Goal: Task Accomplishment & Management: Manage account settings

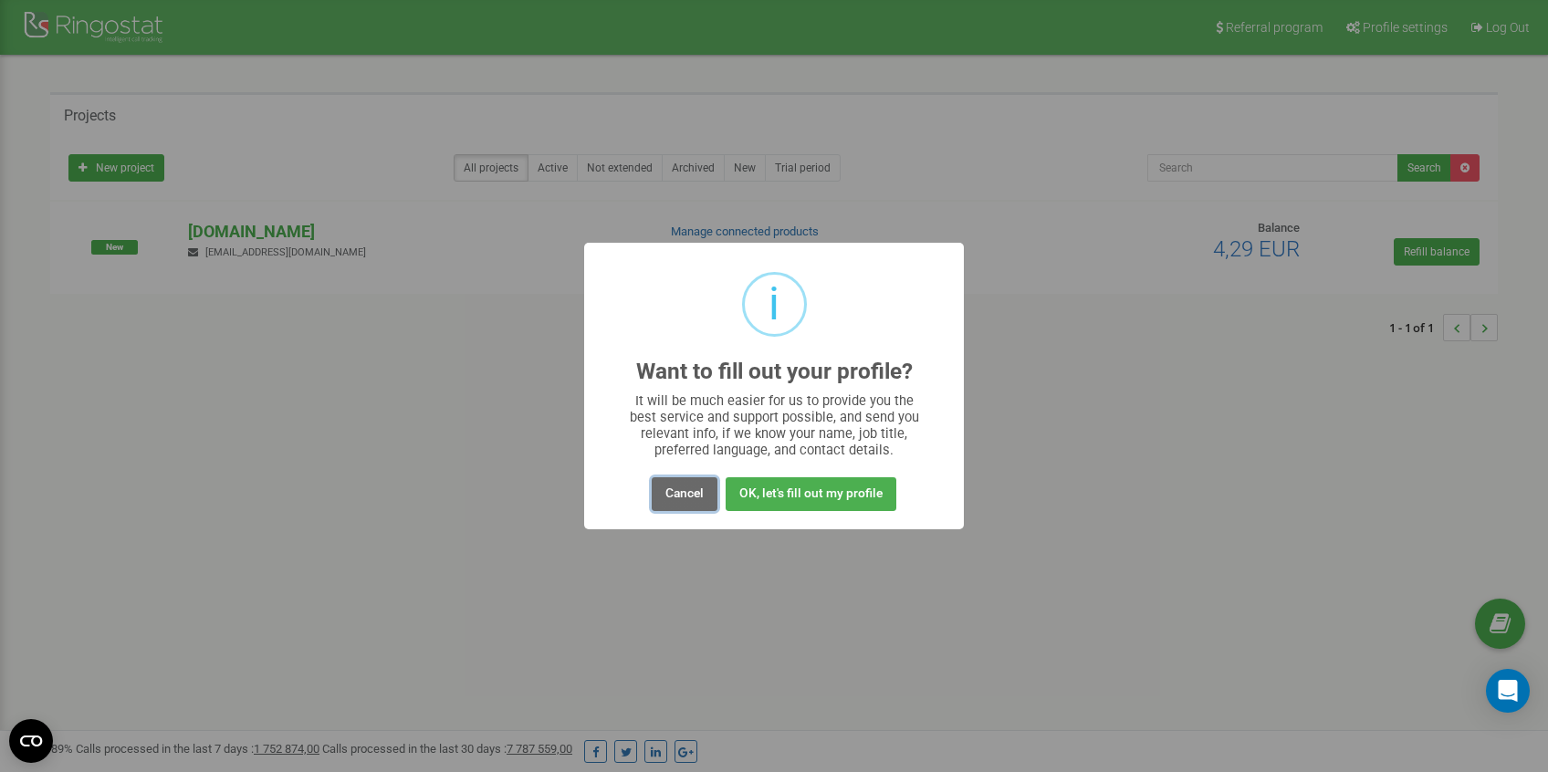
click at [700, 496] on button "Cancel" at bounding box center [685, 494] width 66 height 34
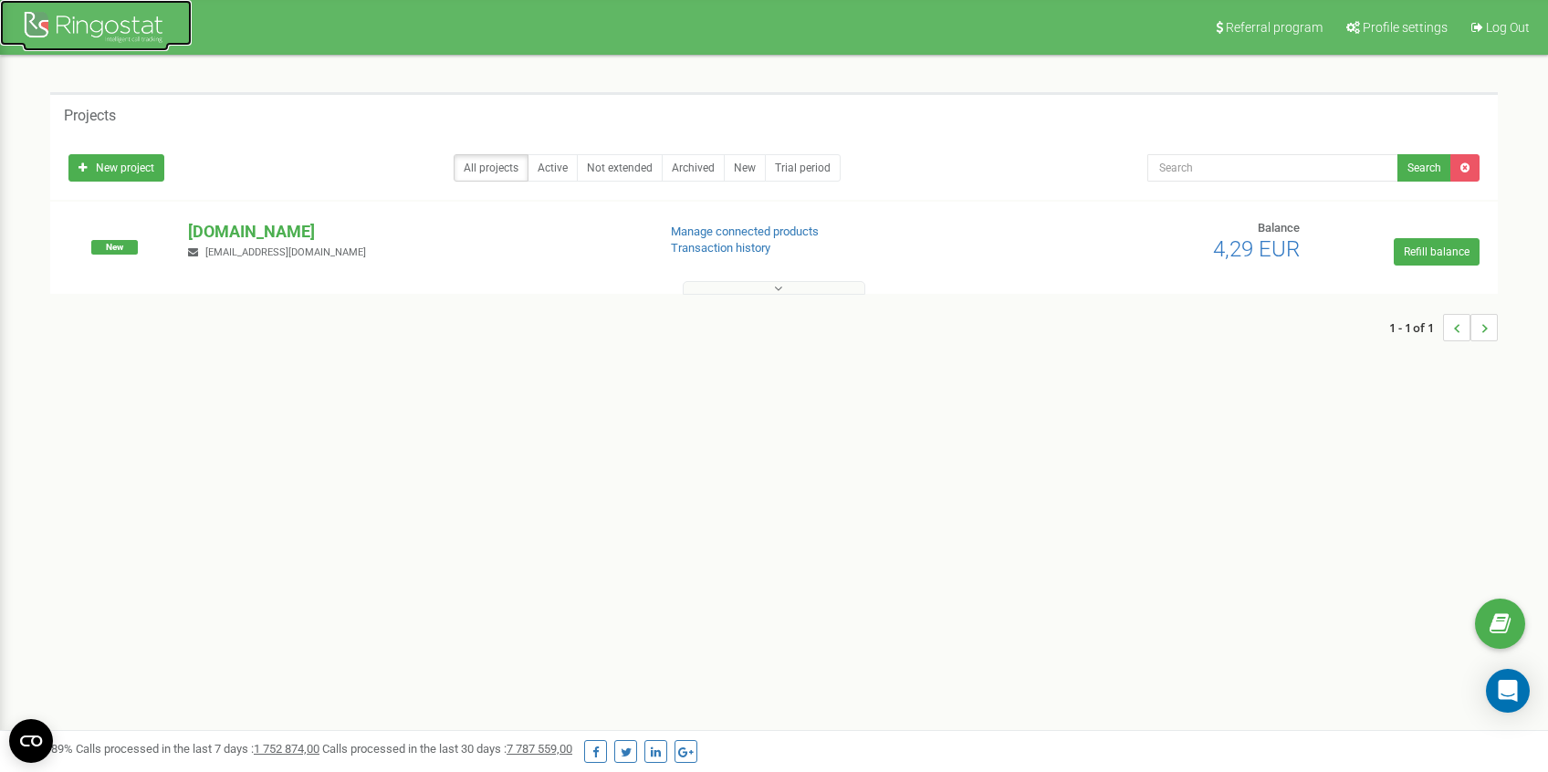
click at [130, 26] on div at bounding box center [96, 29] width 146 height 44
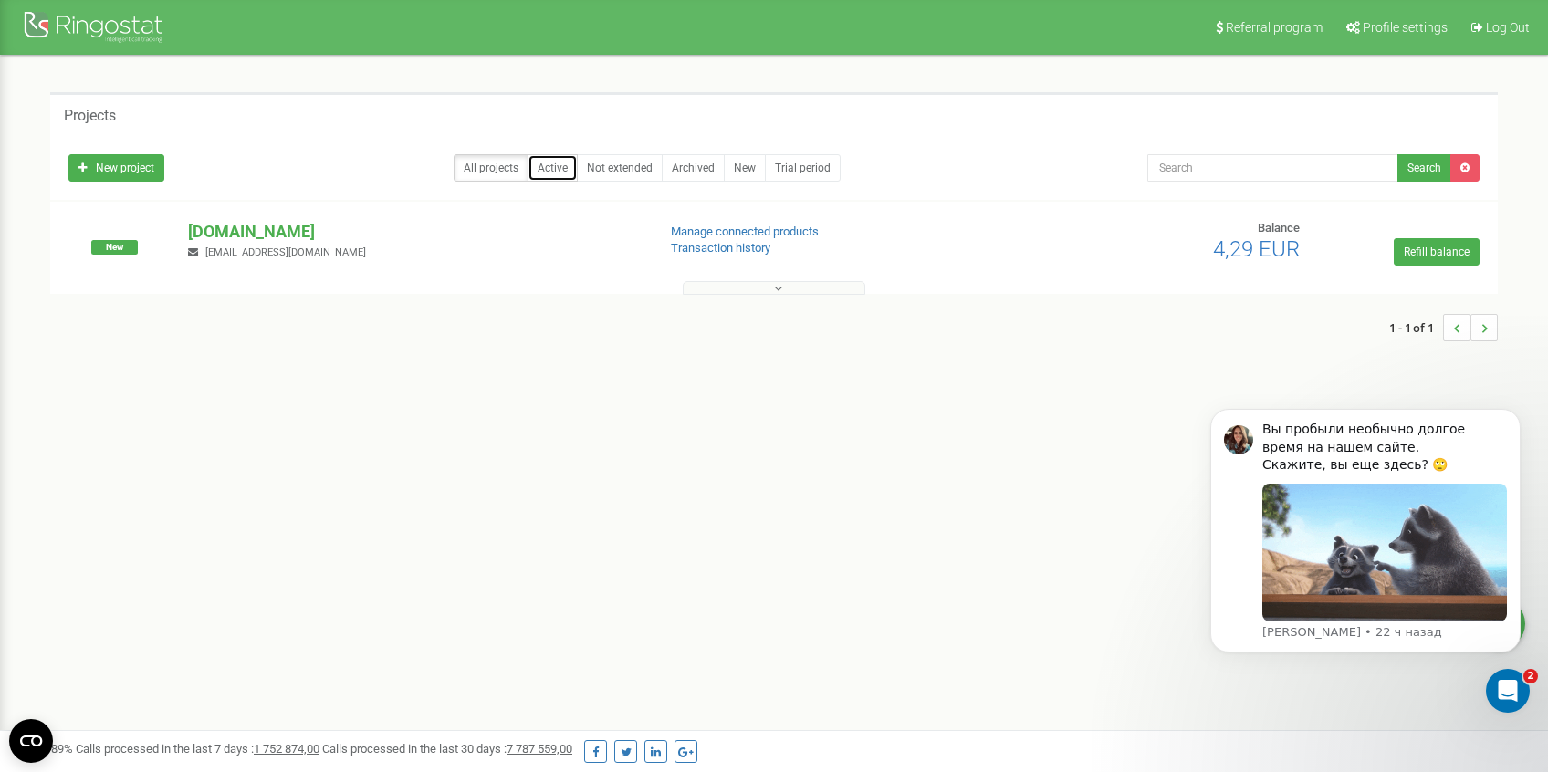
click at [559, 175] on link "Active" at bounding box center [552, 167] width 50 height 27
click at [725, 233] on link "Manage connected products" at bounding box center [745, 231] width 148 height 14
click at [120, 17] on div at bounding box center [96, 29] width 146 height 44
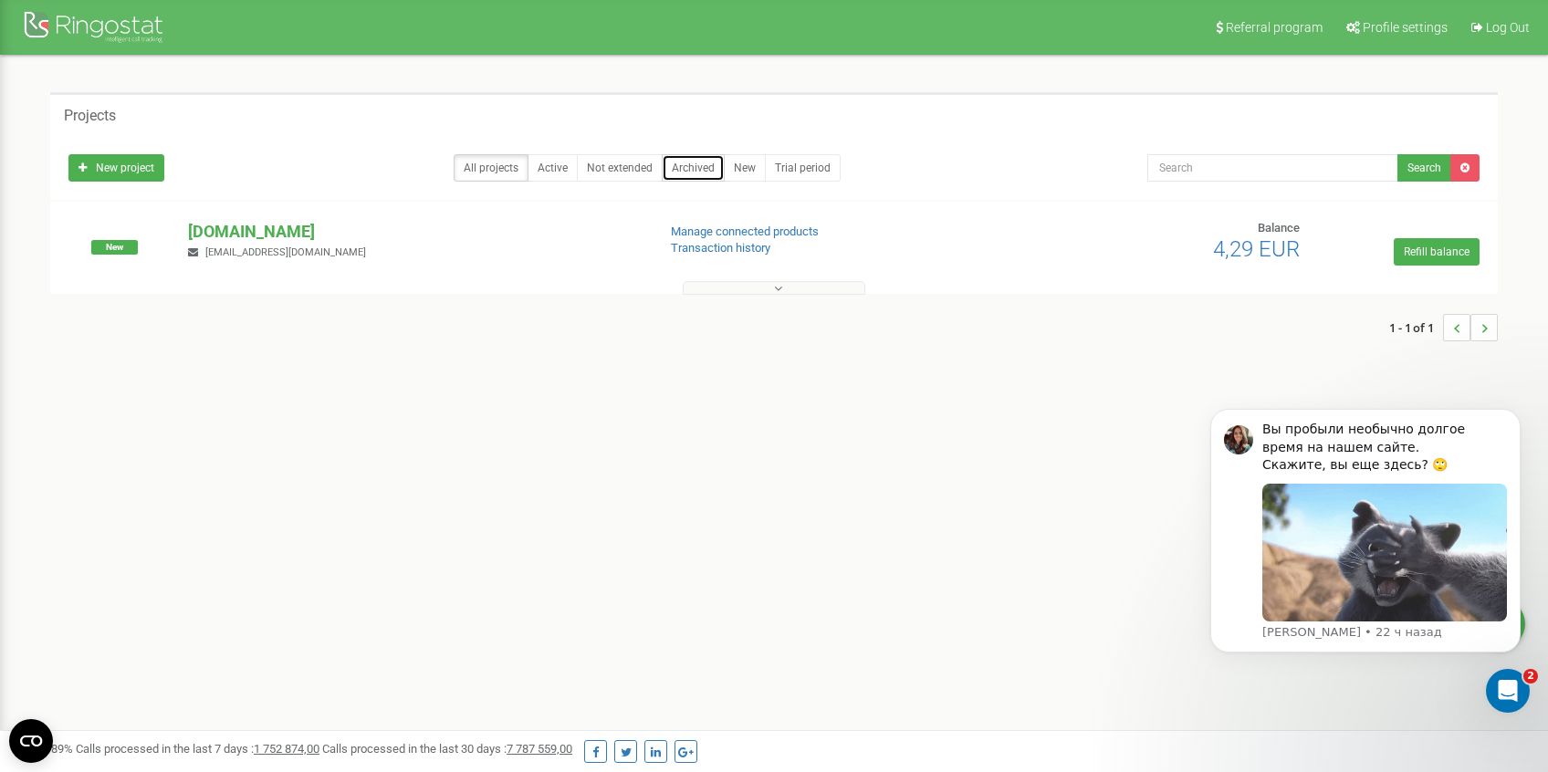
click at [693, 172] on link "Archived" at bounding box center [693, 167] width 63 height 27
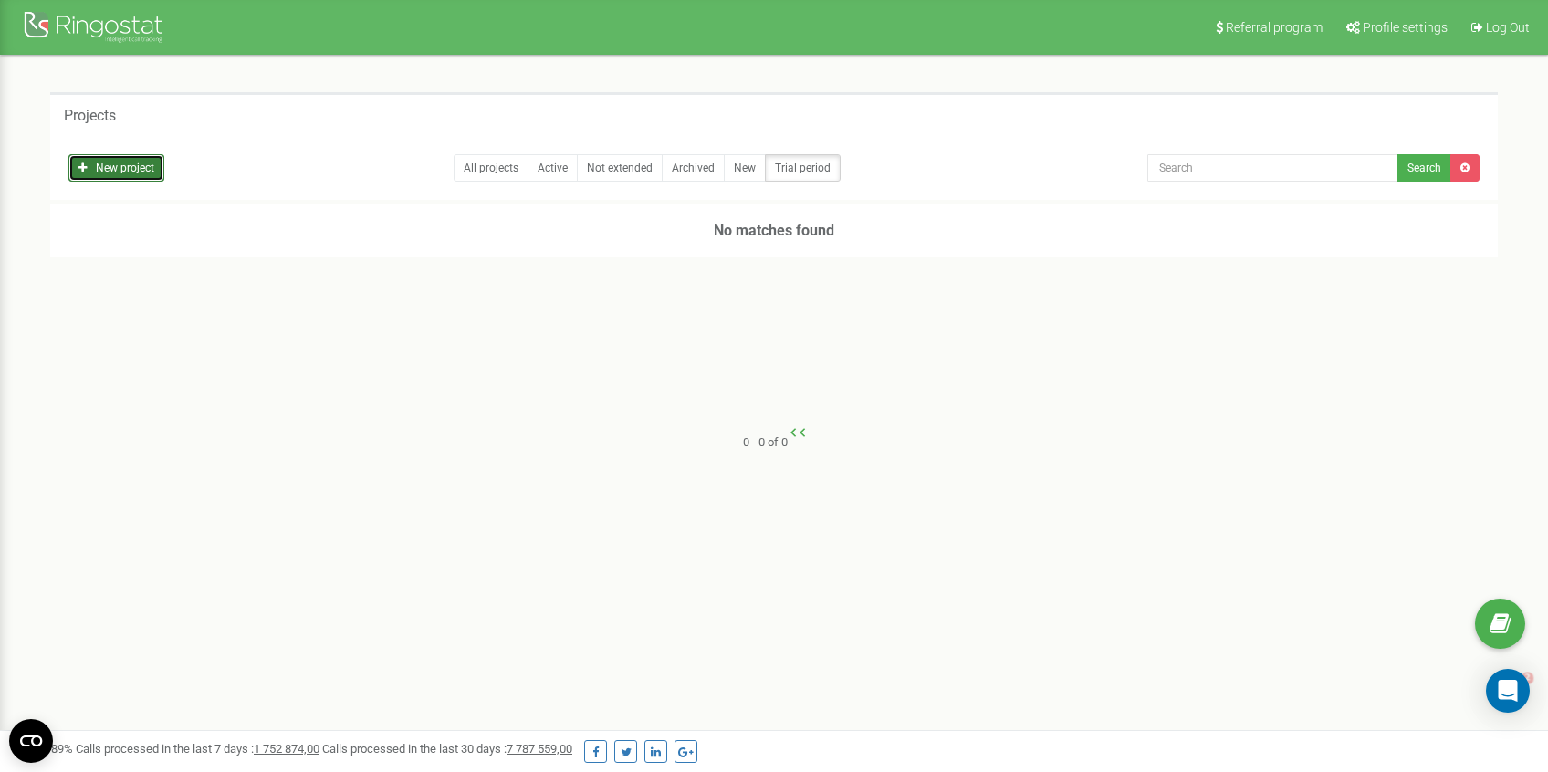
click at [126, 167] on link "New project" at bounding box center [116, 167] width 96 height 27
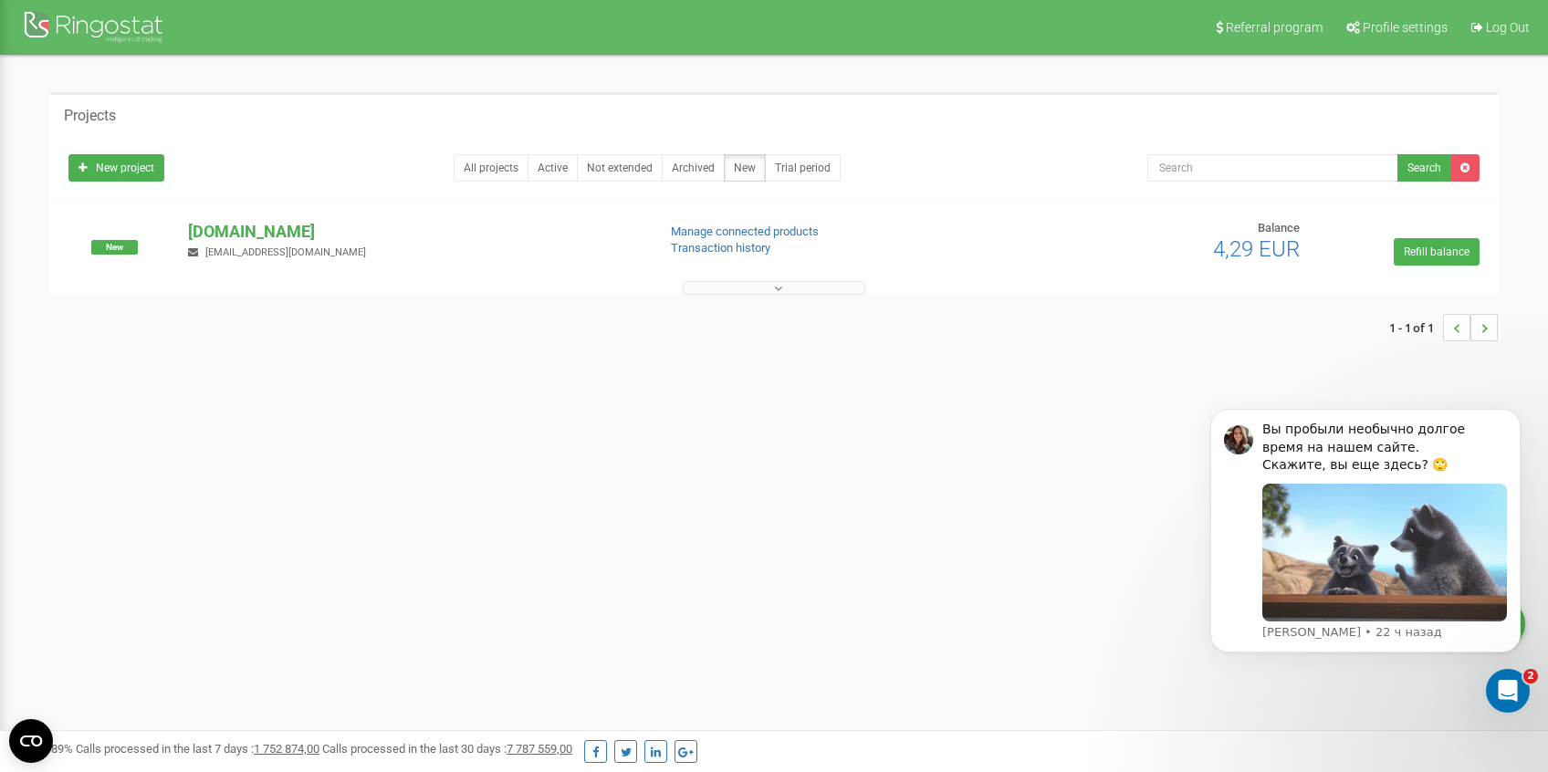
click at [785, 286] on button at bounding box center [774, 288] width 183 height 14
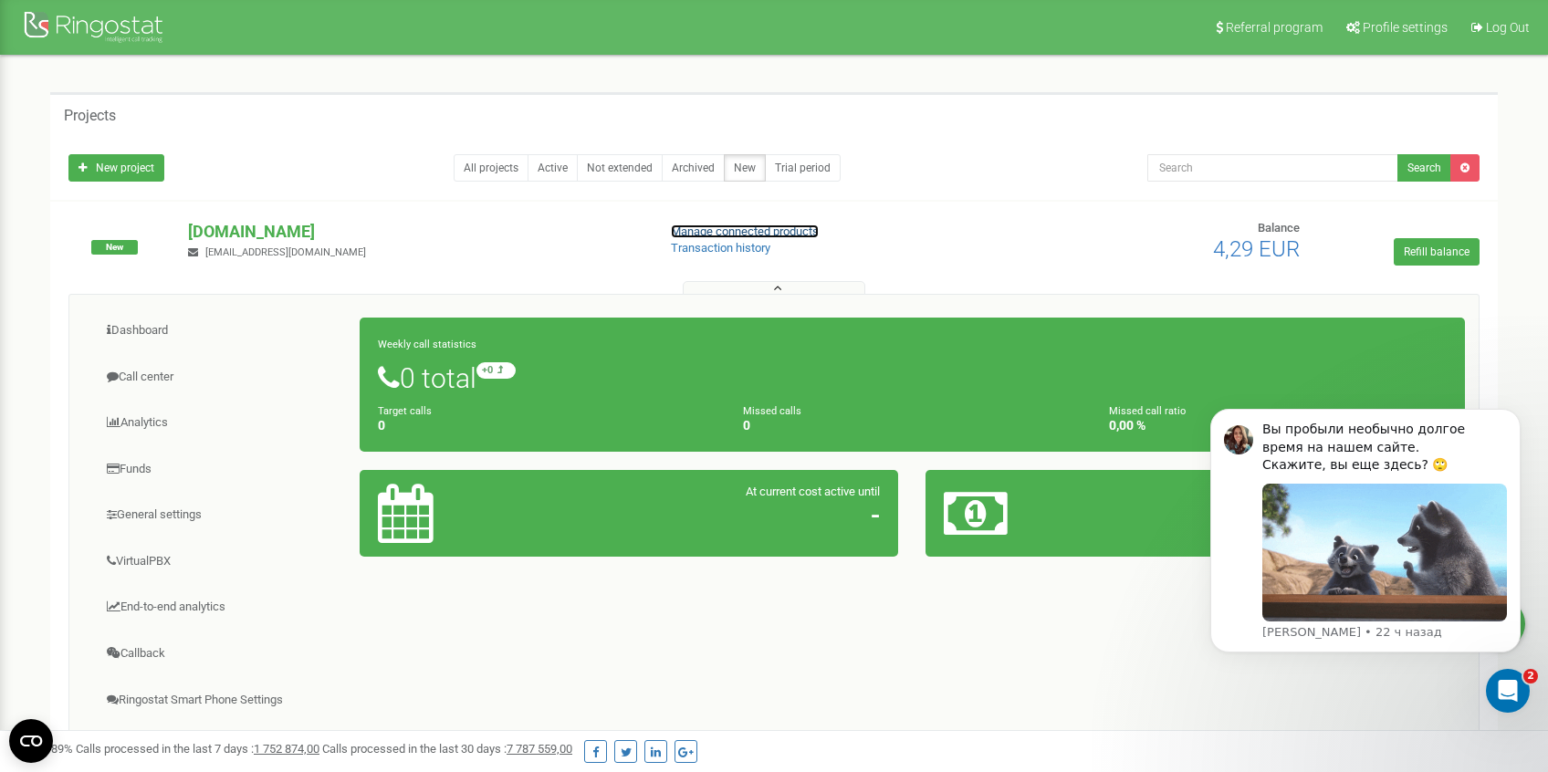
click at [778, 233] on link "Manage connected products" at bounding box center [745, 231] width 148 height 14
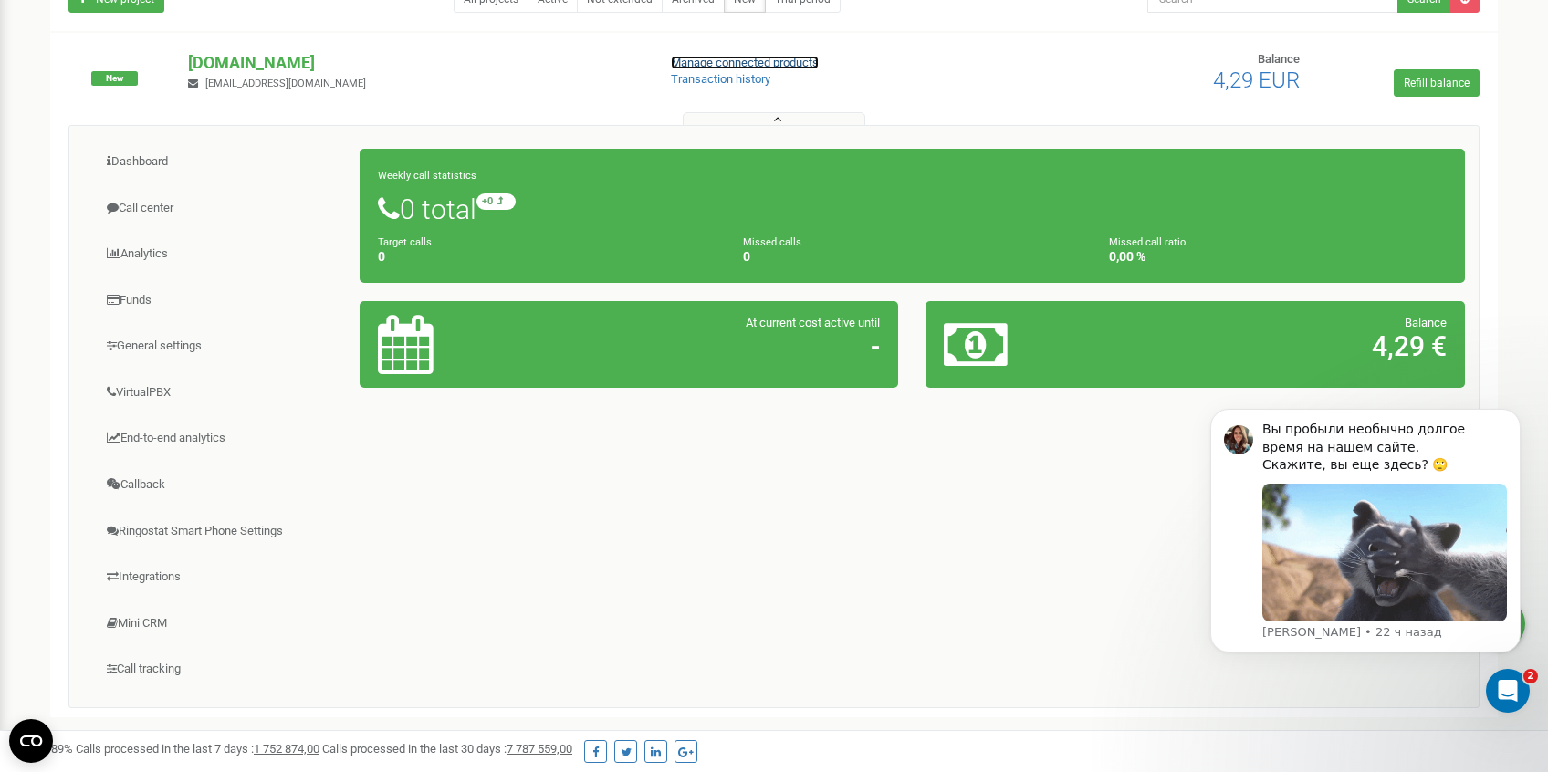
scroll to position [164, 0]
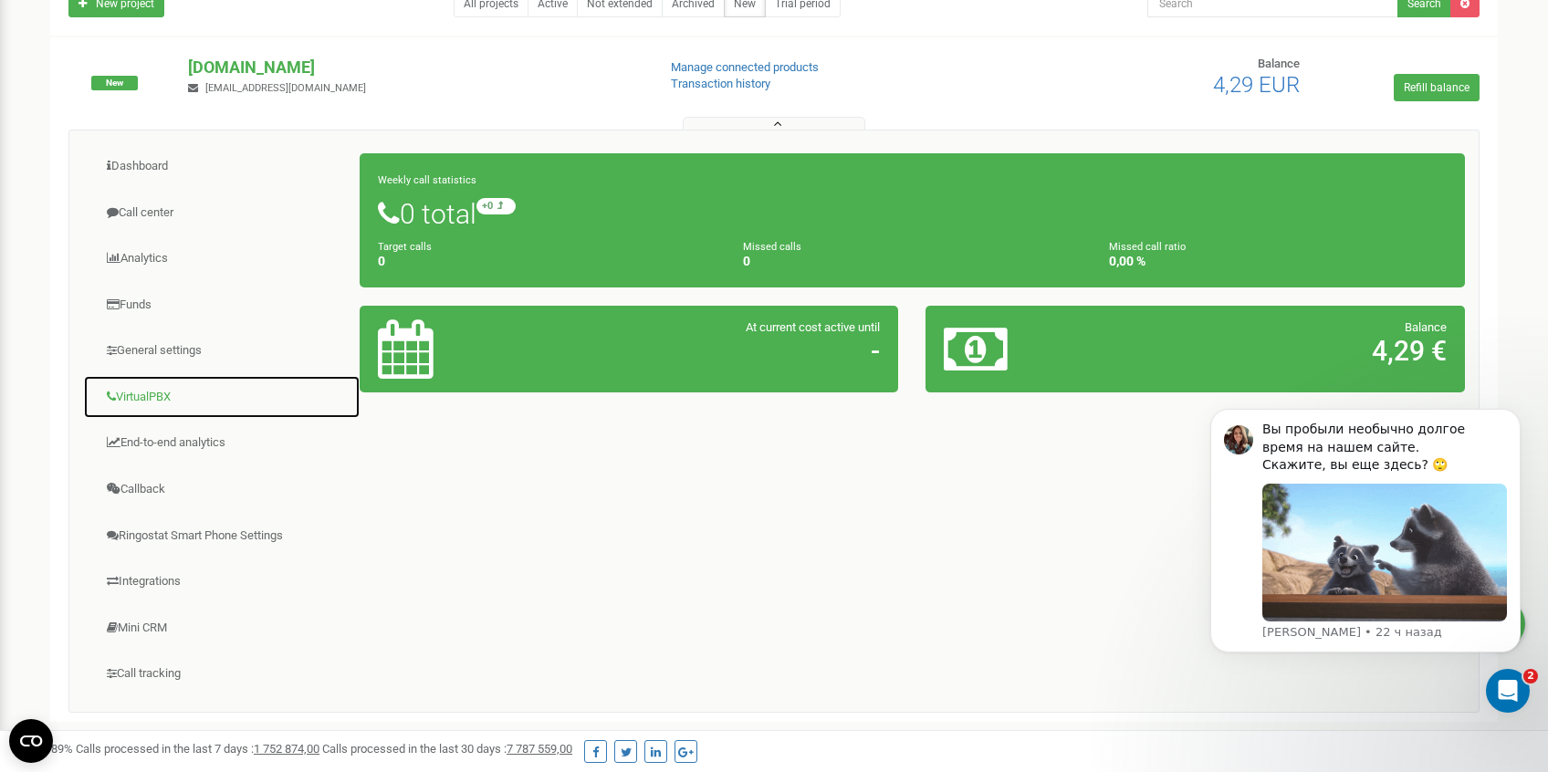
click at [149, 406] on link "VirtualPBX" at bounding box center [221, 397] width 277 height 45
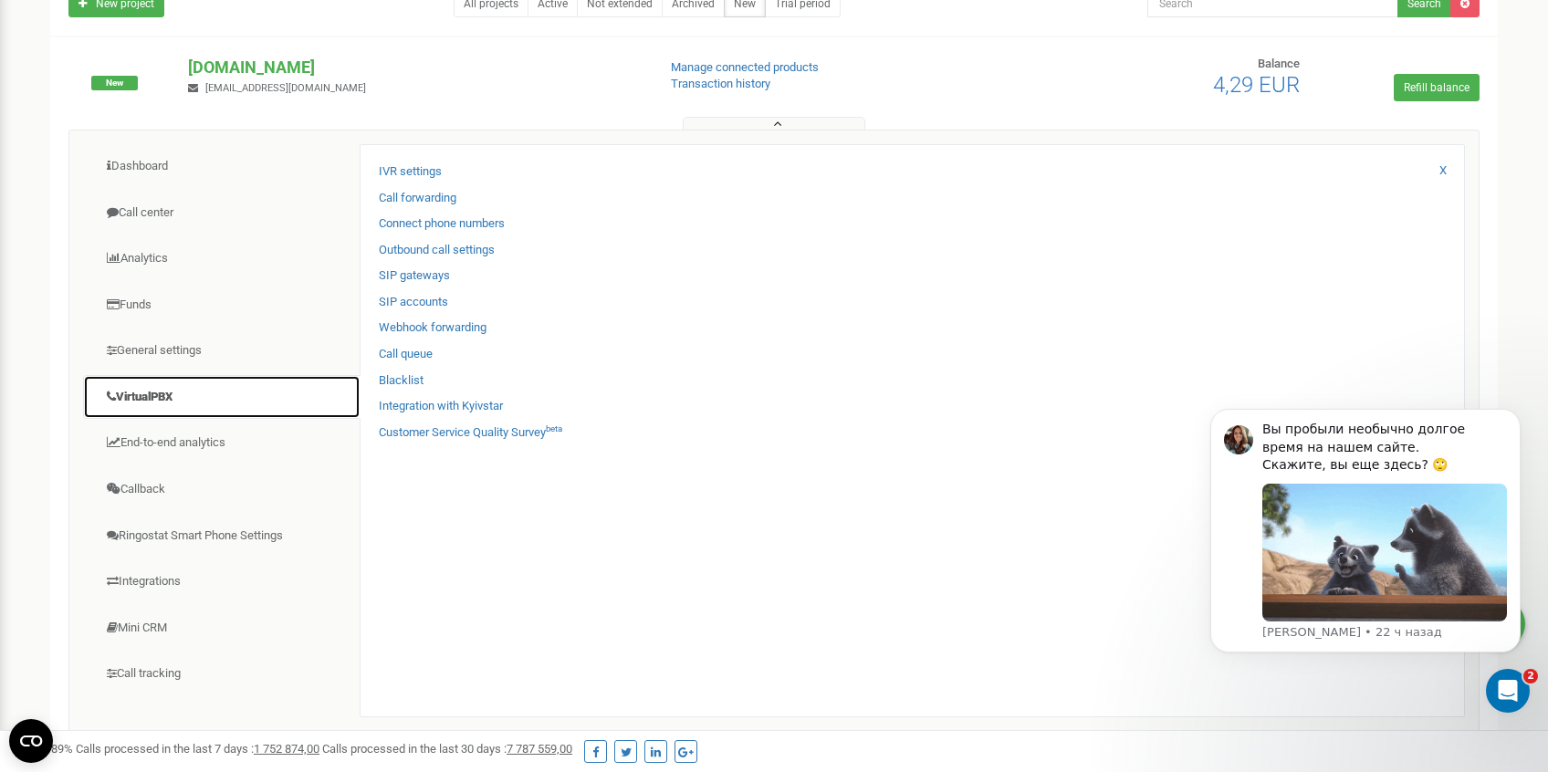
scroll to position [136, 0]
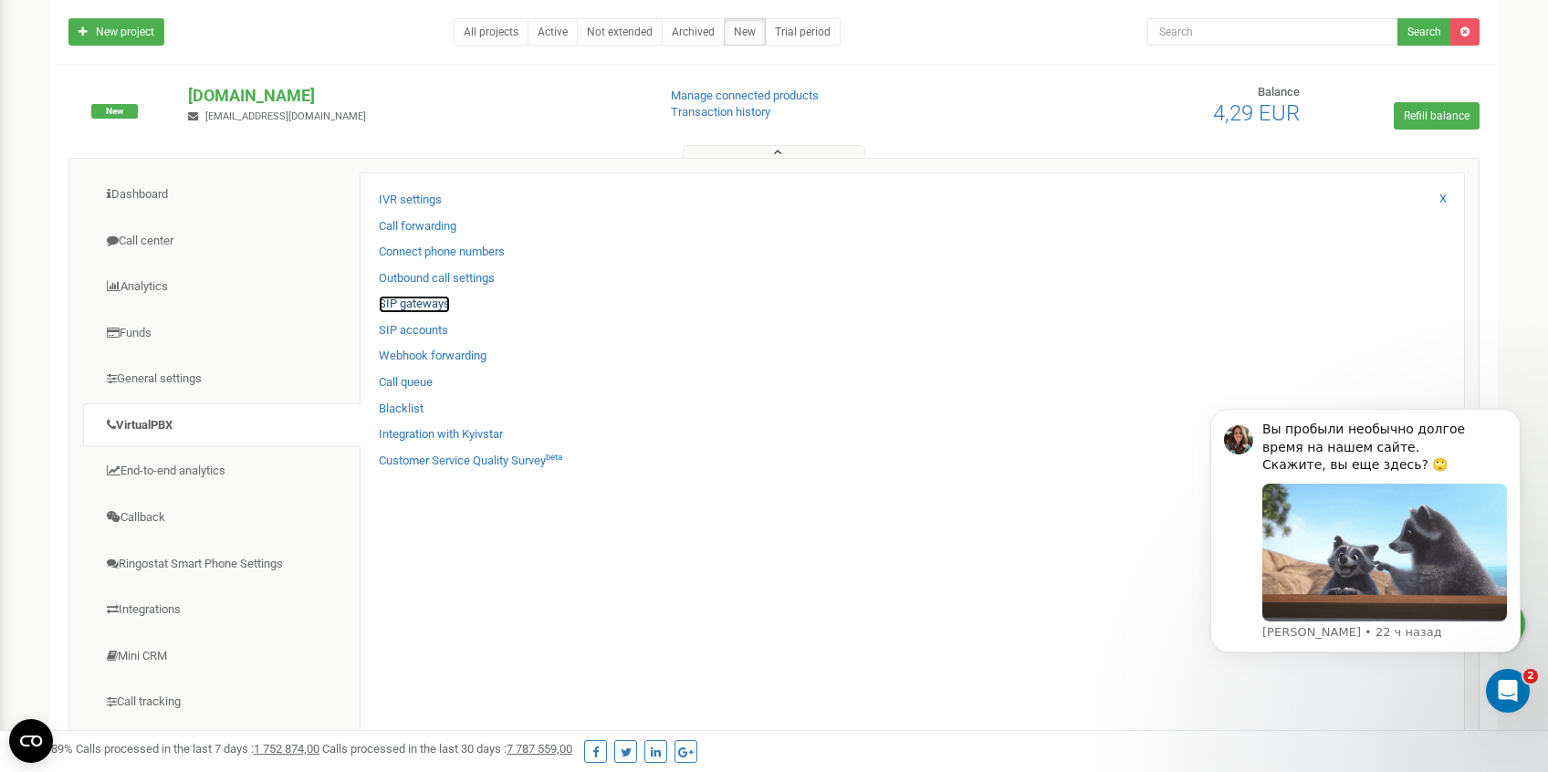
click at [430, 302] on link "SIP gateways" at bounding box center [414, 304] width 71 height 17
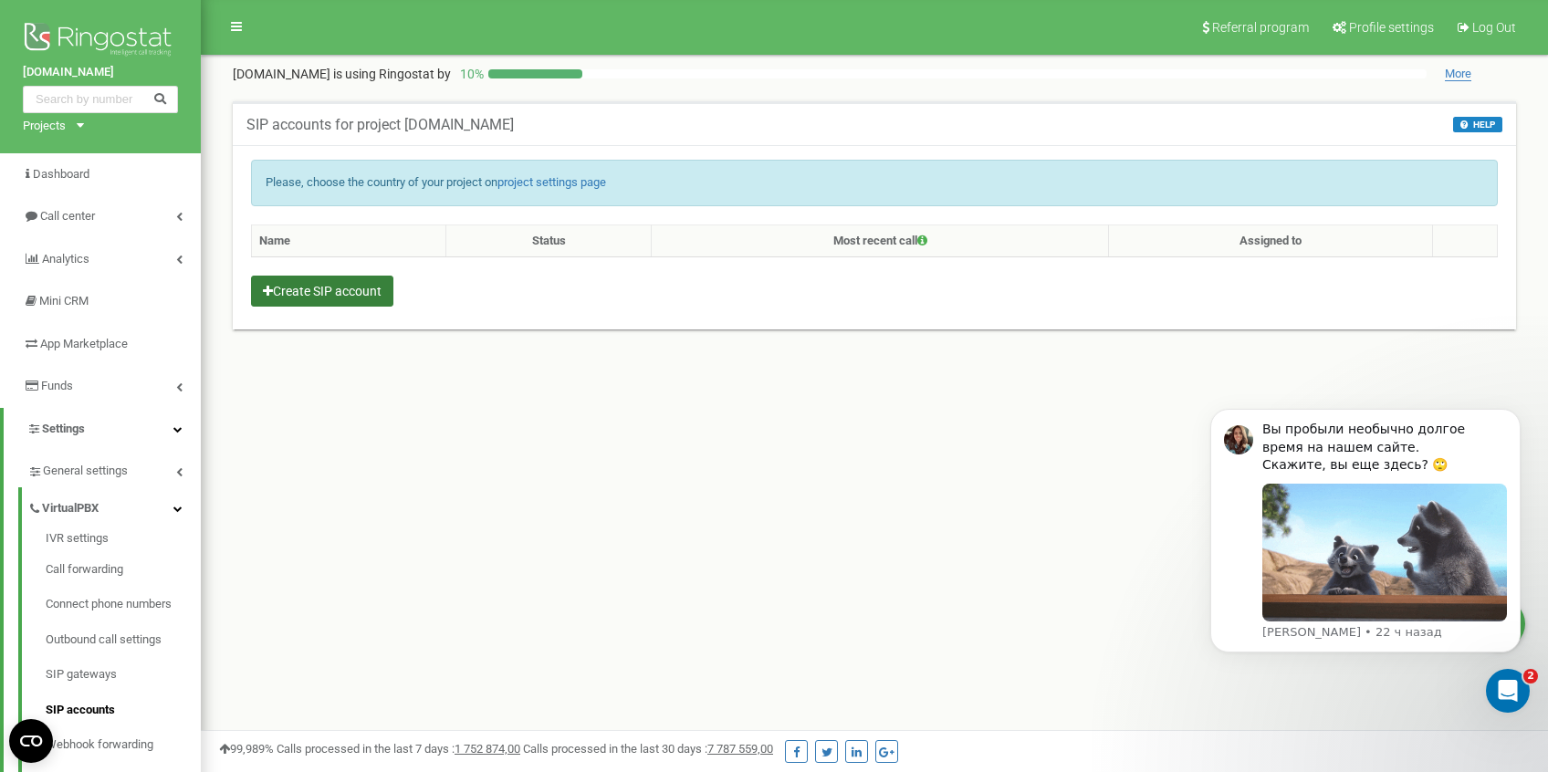
click at [349, 297] on button "Create SIP account" at bounding box center [322, 291] width 142 height 31
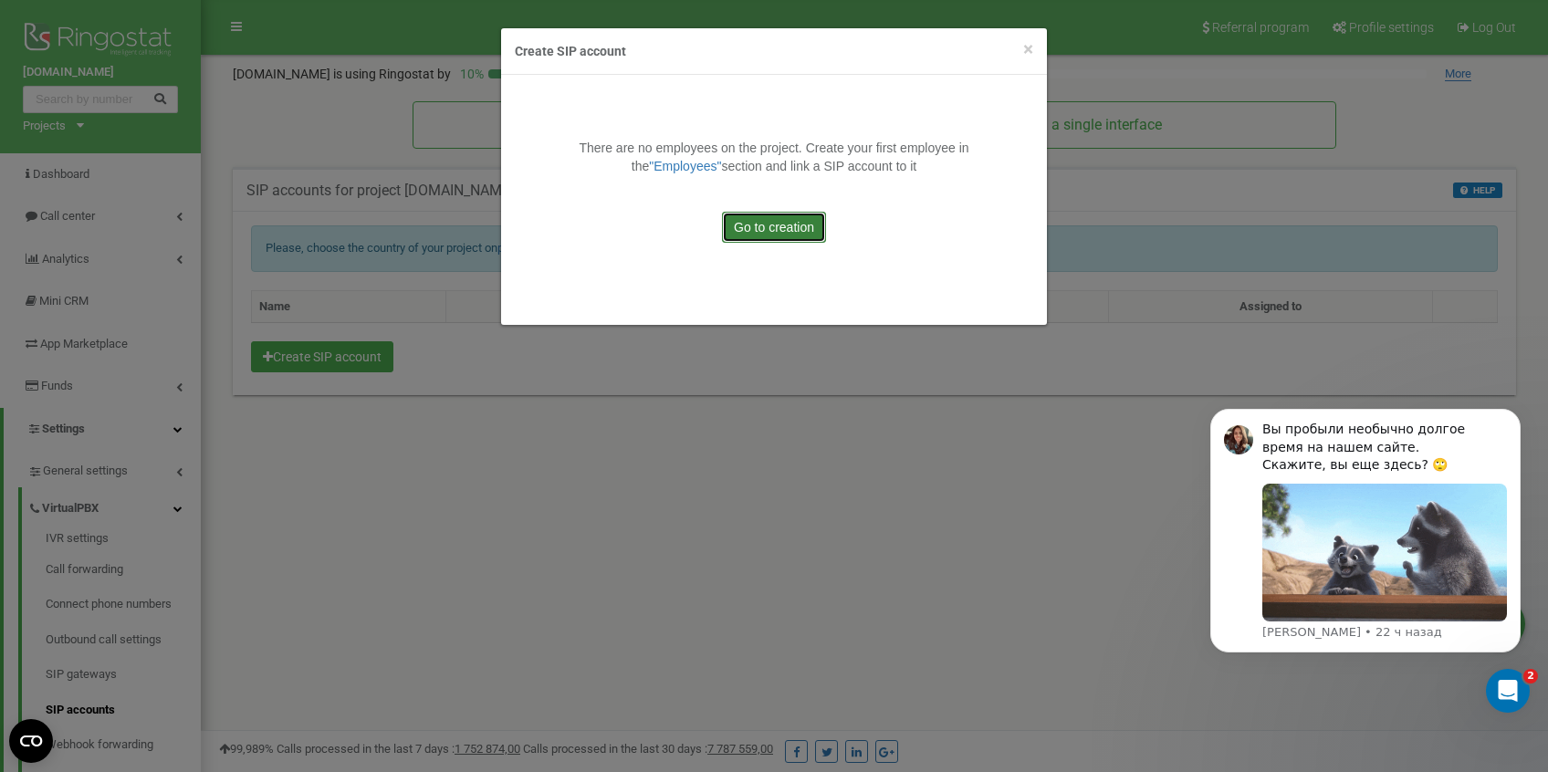
click at [779, 226] on link "Go to creation" at bounding box center [774, 227] width 104 height 31
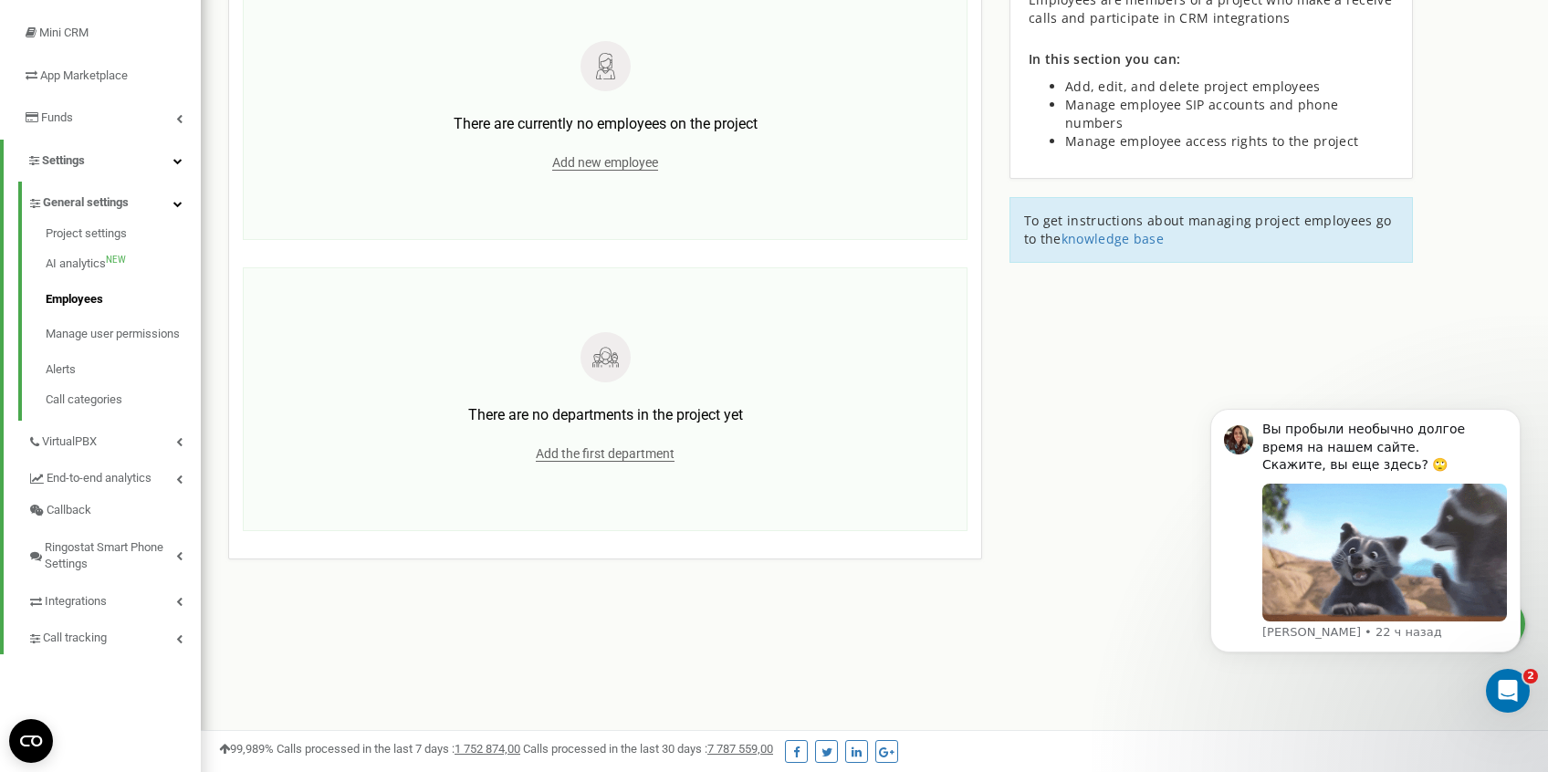
scroll to position [270, 0]
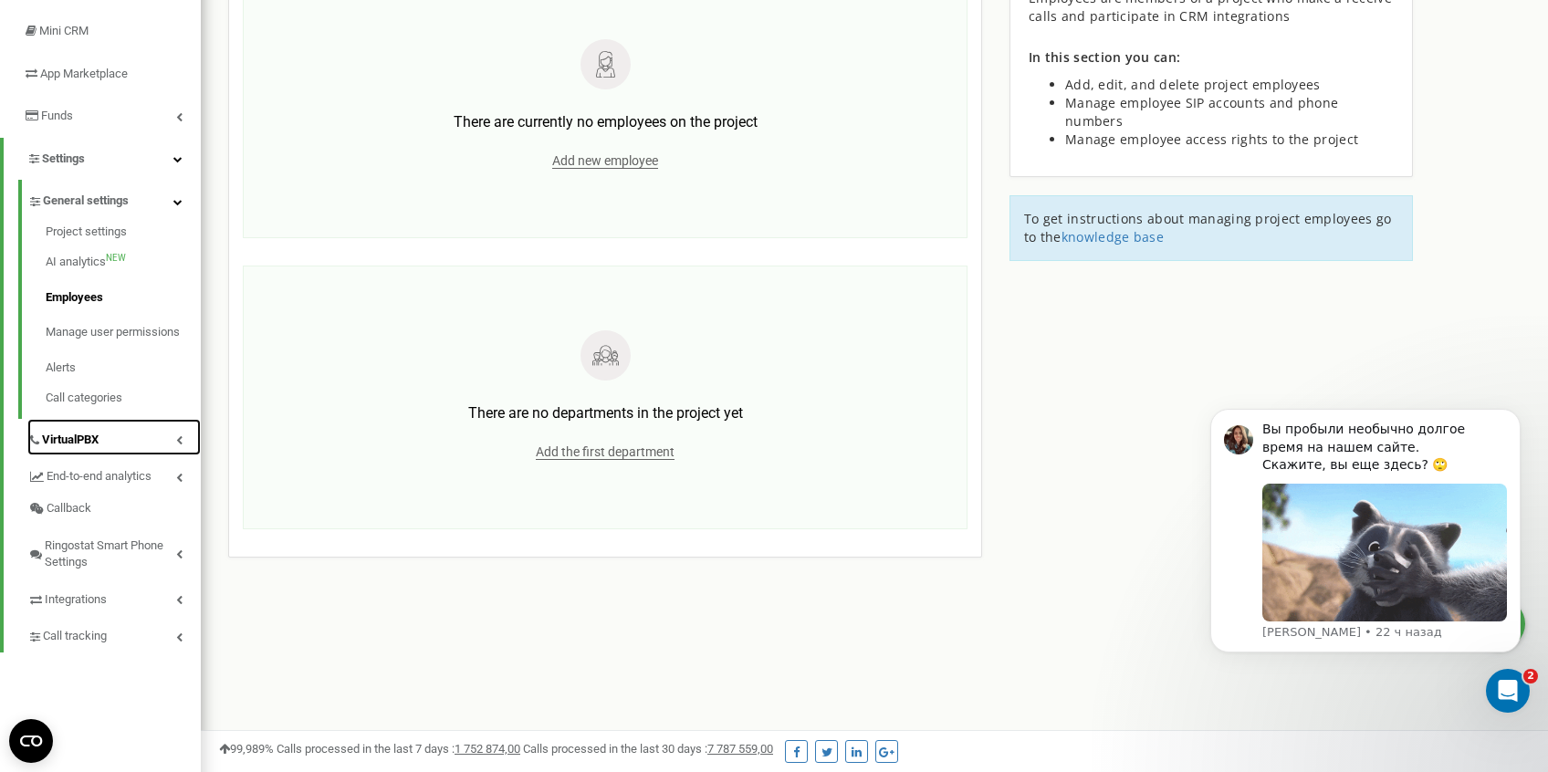
click at [120, 437] on link "VirtualPBX" at bounding box center [113, 437] width 173 height 37
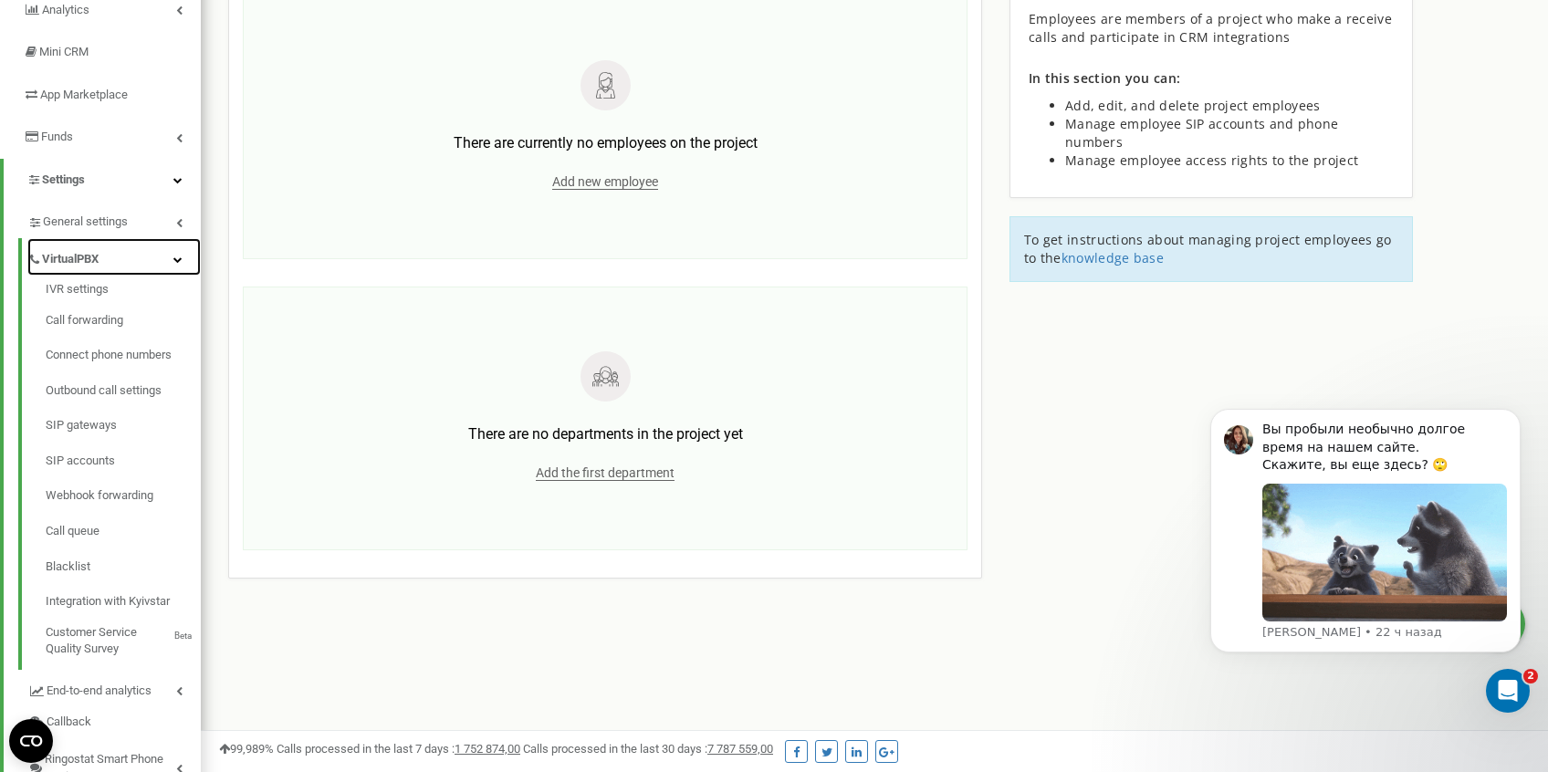
scroll to position [255, 0]
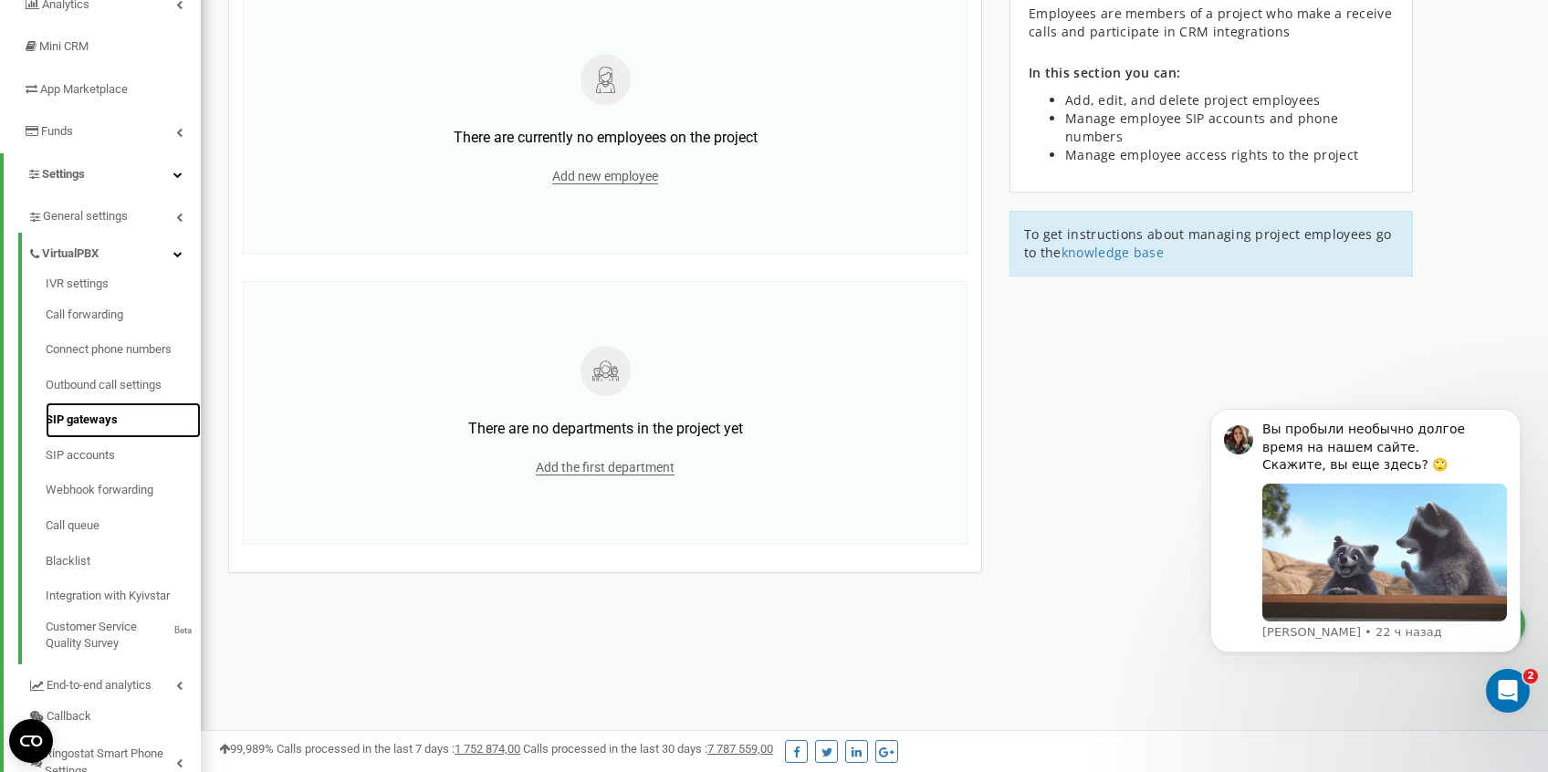
click at [89, 414] on link "SIP gateways" at bounding box center [123, 420] width 155 height 36
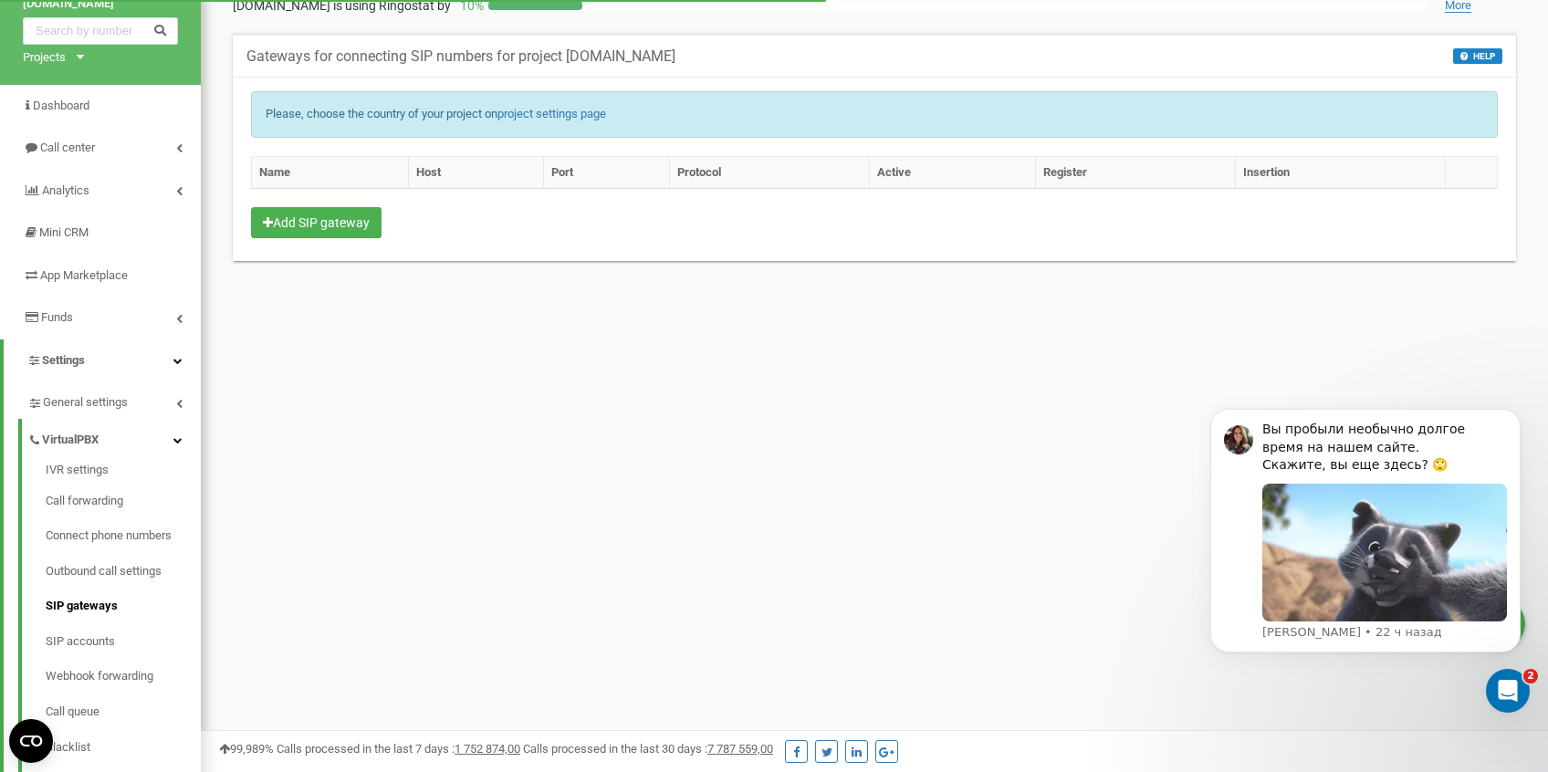
scroll to position [17, 0]
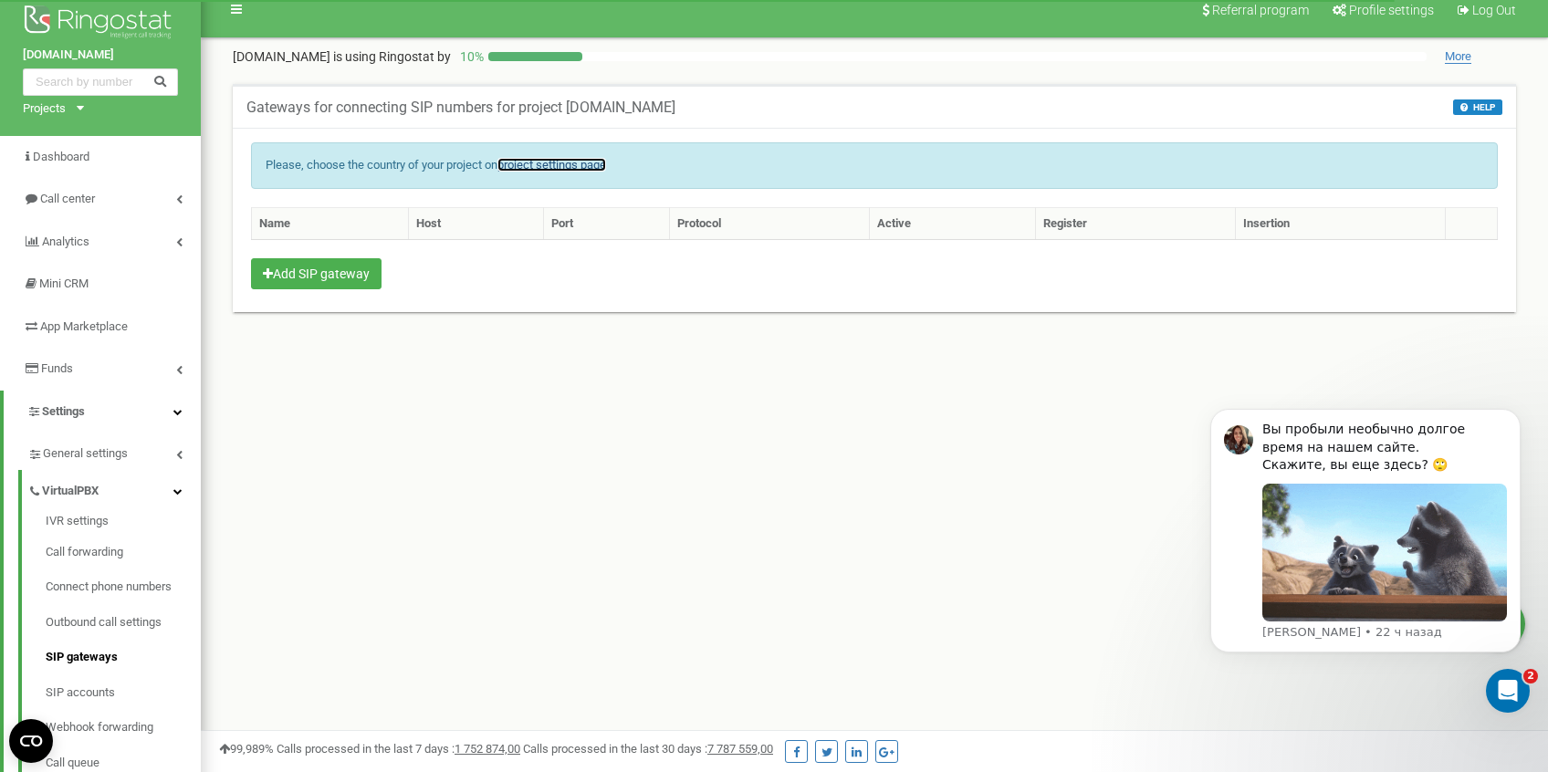
click at [561, 168] on link "project settings page" at bounding box center [551, 165] width 109 height 14
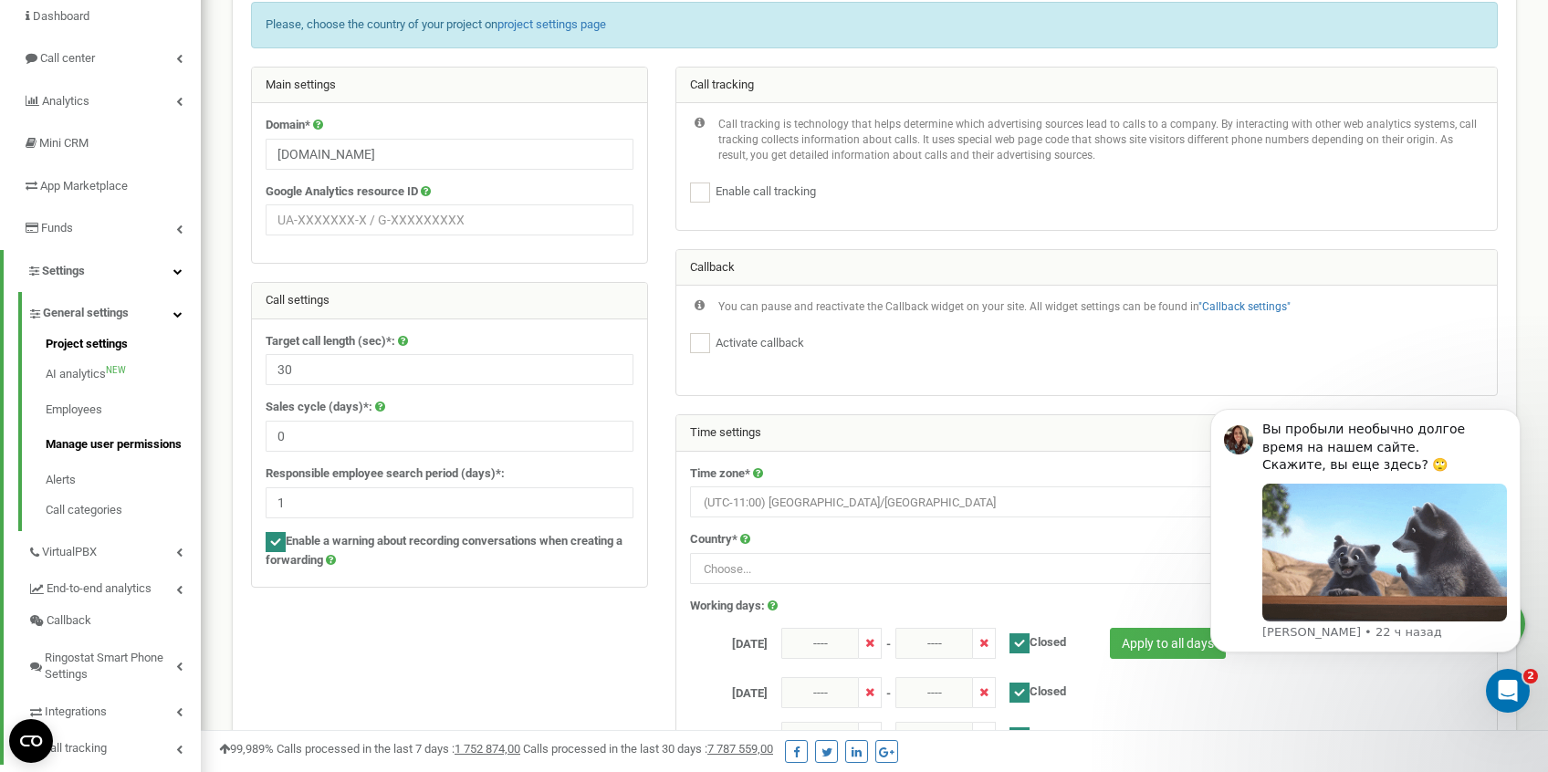
scroll to position [303, 0]
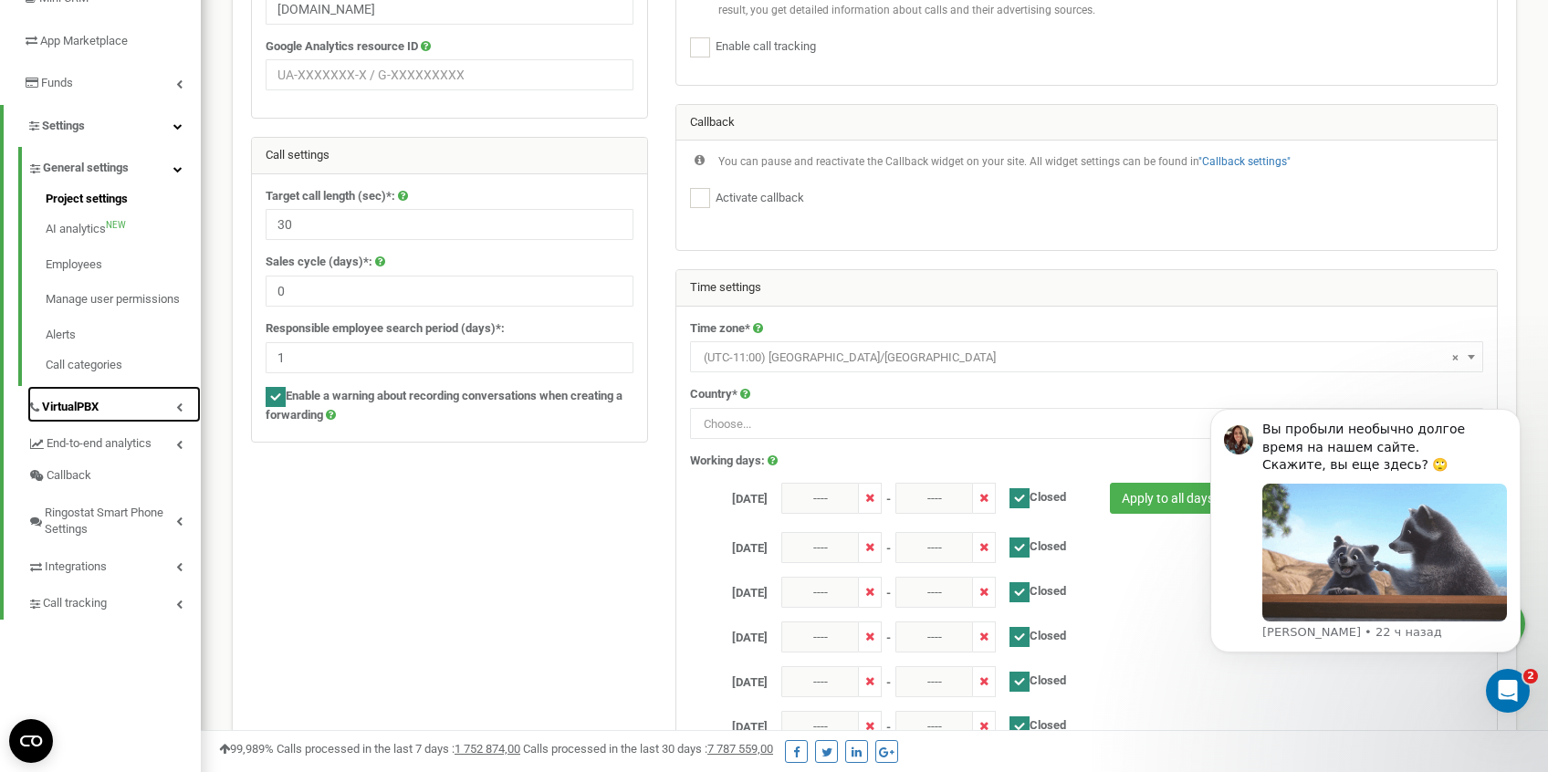
click at [90, 396] on link "VirtualPBX" at bounding box center [113, 404] width 173 height 37
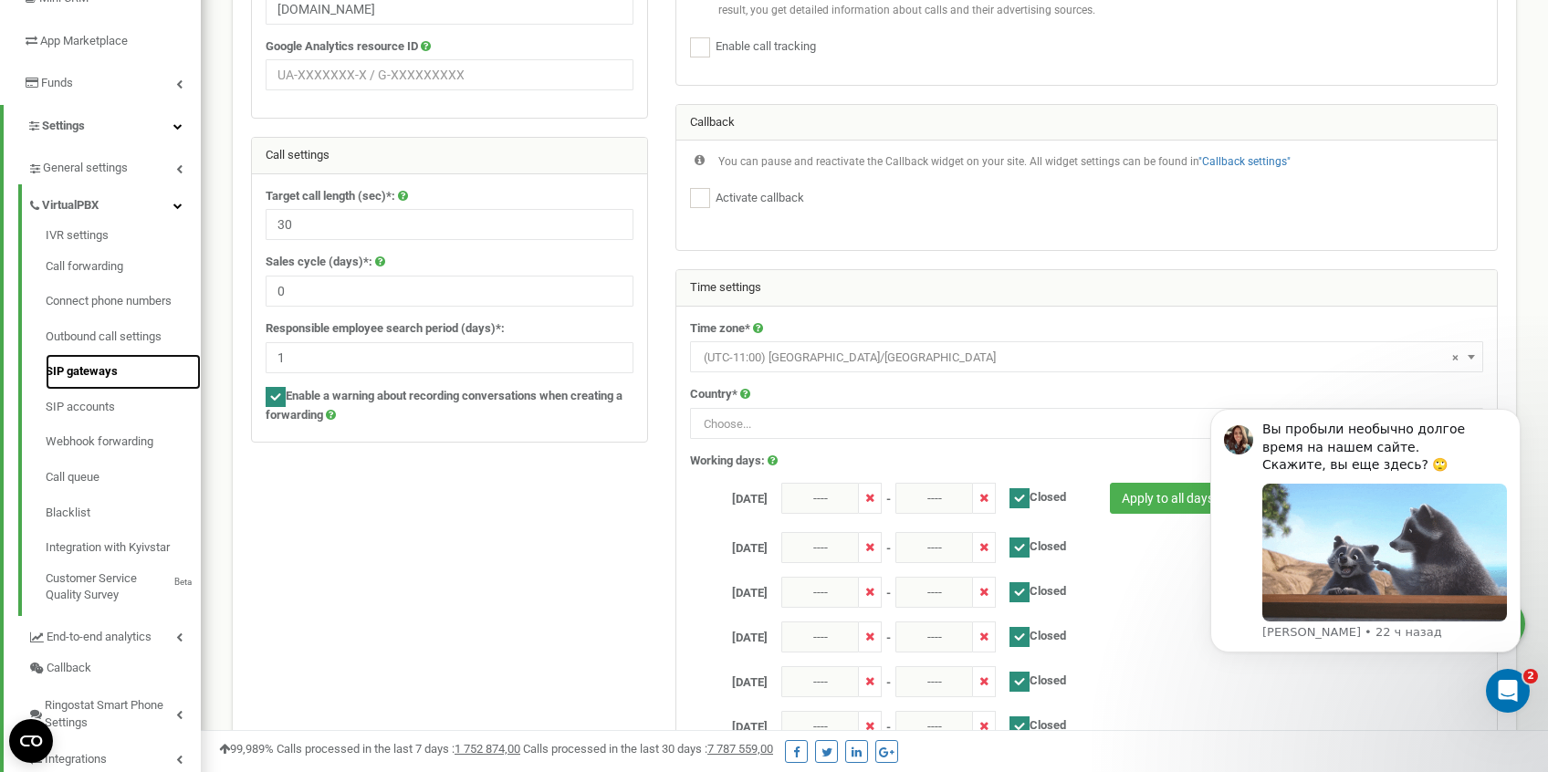
click at [96, 371] on link "SIP gateways" at bounding box center [123, 372] width 155 height 36
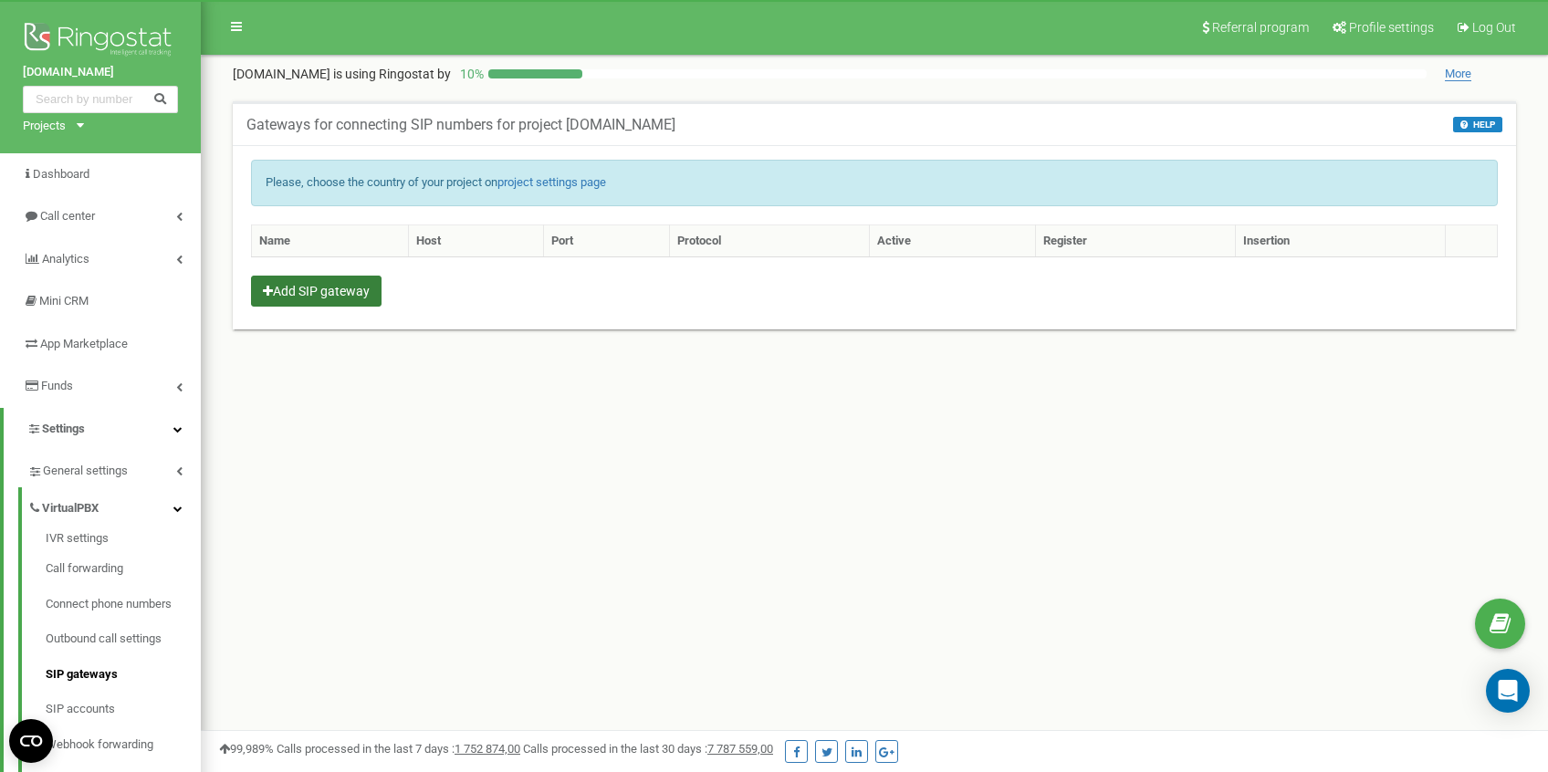
click at [344, 287] on button "Add SIP gateway" at bounding box center [316, 291] width 130 height 31
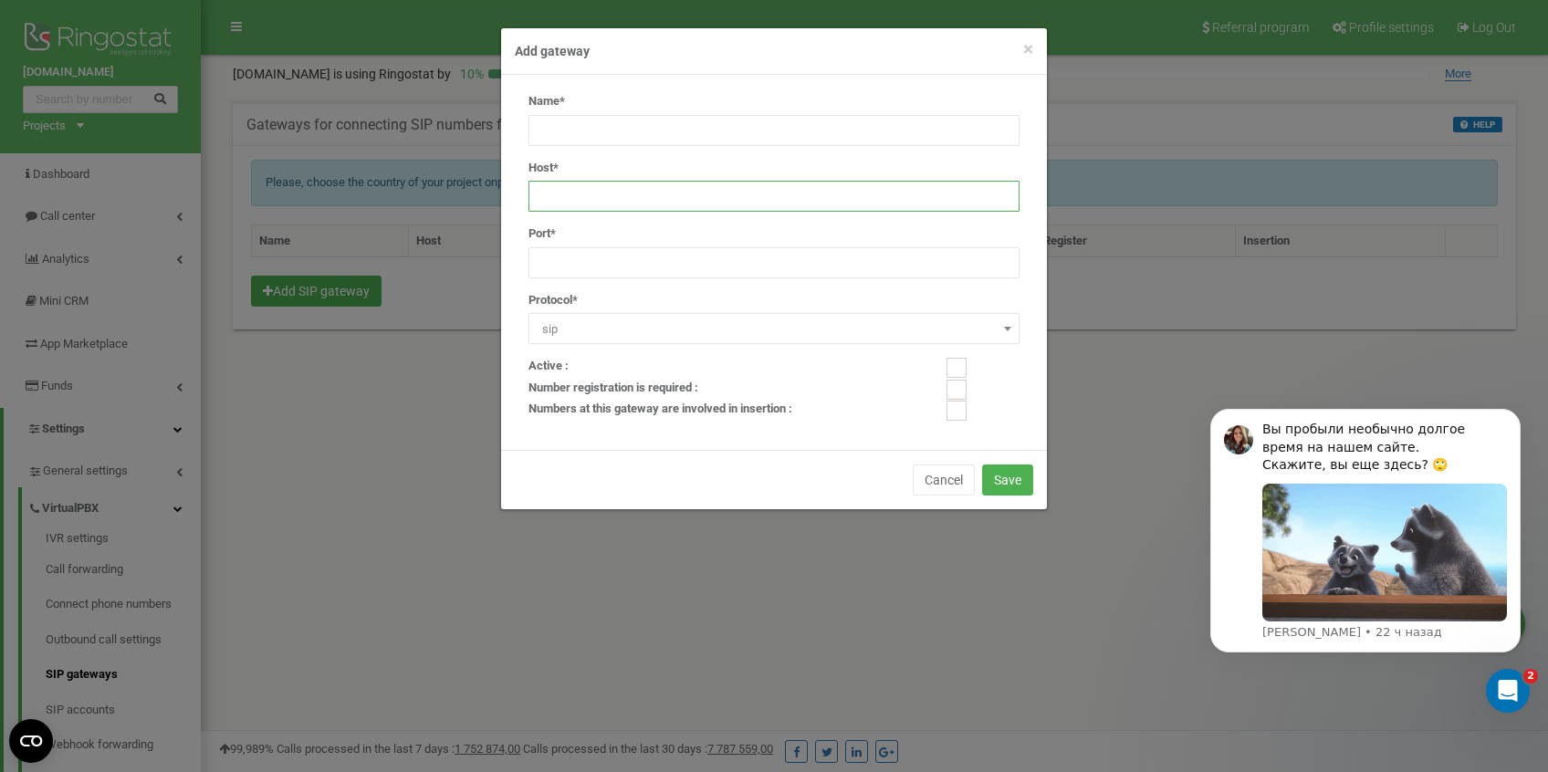
click at [713, 193] on input "text" at bounding box center [773, 196] width 491 height 31
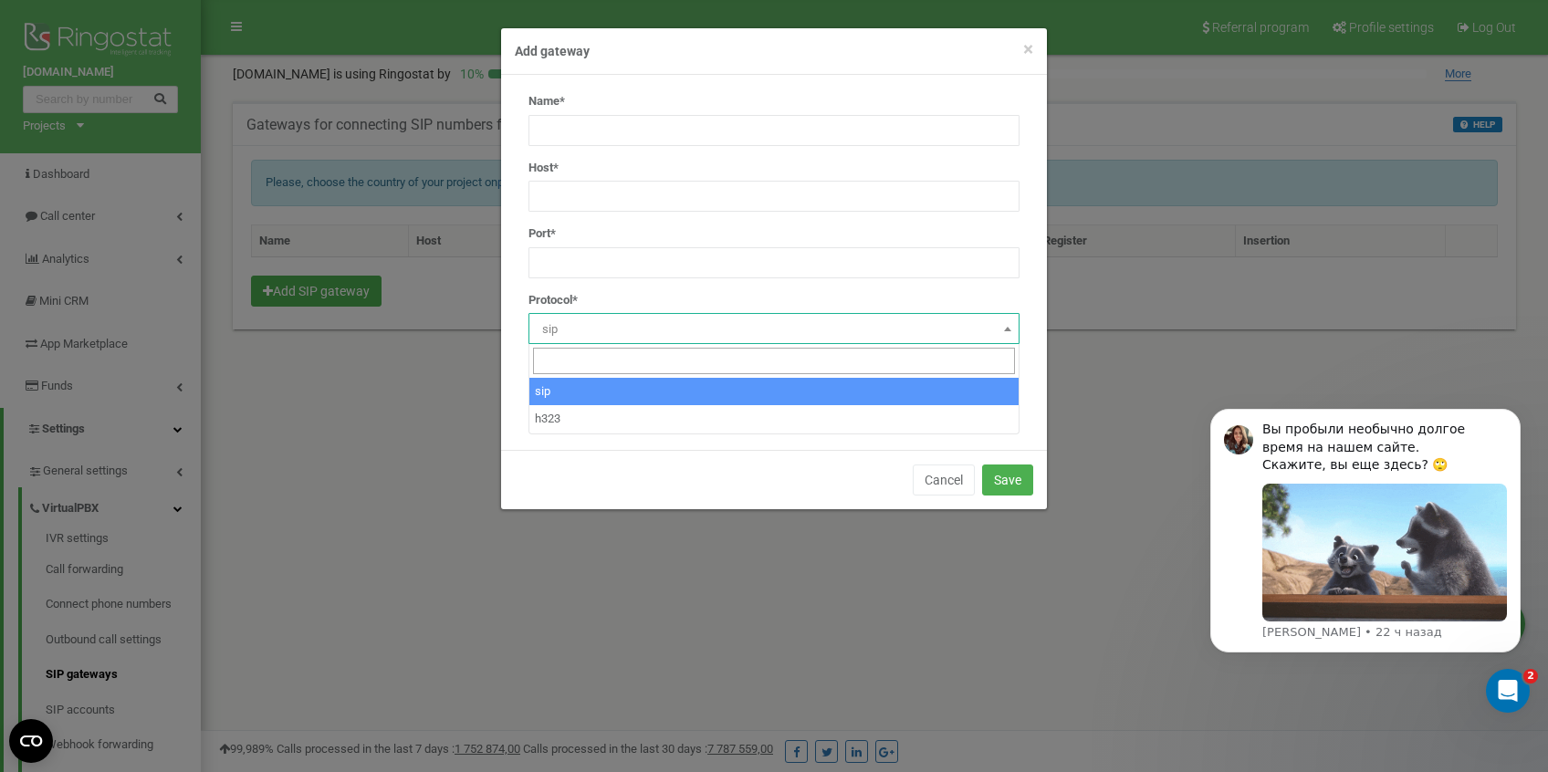
click at [631, 339] on span "sip" at bounding box center [774, 330] width 478 height 26
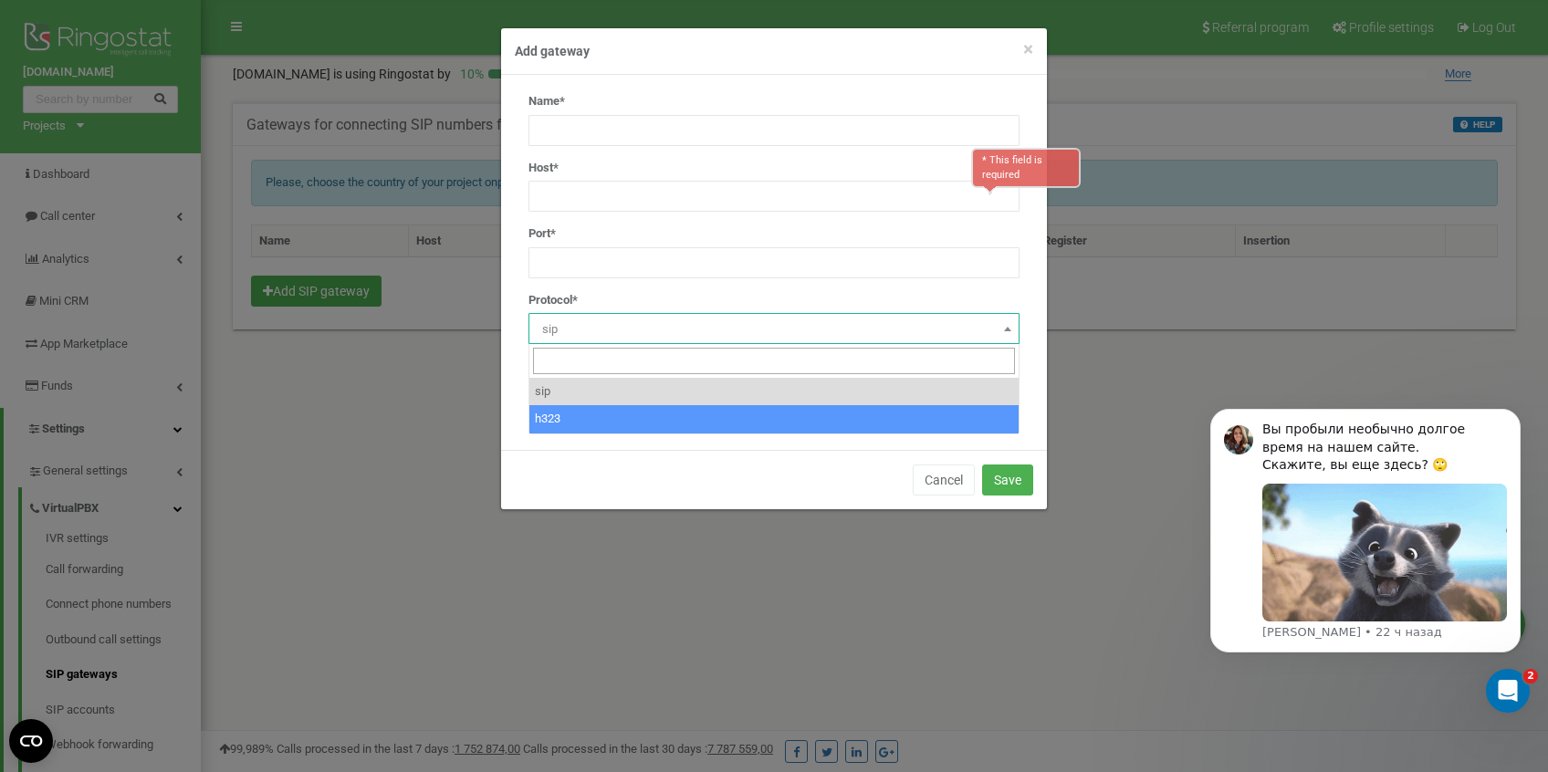
click at [666, 444] on div "Name* Host* * This field is required Port* Protocol* sip h323 sip" at bounding box center [774, 262] width 546 height 375
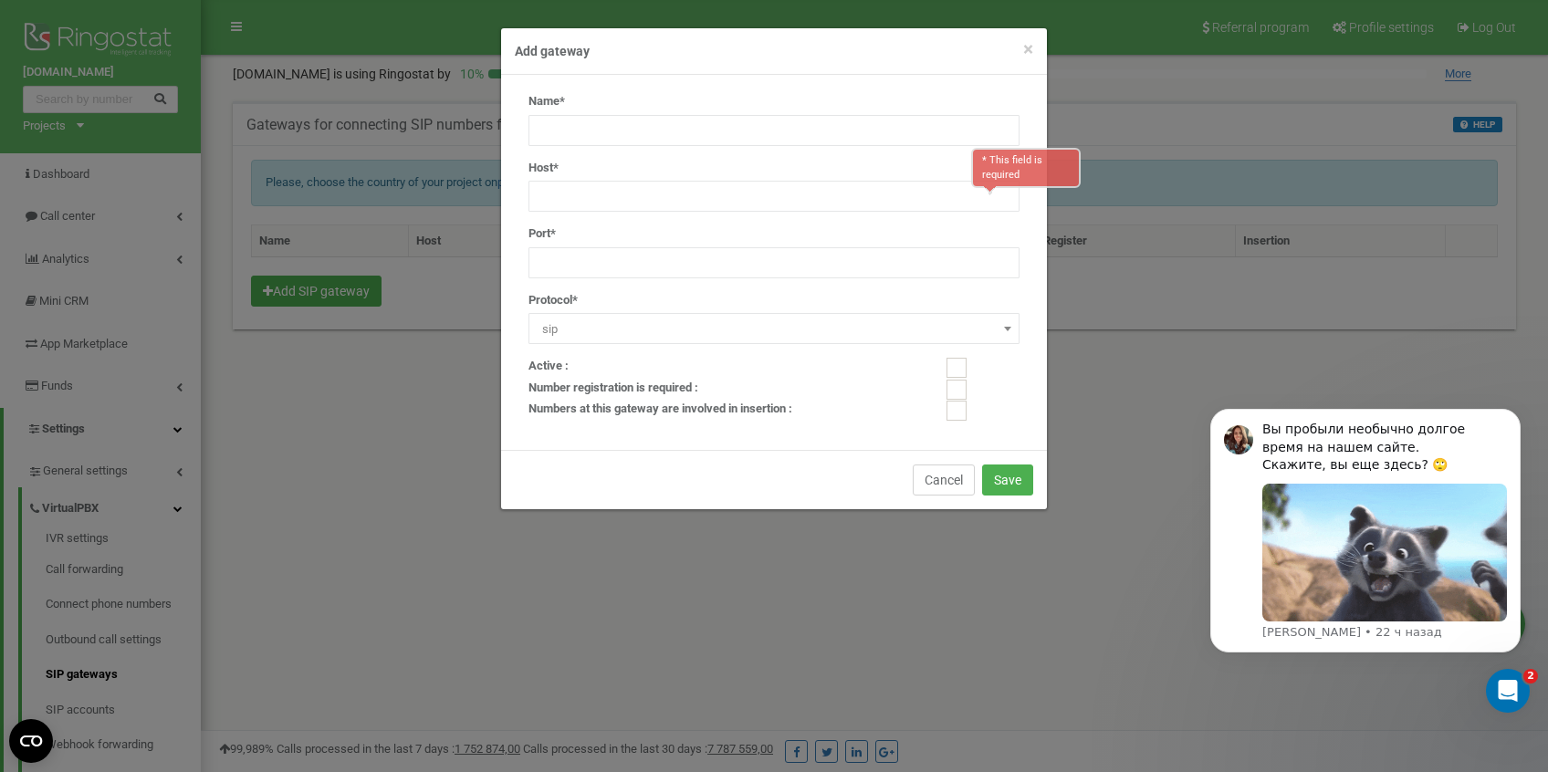
click at [955, 469] on button "Cancel" at bounding box center [944, 479] width 62 height 31
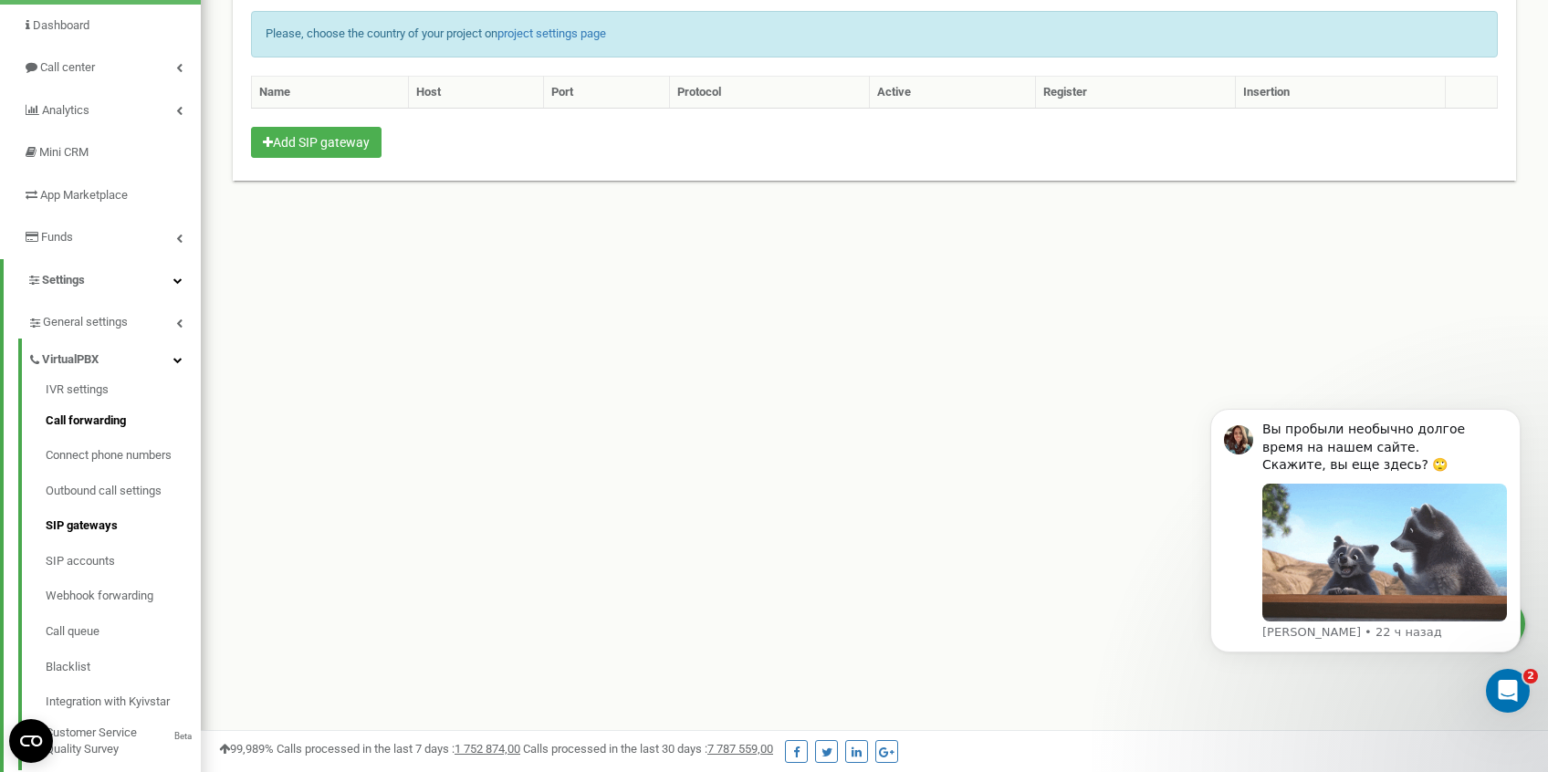
scroll to position [151, 0]
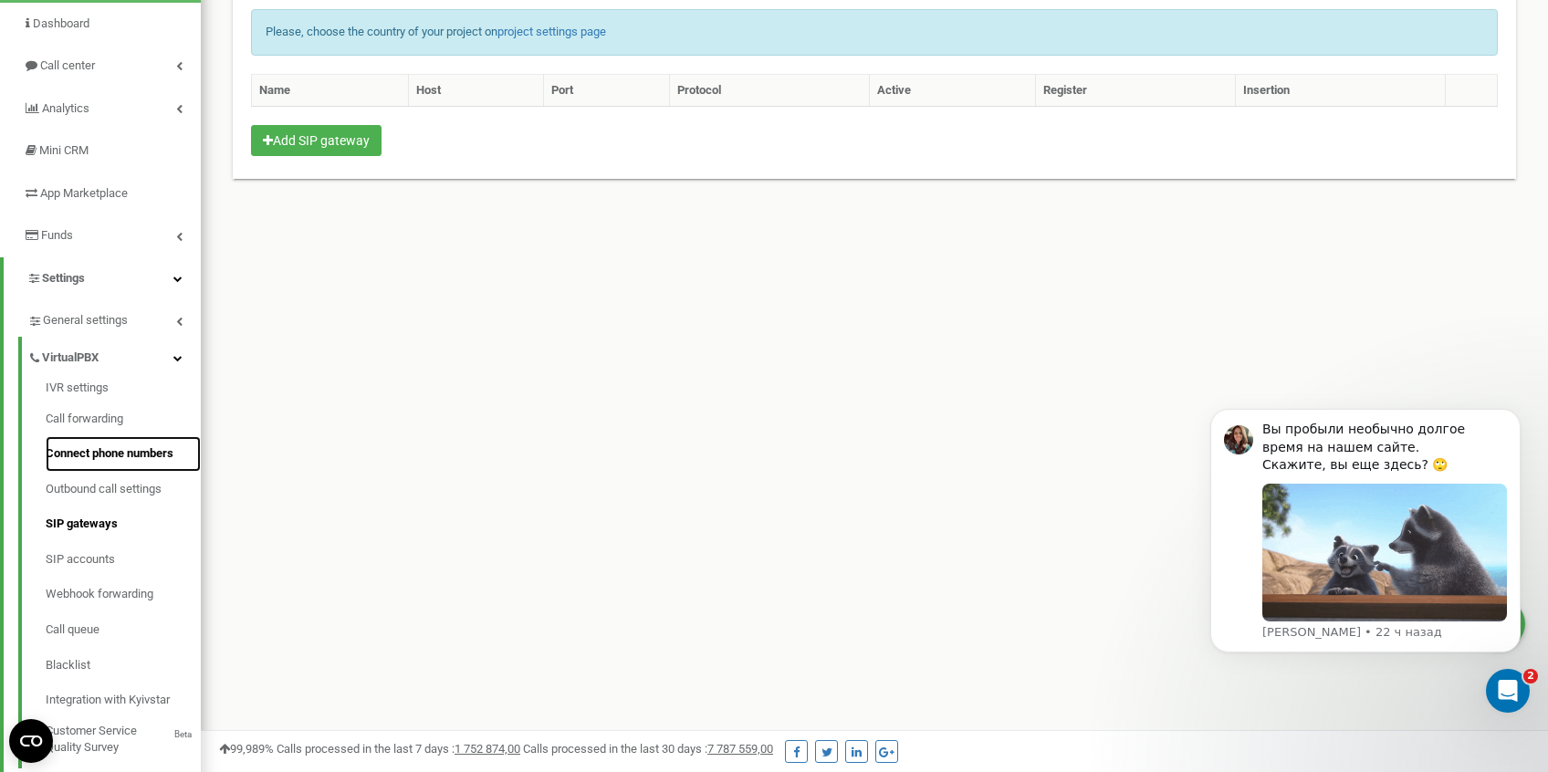
click at [140, 447] on link "Connect phone numbers" at bounding box center [123, 454] width 155 height 36
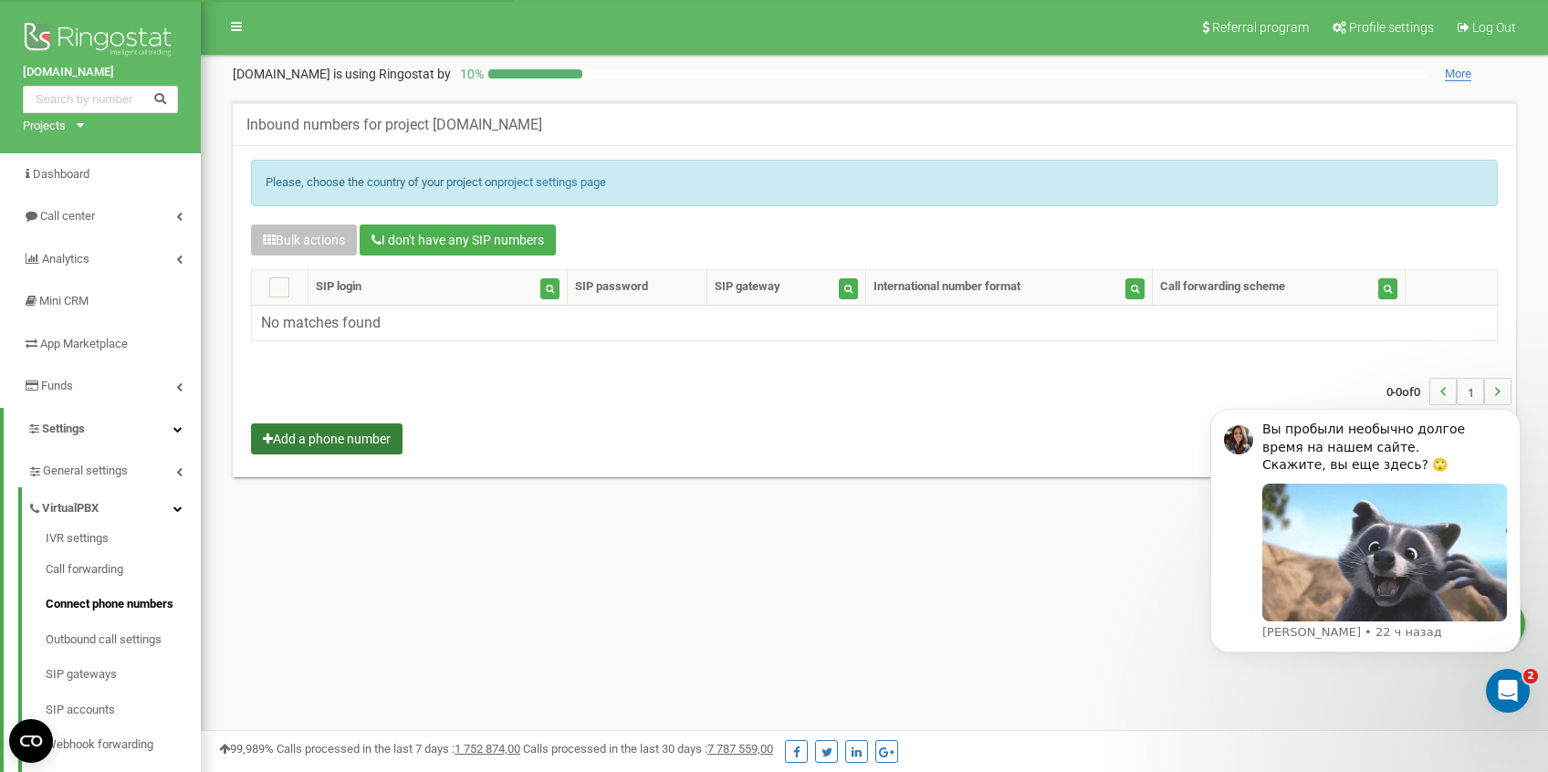
click at [373, 441] on button "Add a phone number" at bounding box center [326, 438] width 151 height 31
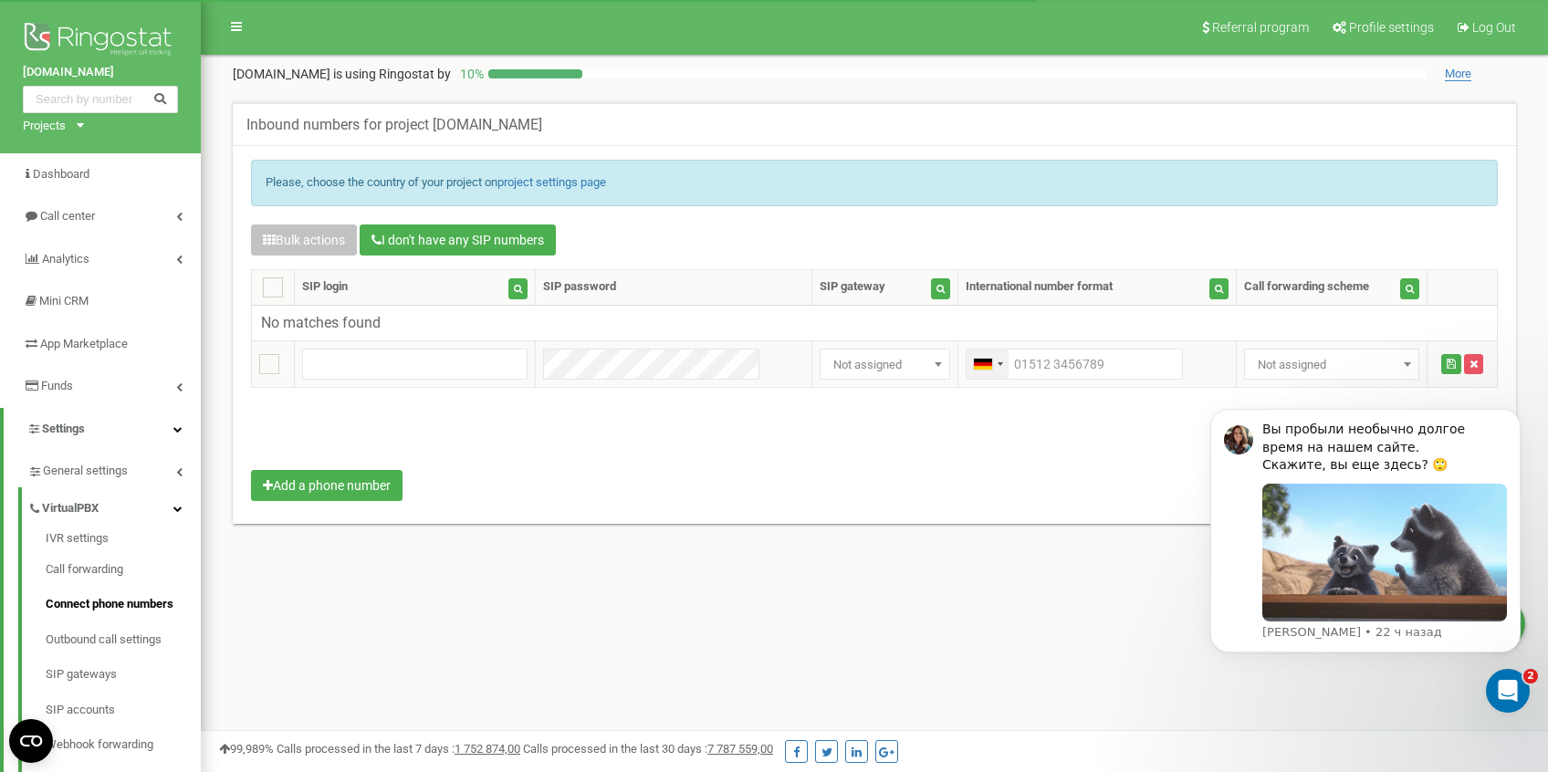
click at [997, 365] on div "Telephone country code" at bounding box center [999, 364] width 5 height 4
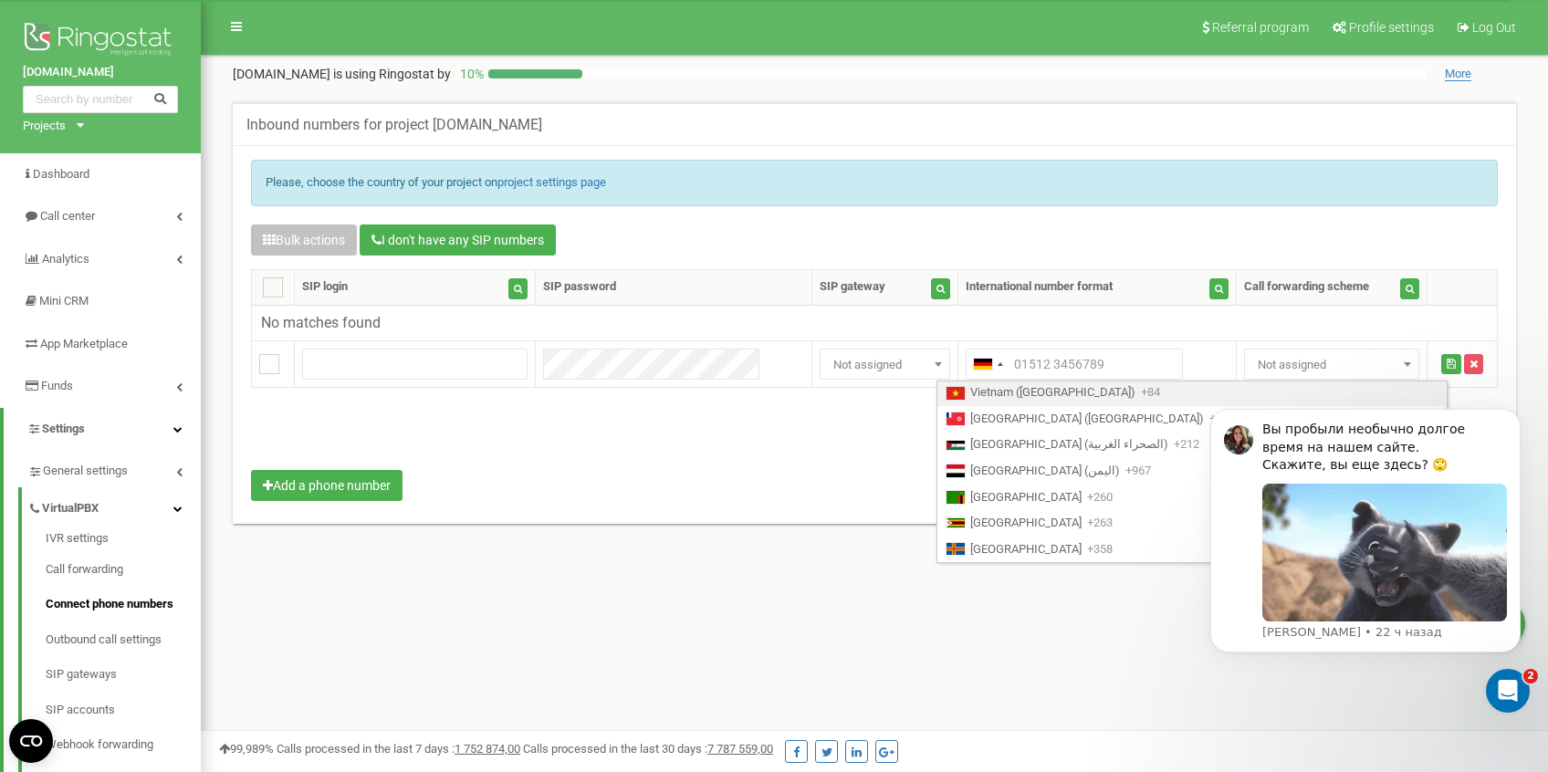
scroll to position [68, 0]
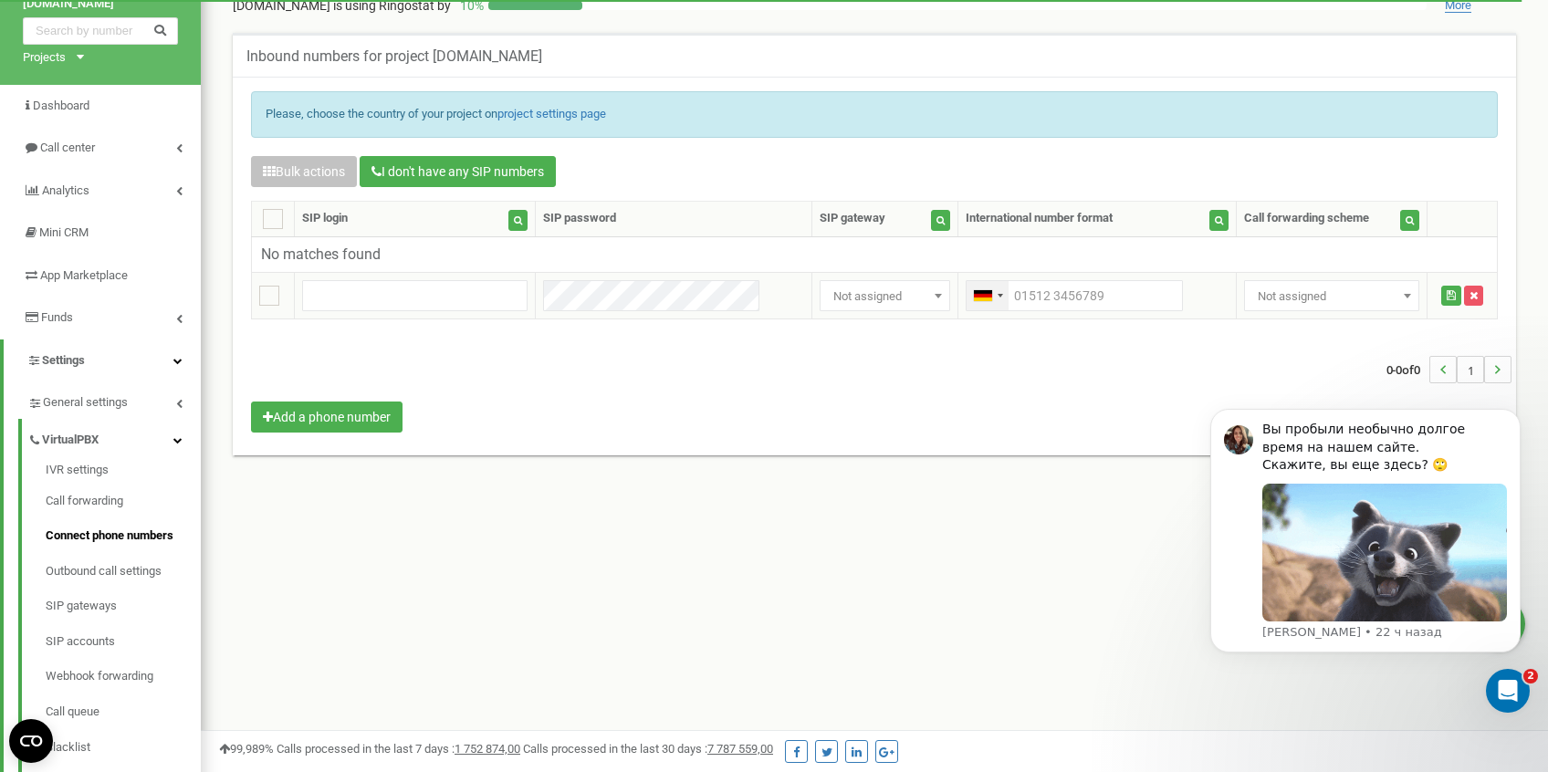
click at [966, 287] on div "Telephone country code" at bounding box center [987, 295] width 42 height 29
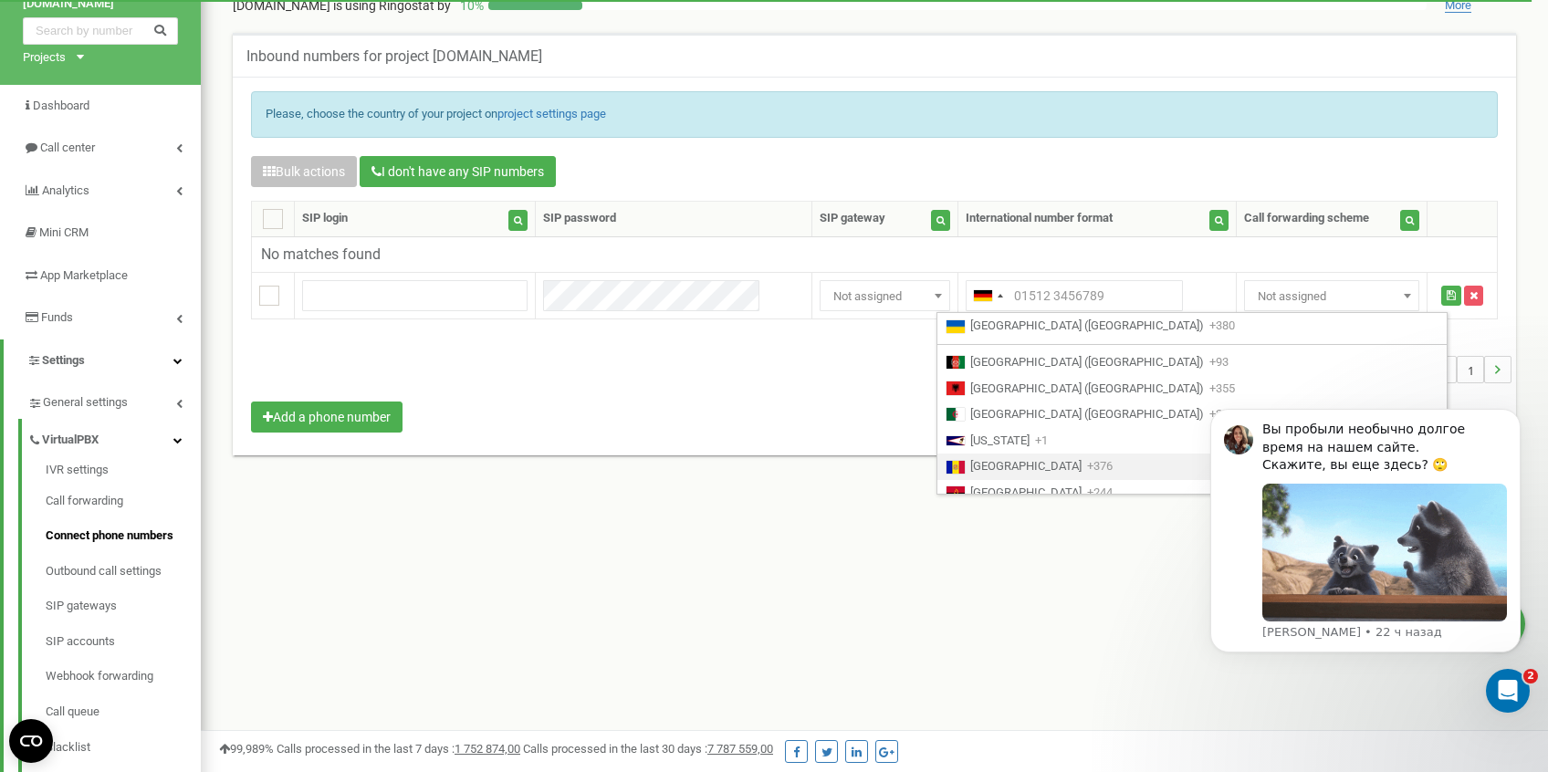
scroll to position [61, 0]
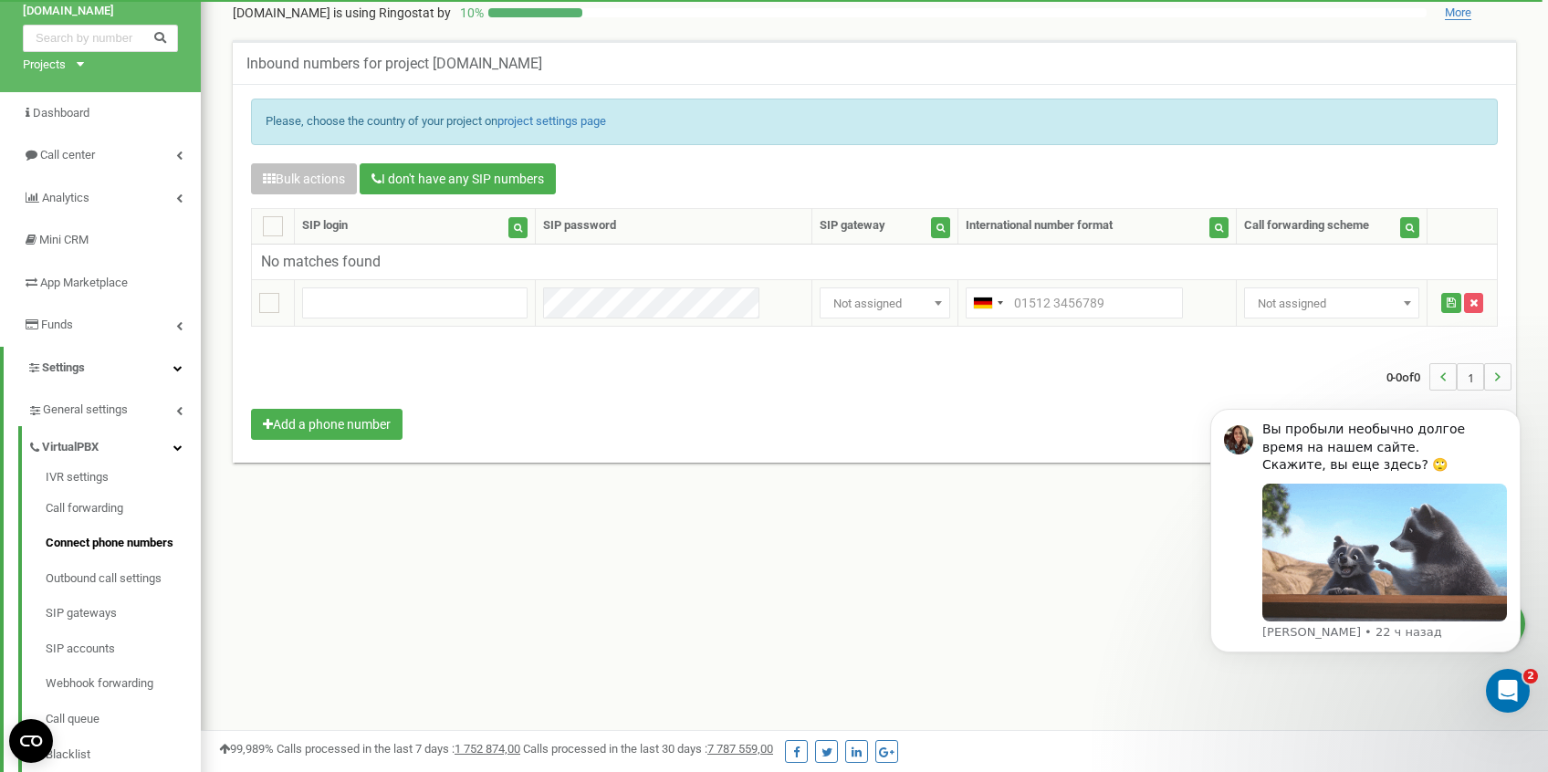
click at [892, 305] on span "Not assigned" at bounding box center [885, 304] width 118 height 26
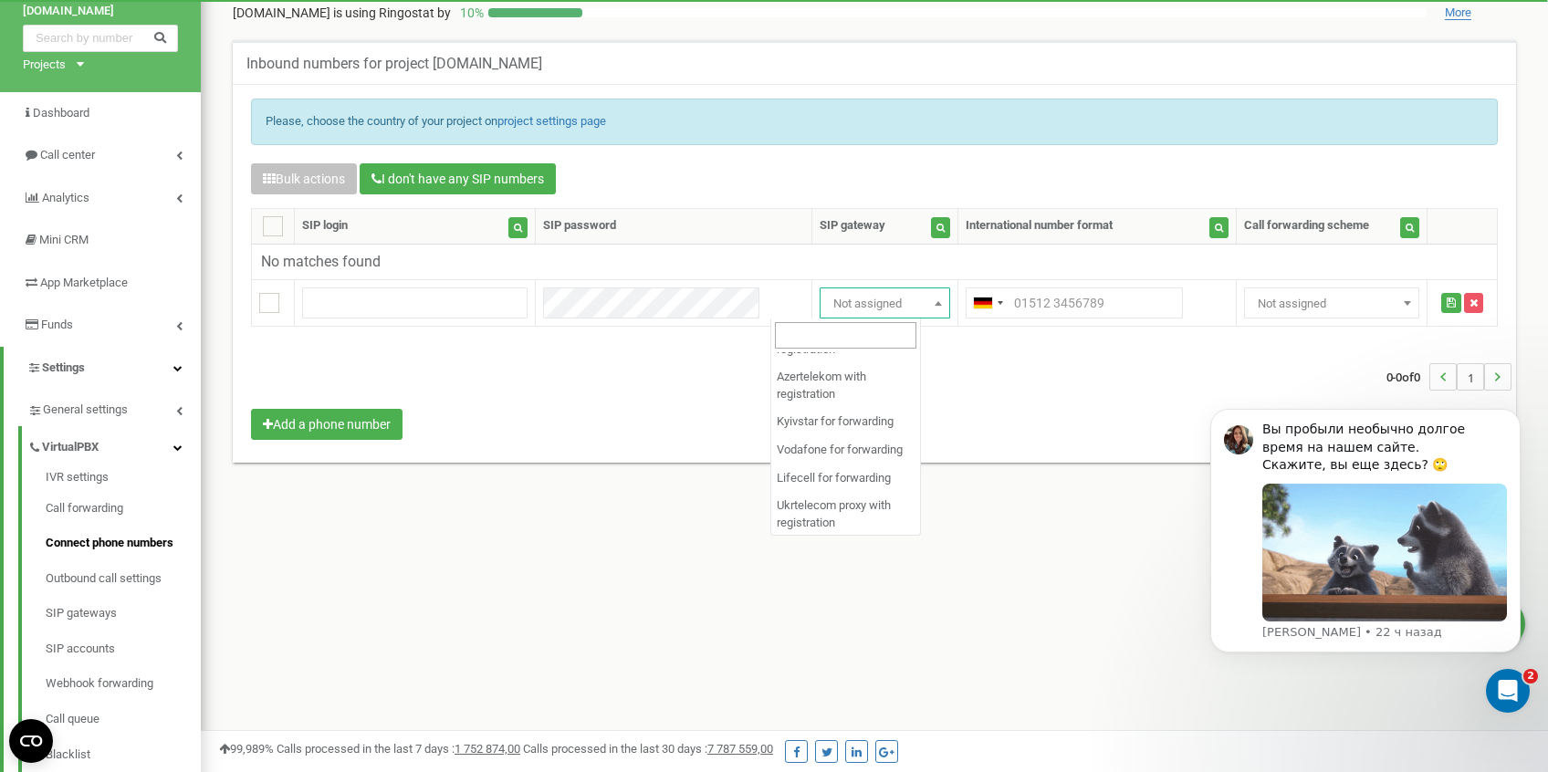
scroll to position [1298, 0]
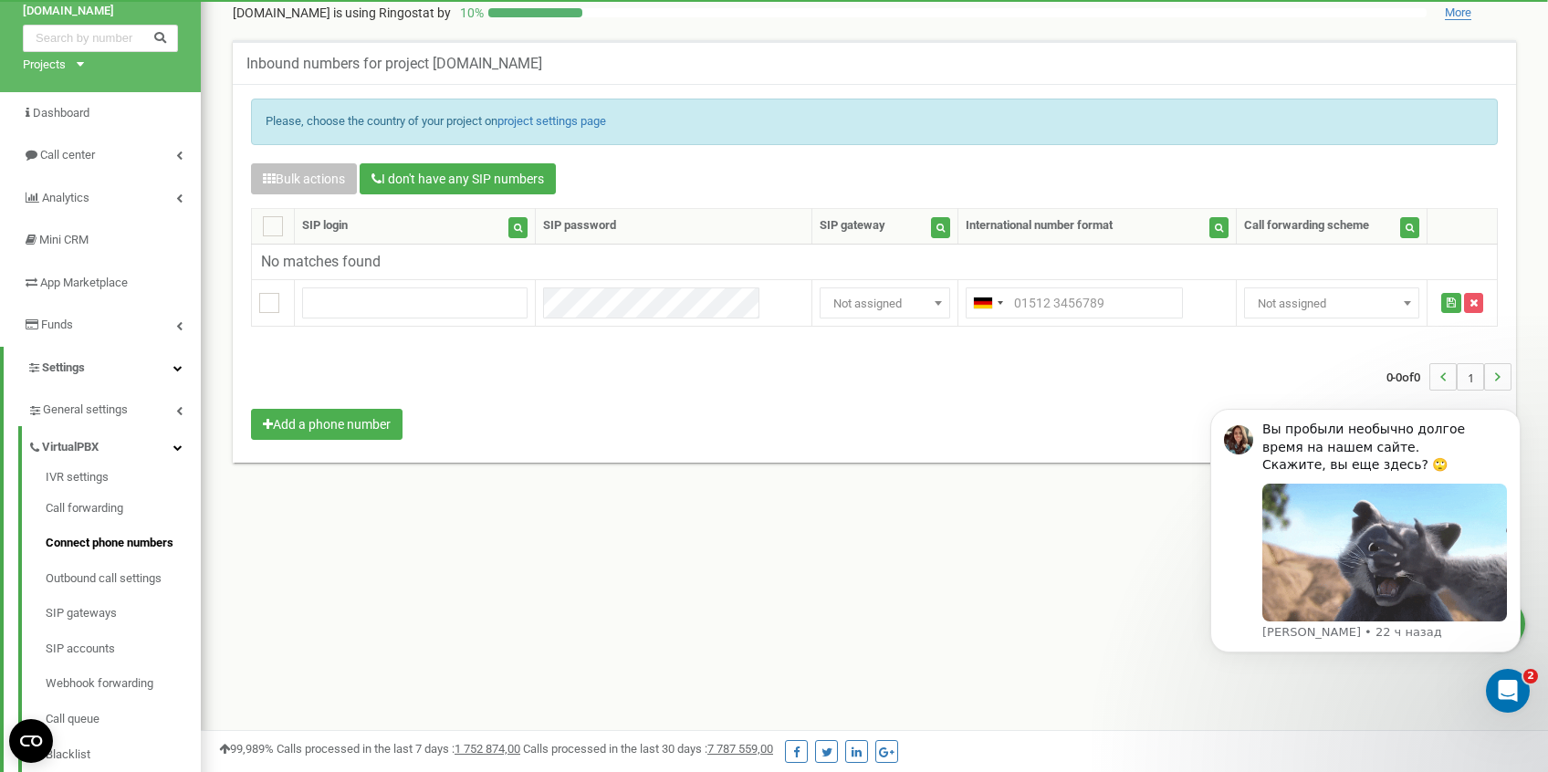
click at [1027, 405] on div "0-0 of 0 1" at bounding box center [874, 377] width 1274 height 64
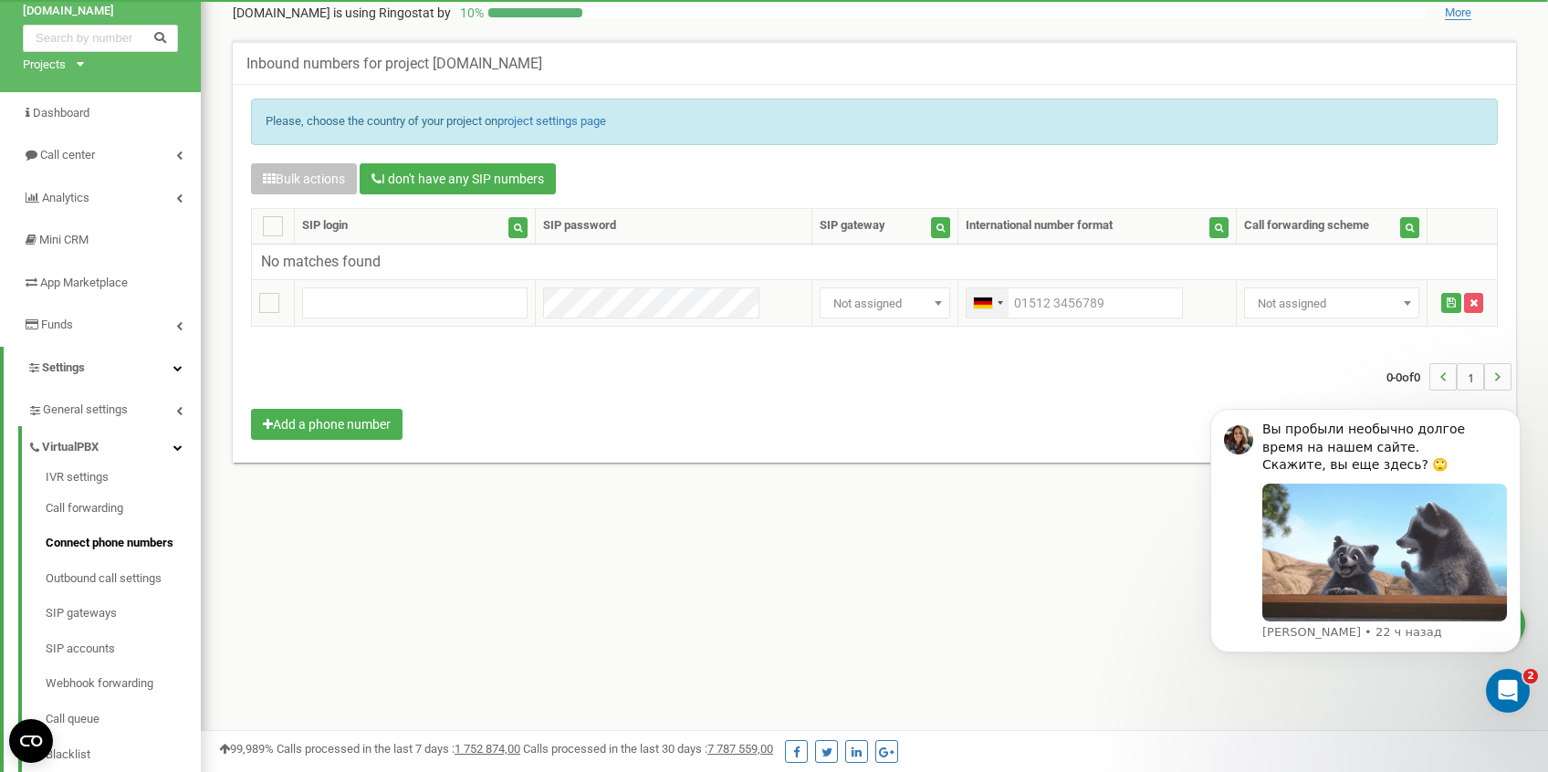
click at [974, 301] on div "Telephone country code" at bounding box center [983, 302] width 18 height 11
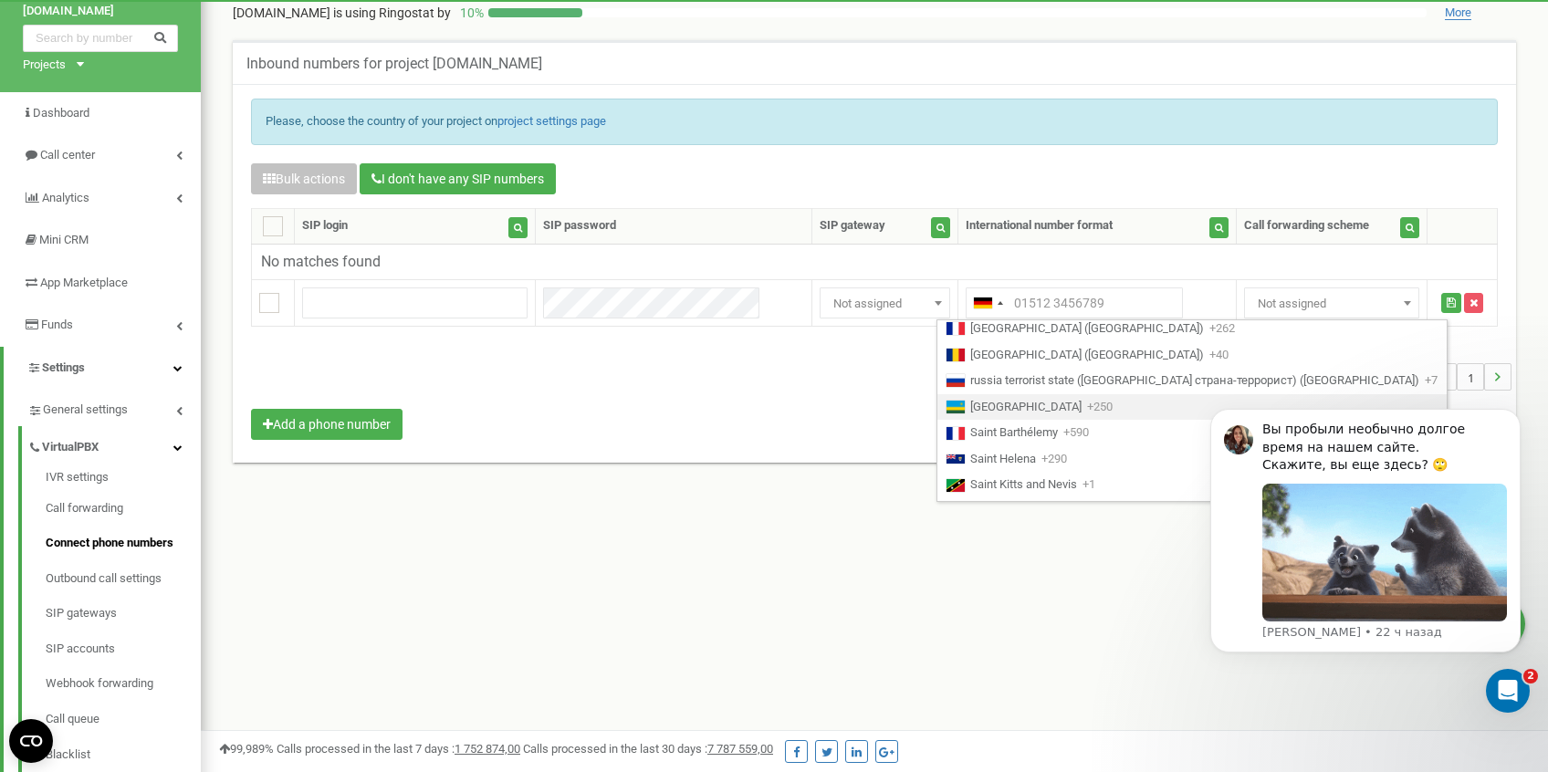
scroll to position [4634, 0]
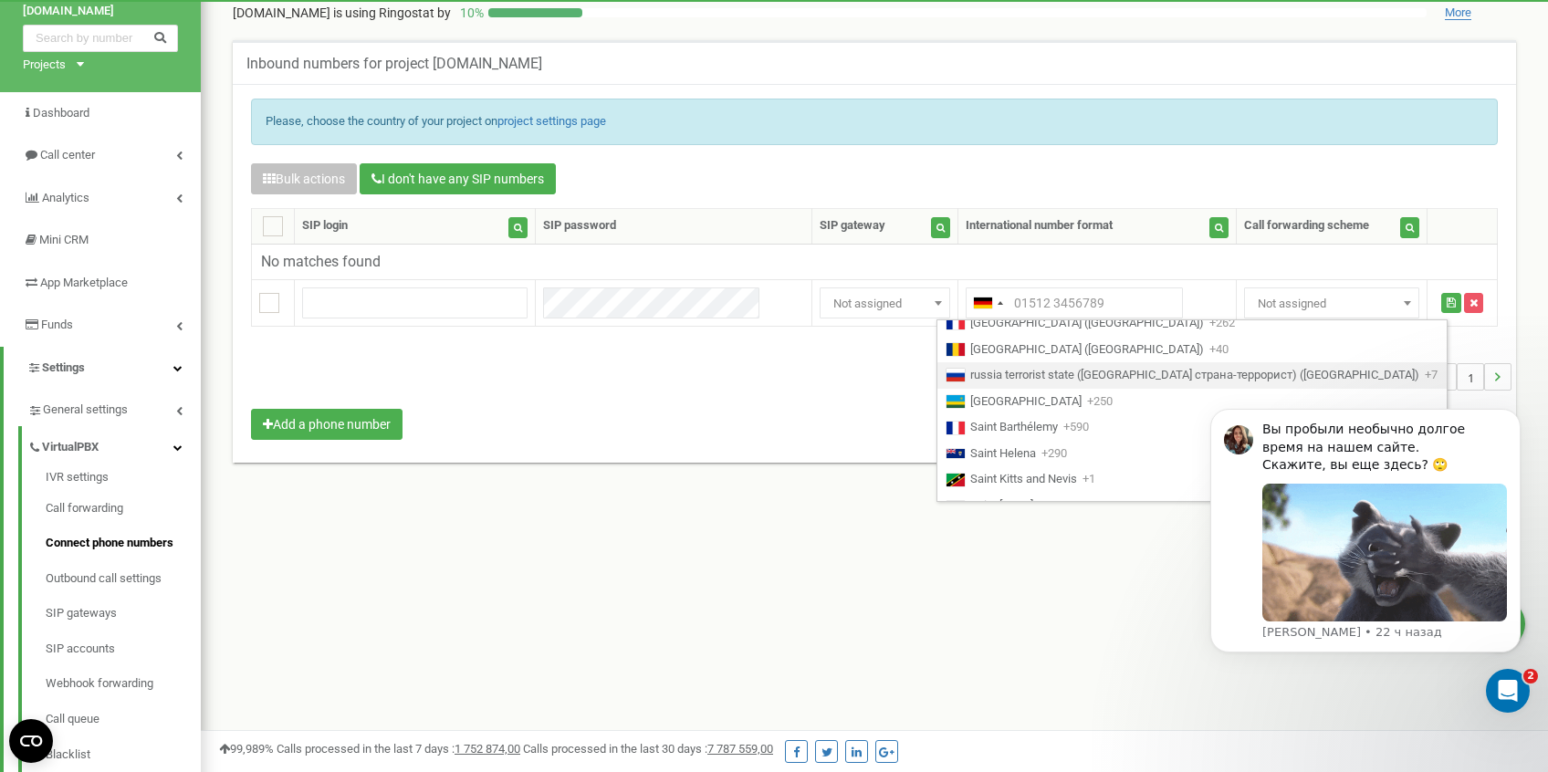
click at [1013, 378] on span "russia terrorist state ([GEOGRAPHIC_DATA] страна-террорист) ([GEOGRAPHIC_DATA])" at bounding box center [1194, 375] width 449 height 17
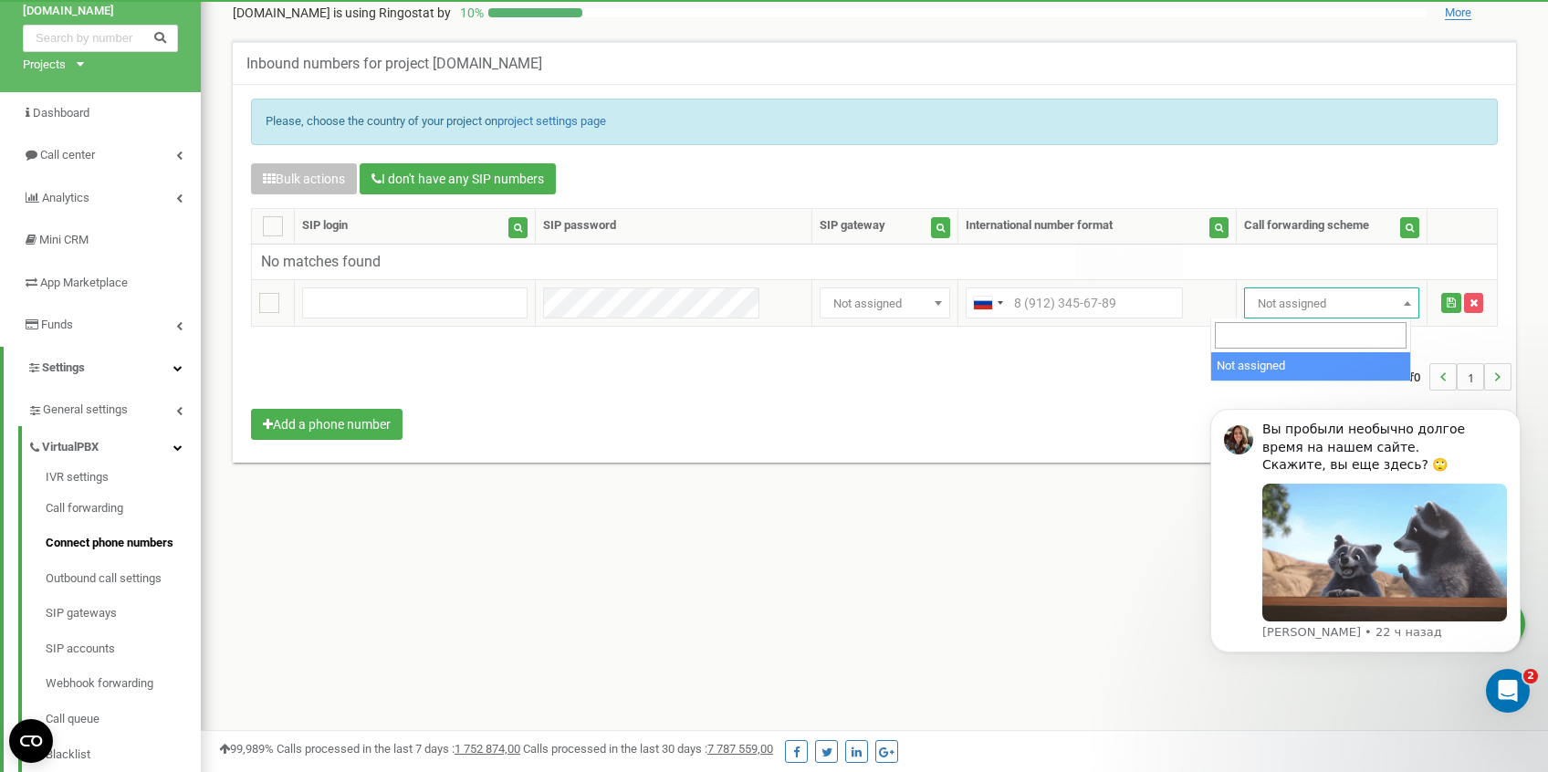
click at [1250, 296] on span "Not assigned" at bounding box center [1331, 304] width 162 height 26
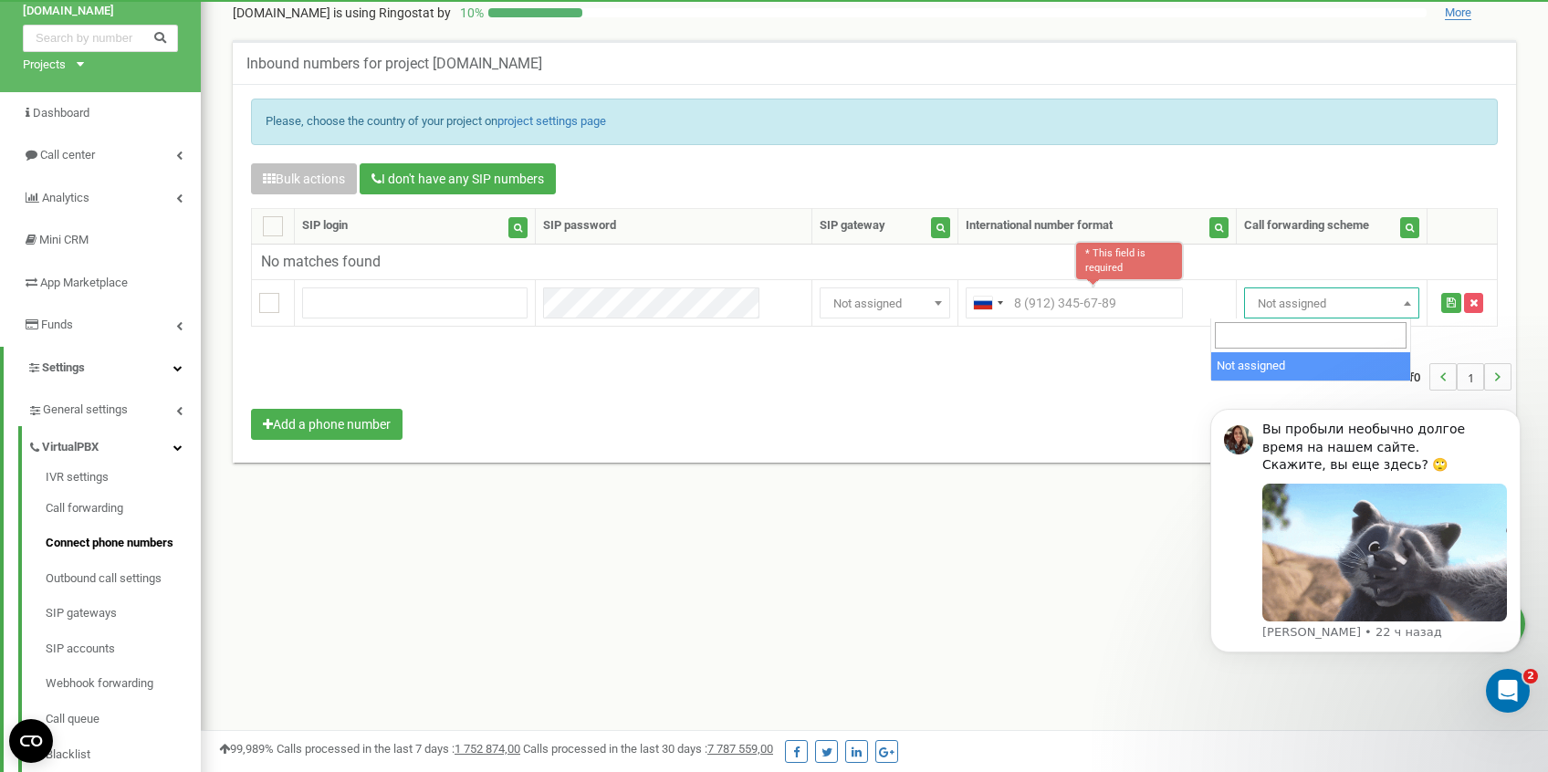
click at [1058, 399] on div "0-0 of 0 1" at bounding box center [874, 377] width 1274 height 64
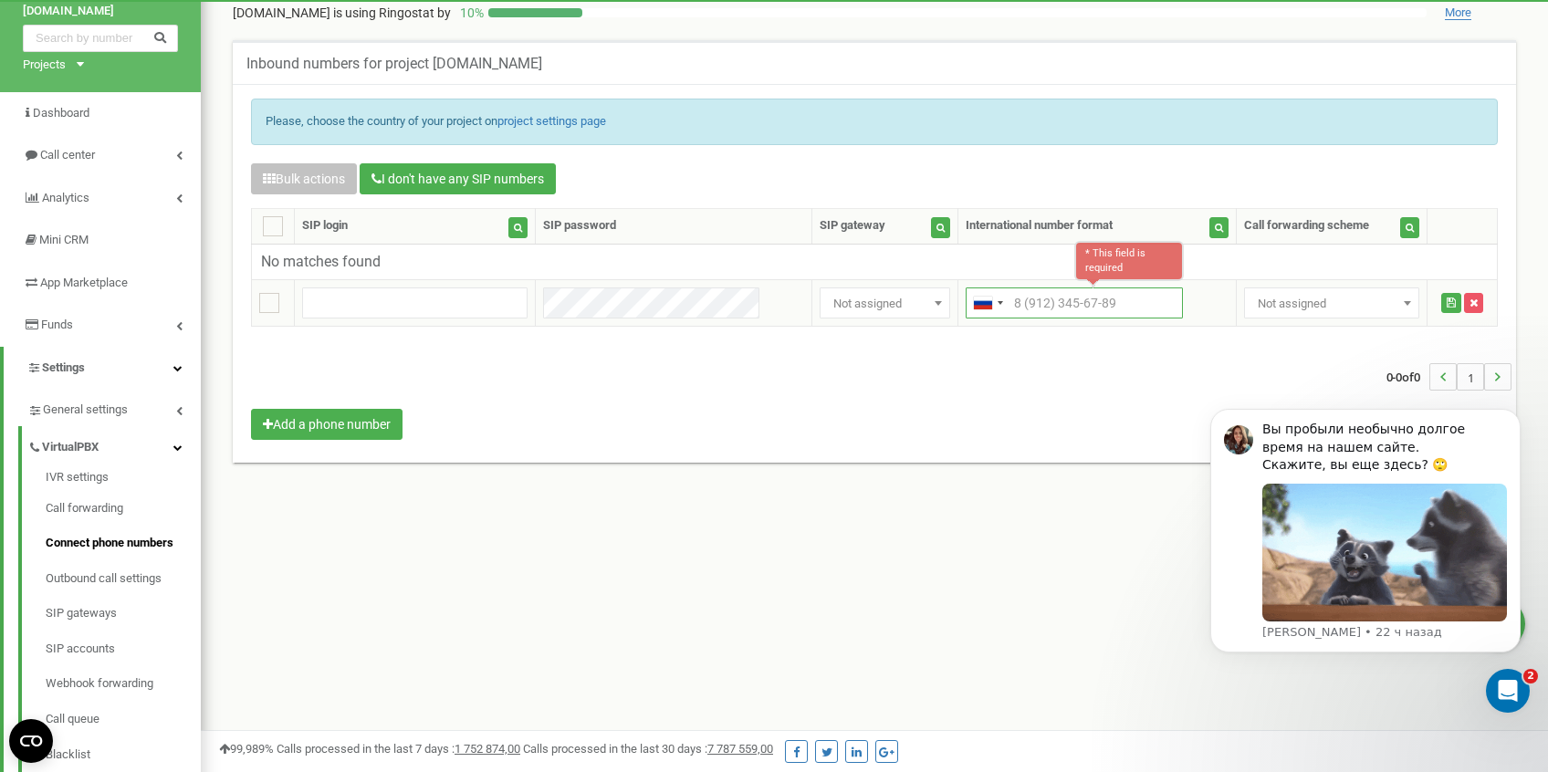
click at [1048, 297] on input "text" at bounding box center [1073, 302] width 217 height 31
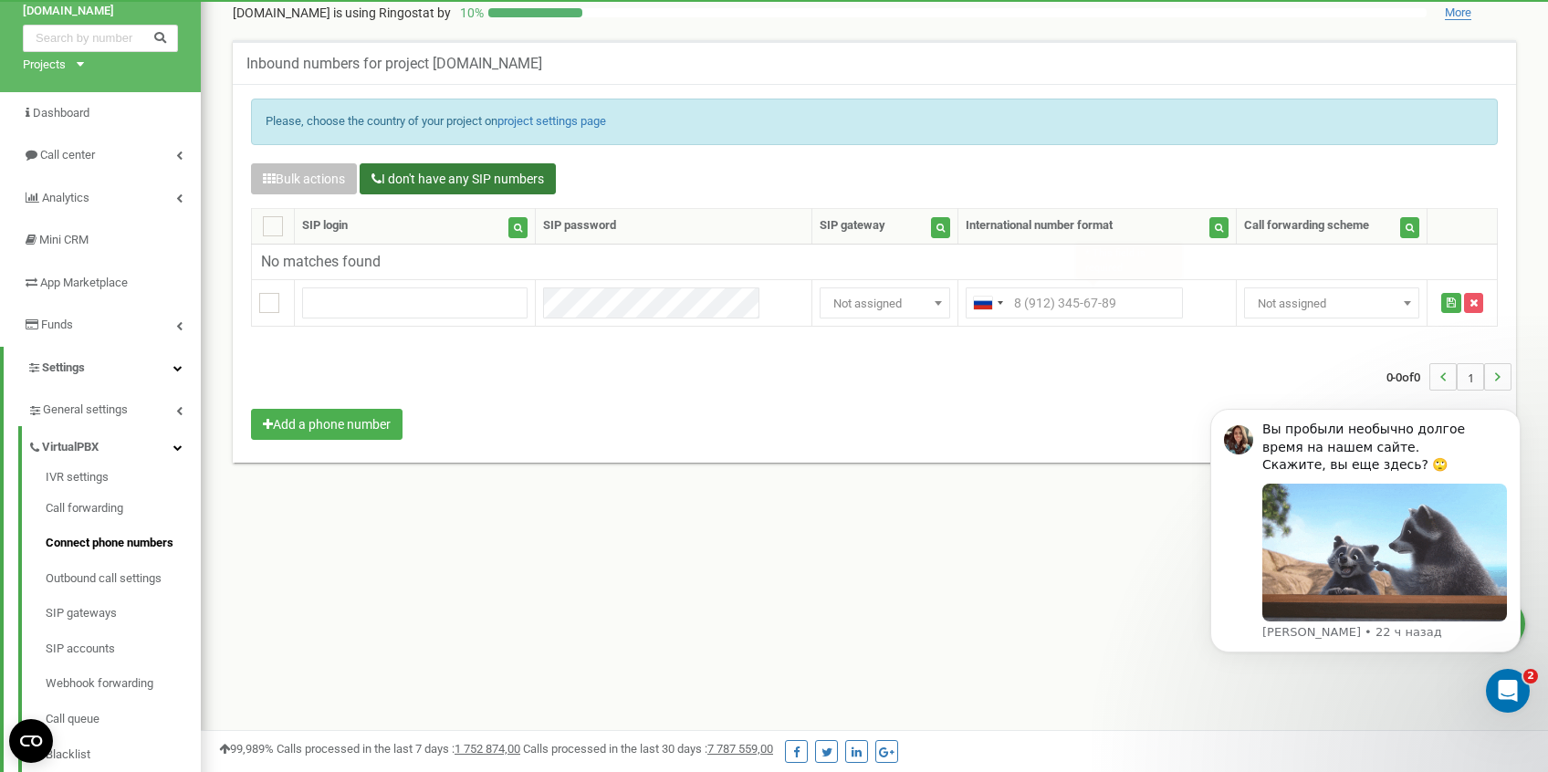
click at [483, 180] on button "I don't have any SIP numbers" at bounding box center [458, 178] width 196 height 31
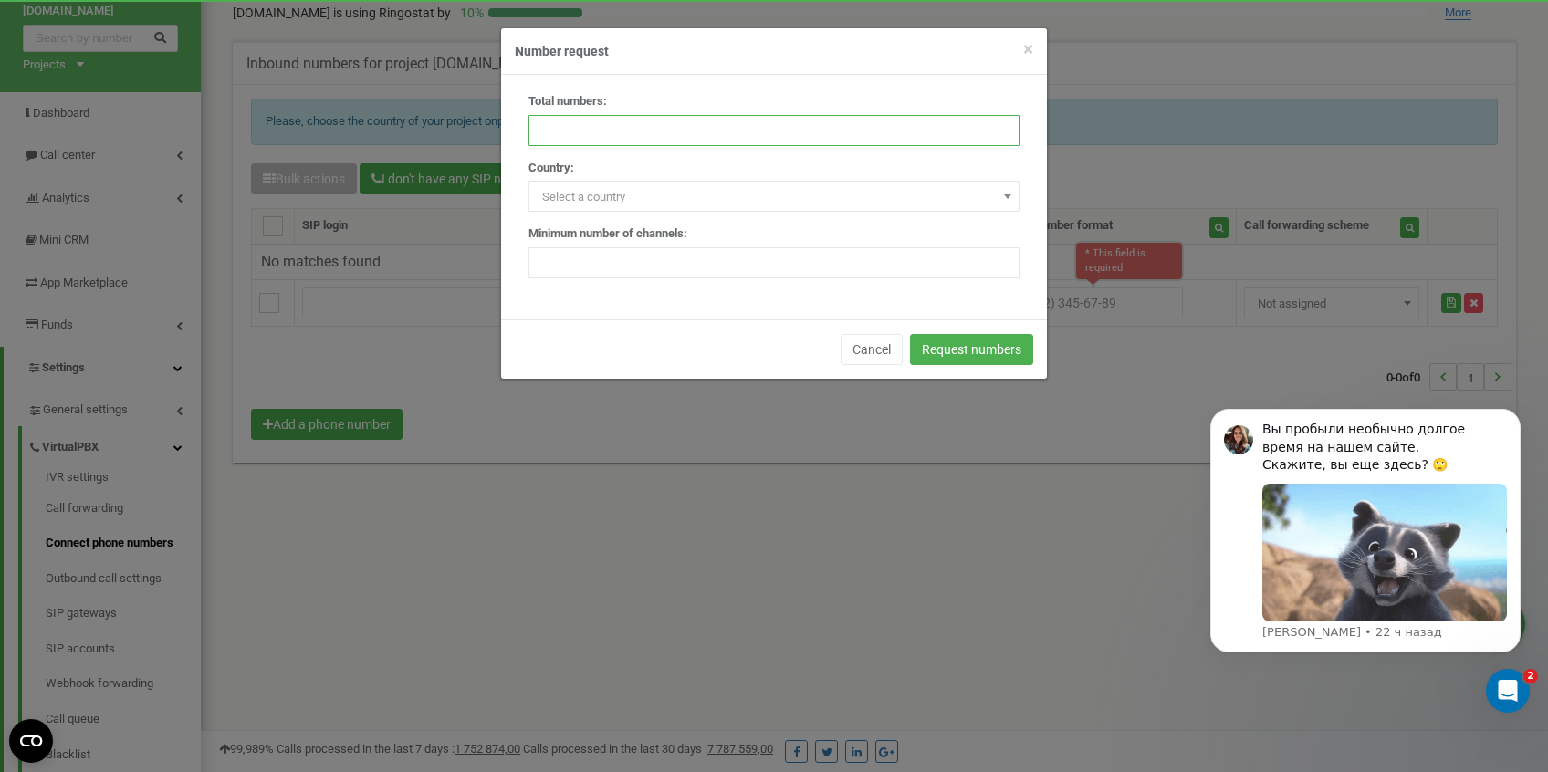
click at [615, 125] on input "number" at bounding box center [773, 130] width 491 height 31
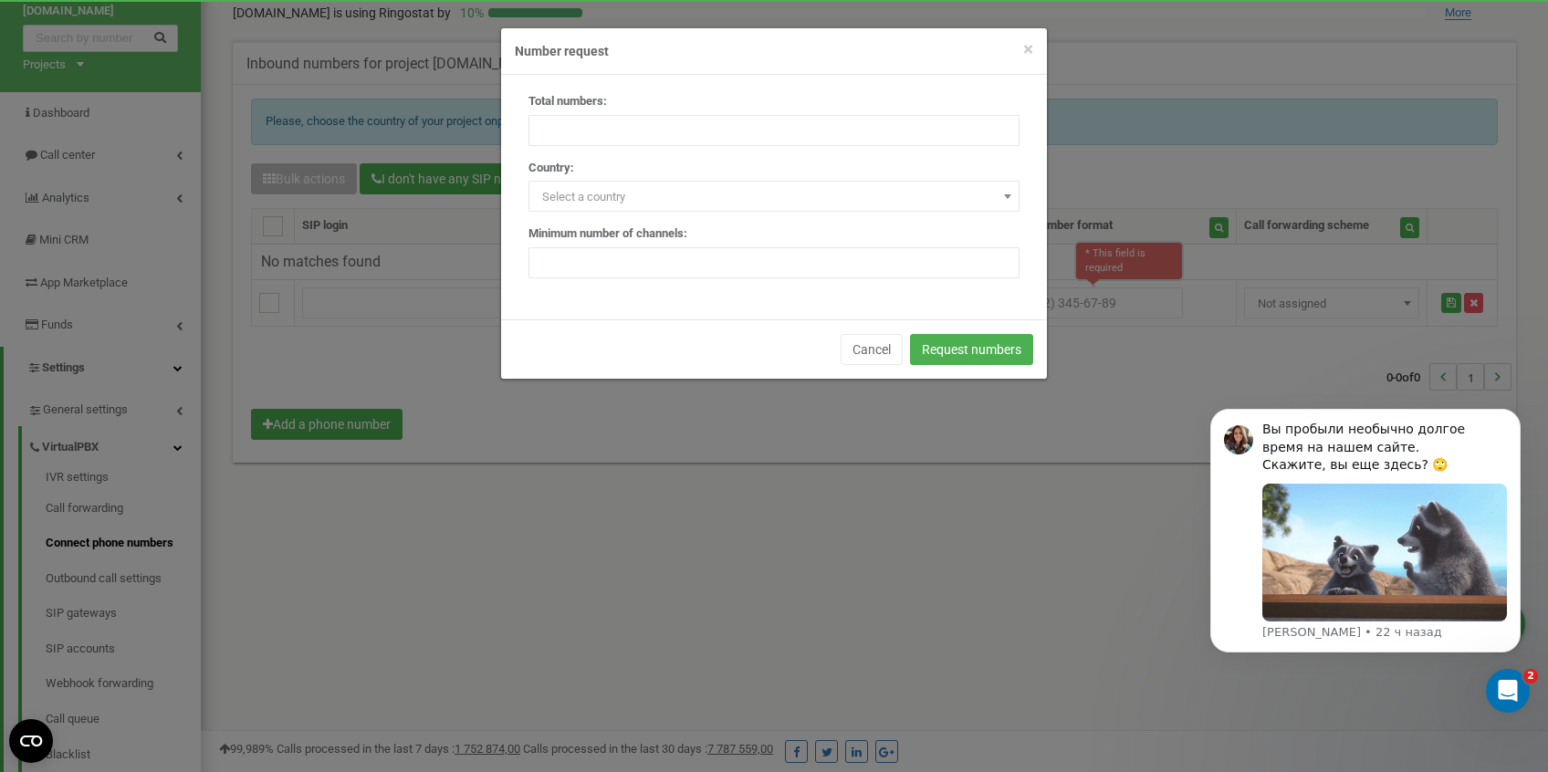
click at [659, 196] on span "Select a country" at bounding box center [774, 197] width 478 height 26
type input "к"
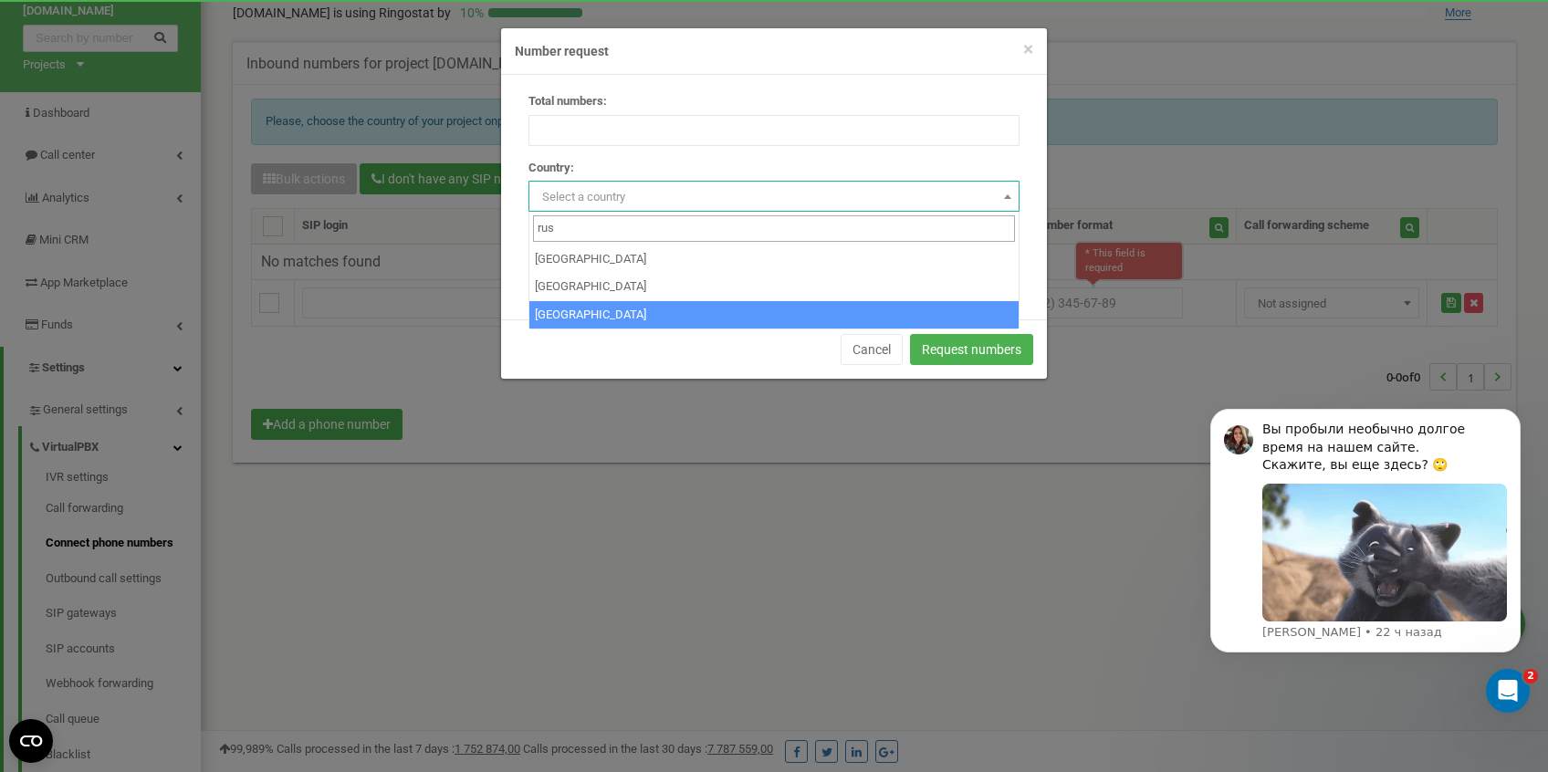
type input "rus"
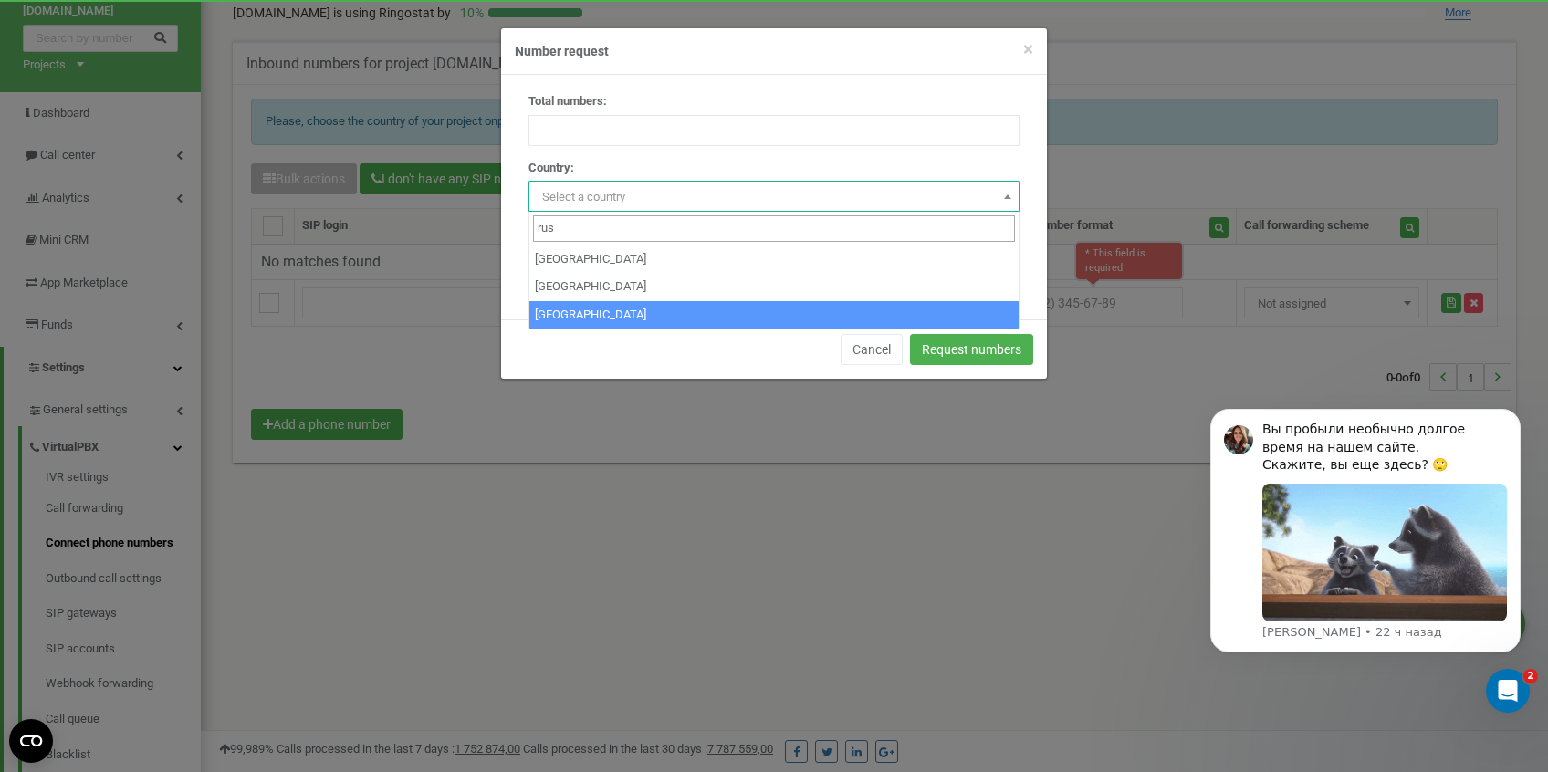
select select "RU"
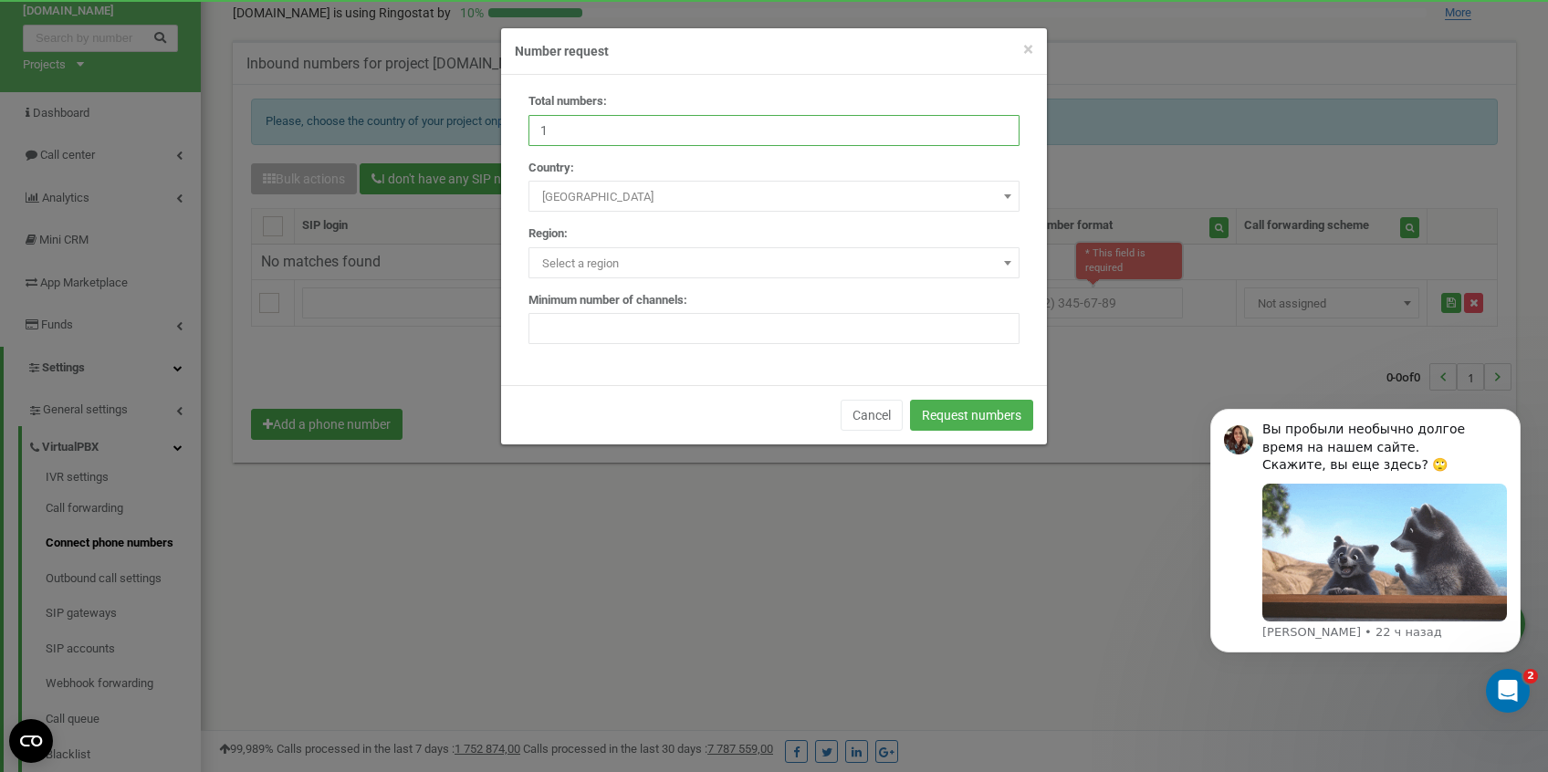
type input "1"
click at [998, 125] on input "1" at bounding box center [773, 130] width 491 height 31
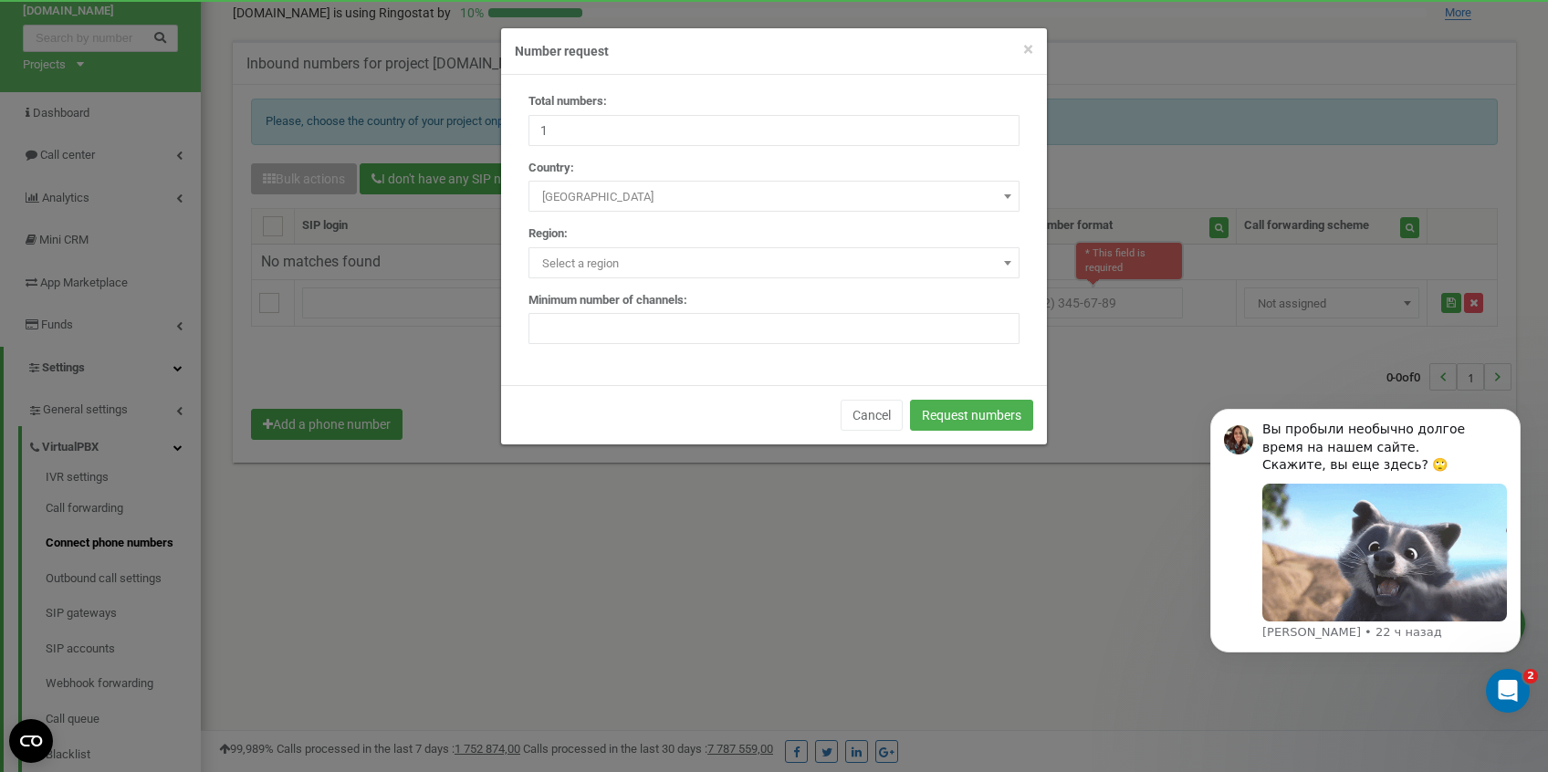
click at [643, 261] on span "Select a region" at bounding box center [774, 264] width 478 height 26
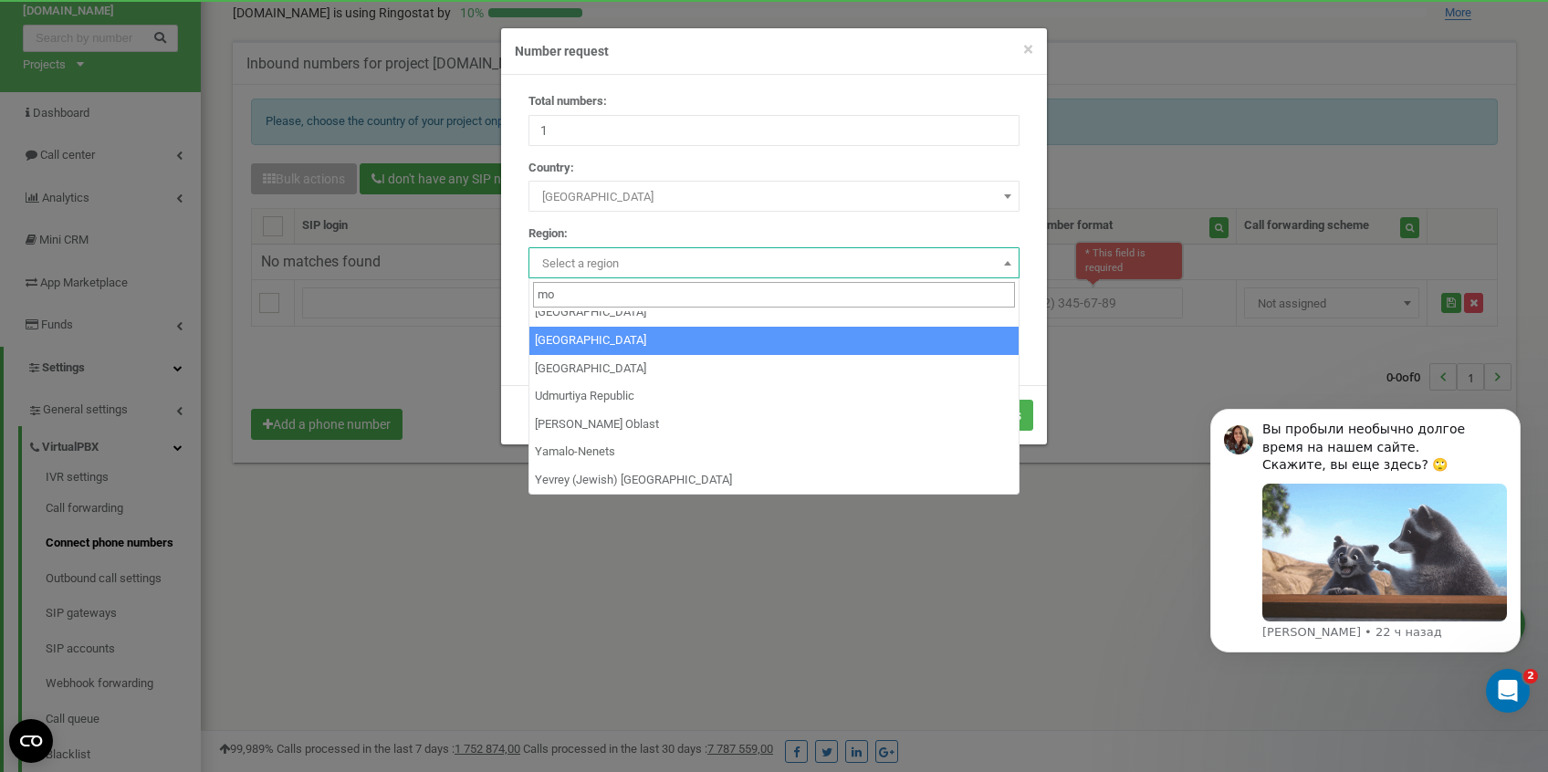
scroll to position [0, 0]
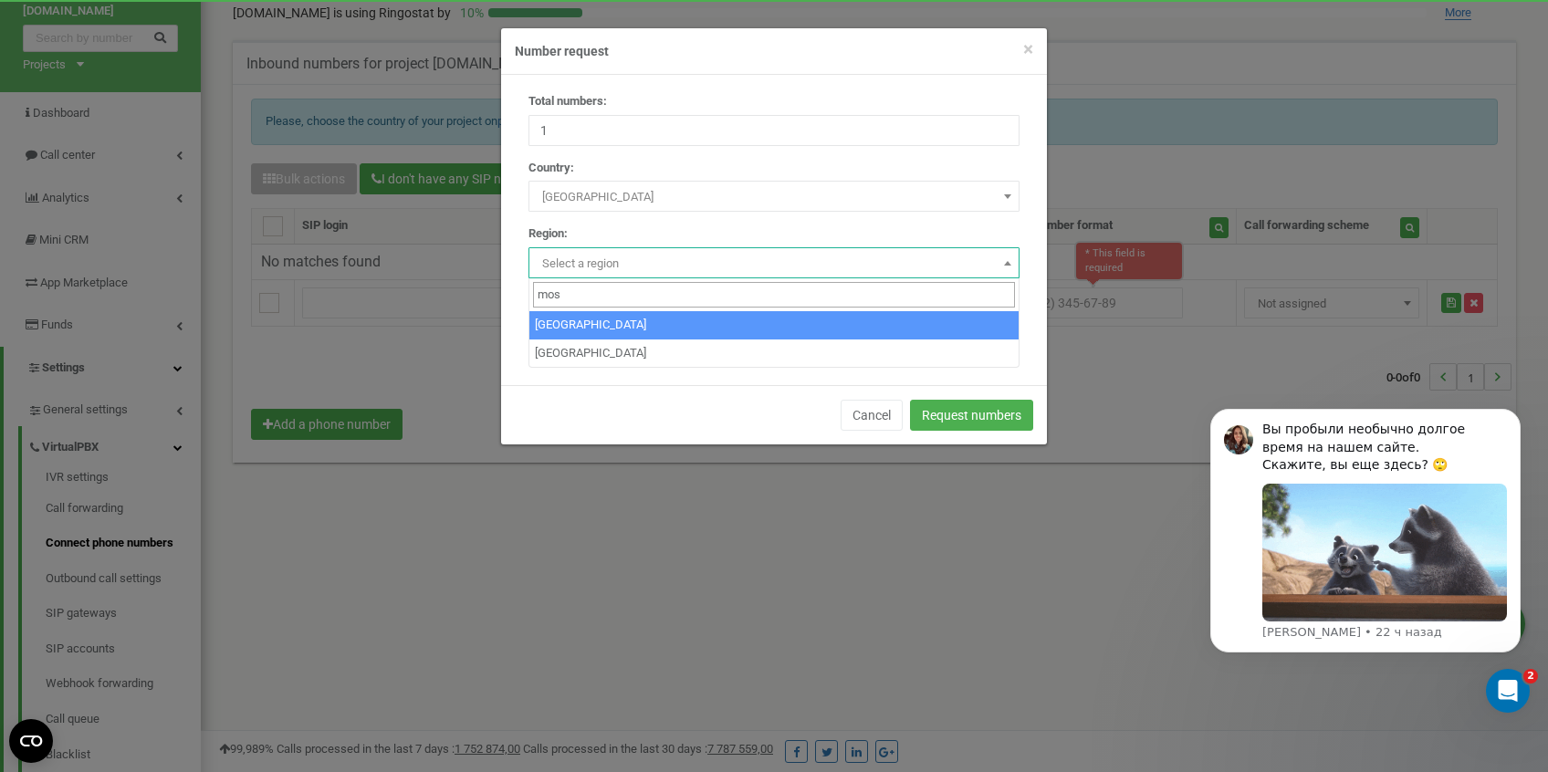
type input "mos"
select select "RU_MOW"
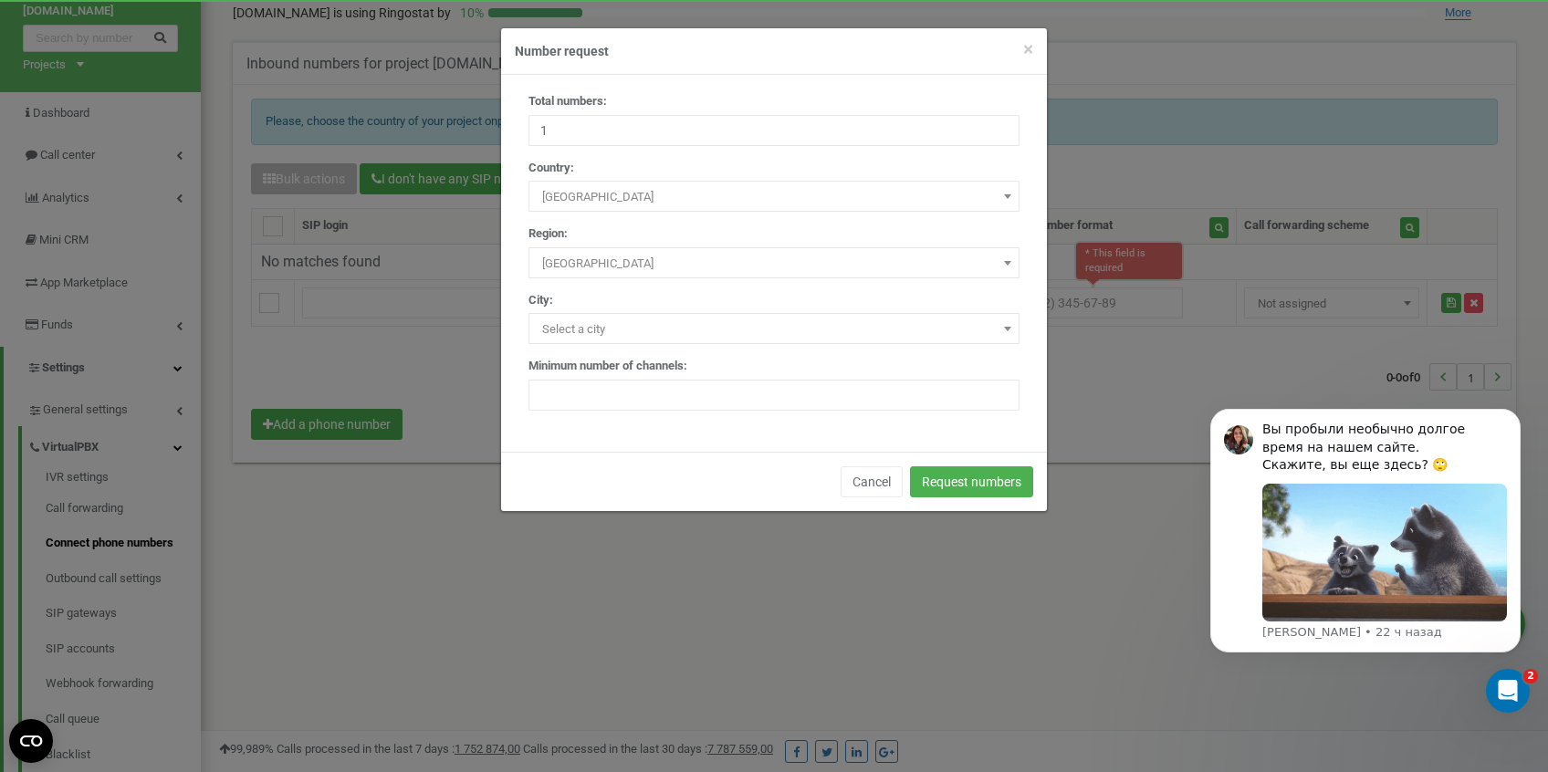
click at [642, 324] on span "Select a city" at bounding box center [774, 330] width 478 height 26
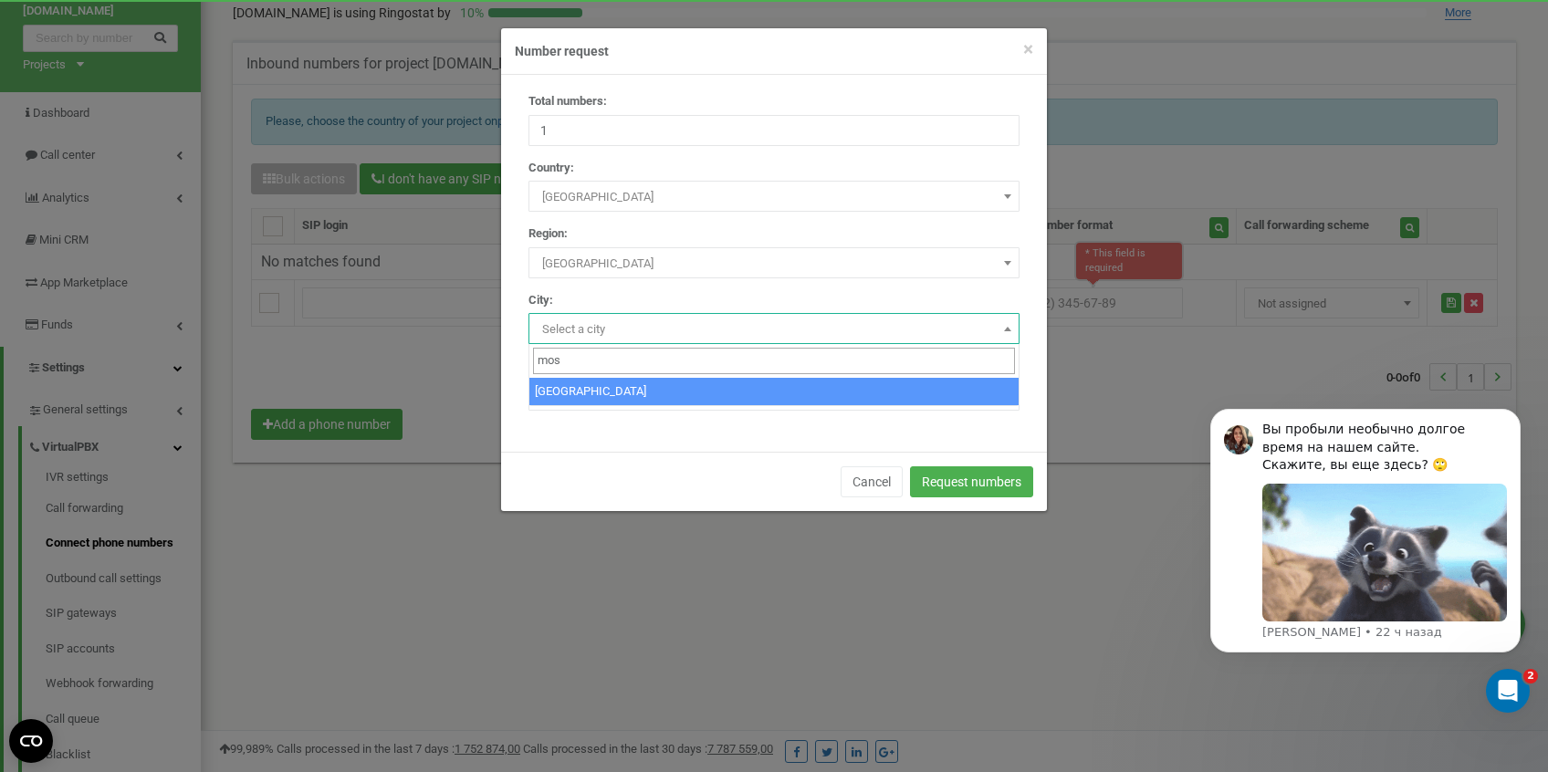
type input "mos"
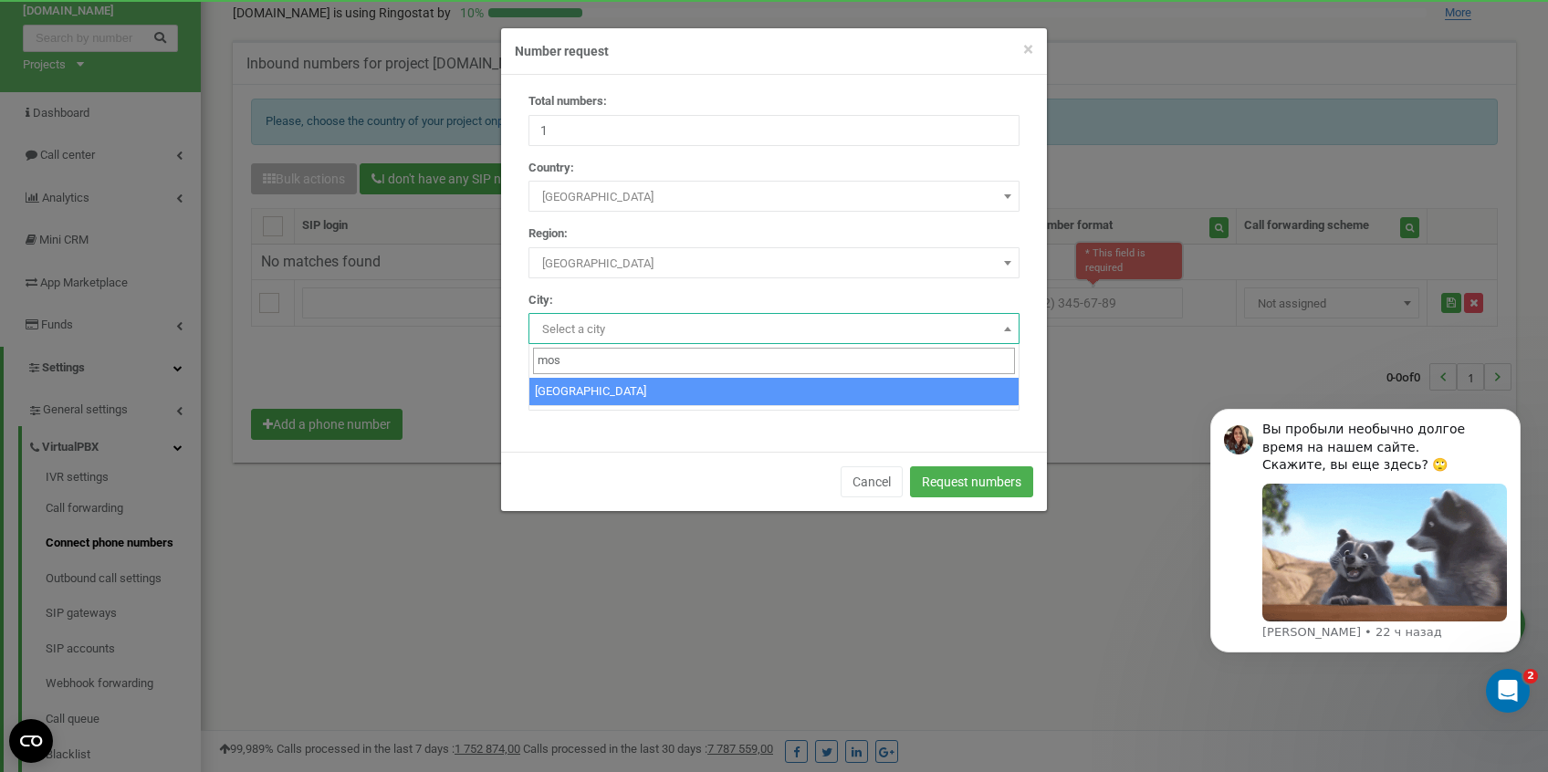
select select "524901"
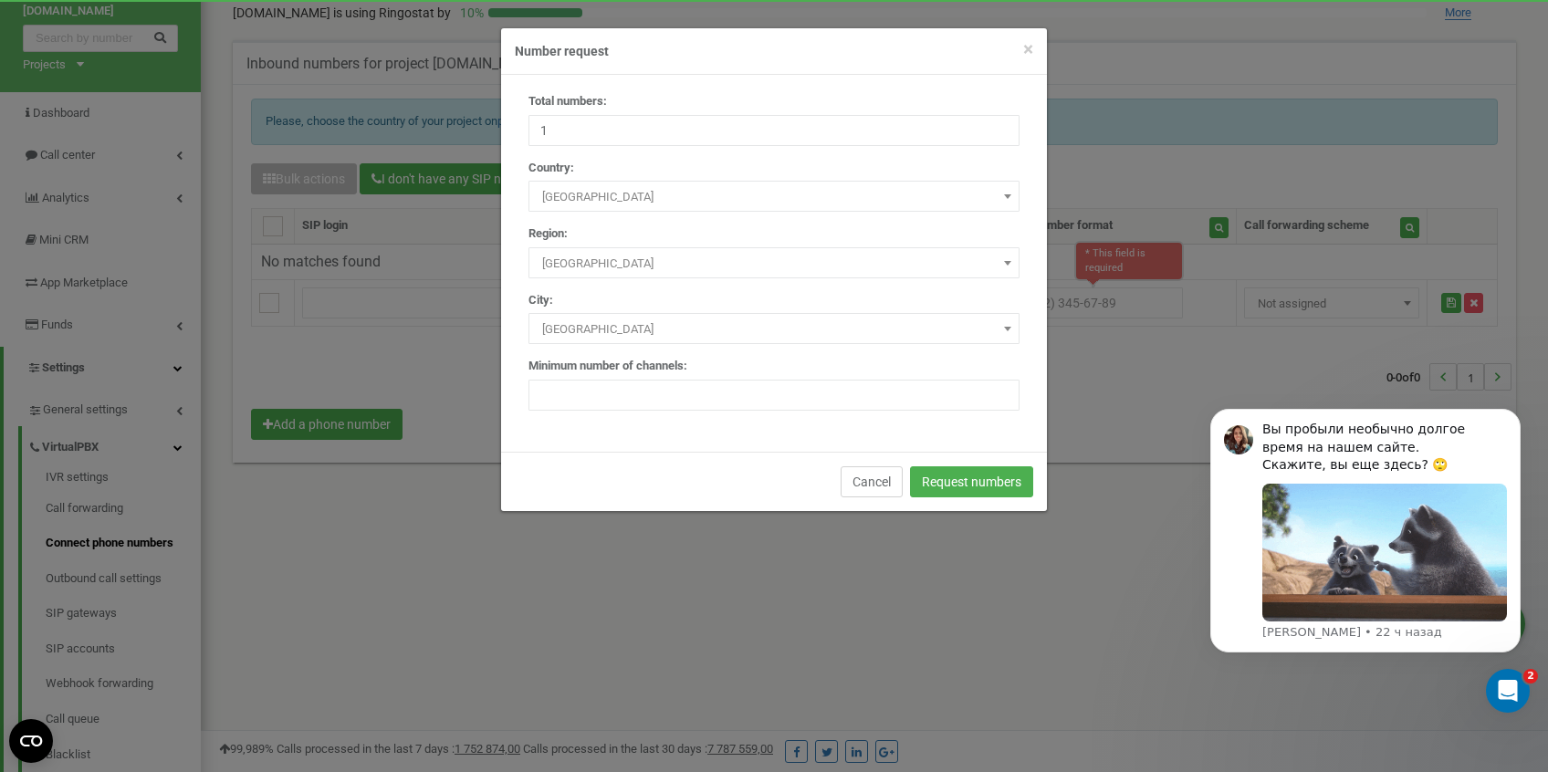
click at [865, 480] on button "Cancel" at bounding box center [871, 481] width 62 height 31
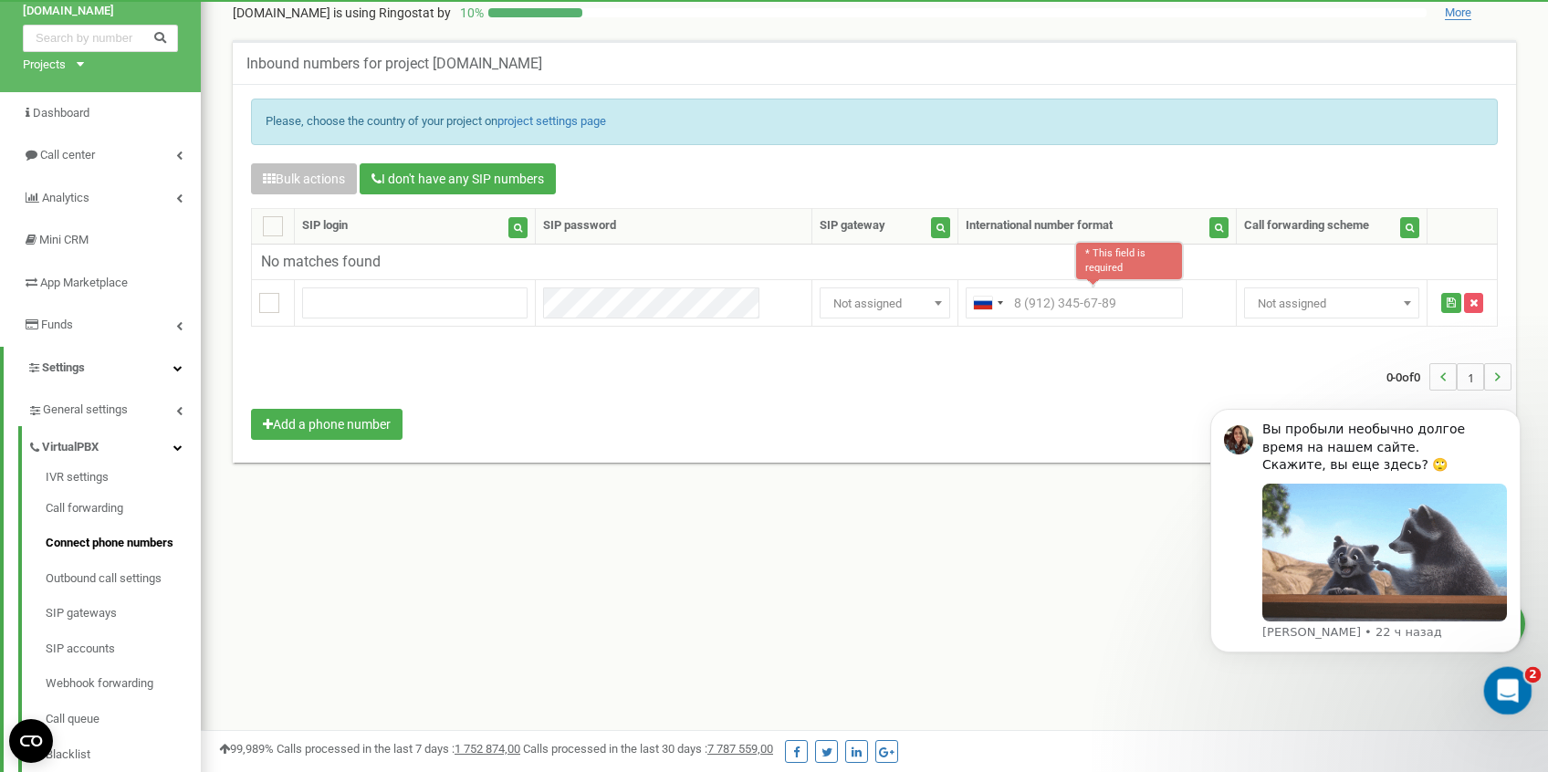
click at [1514, 704] on div "Открыть службу сообщений Intercom" at bounding box center [1505, 688] width 60 height 60
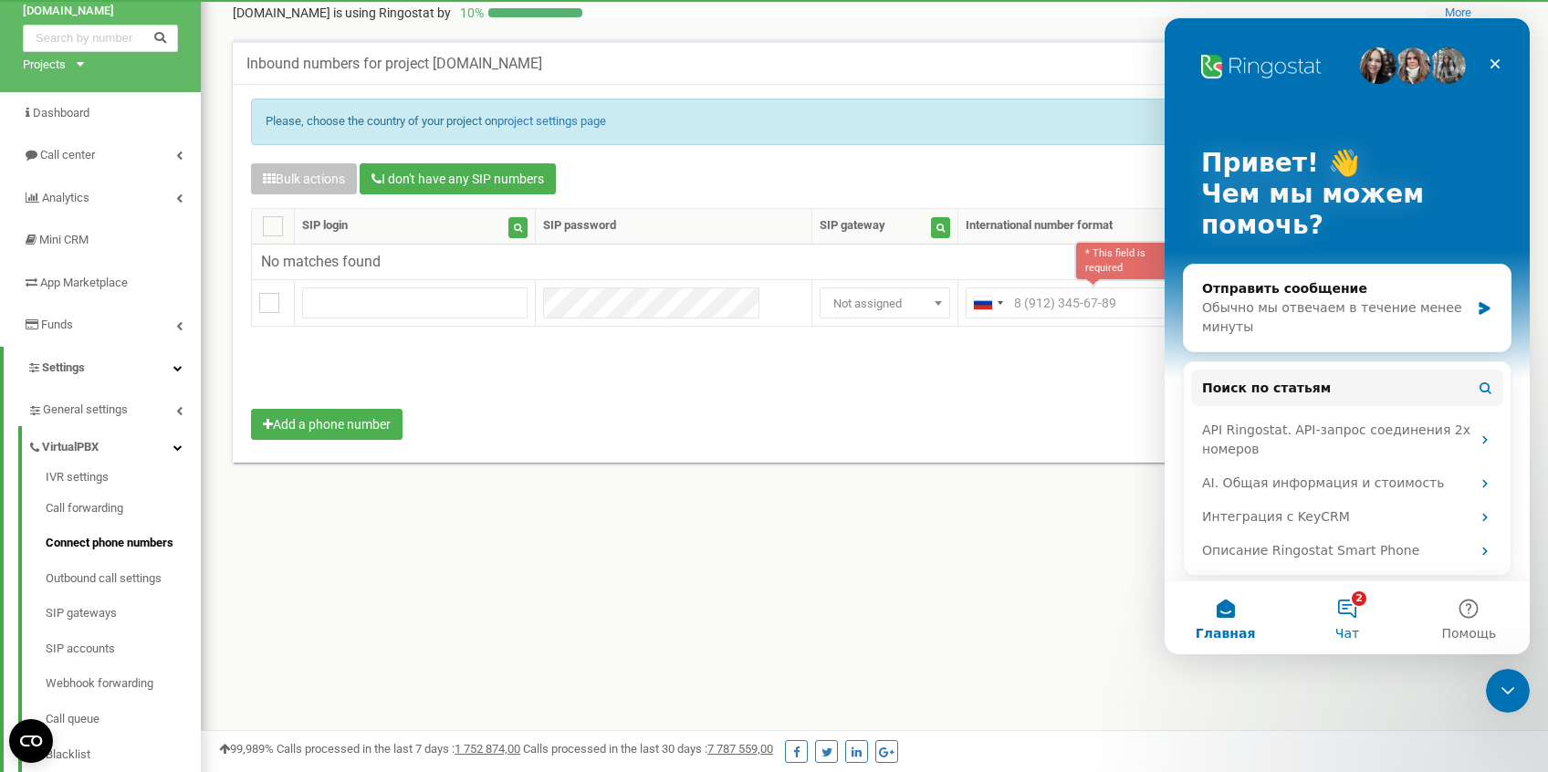
click at [1351, 612] on button "2 Чат" at bounding box center [1346, 617] width 121 height 73
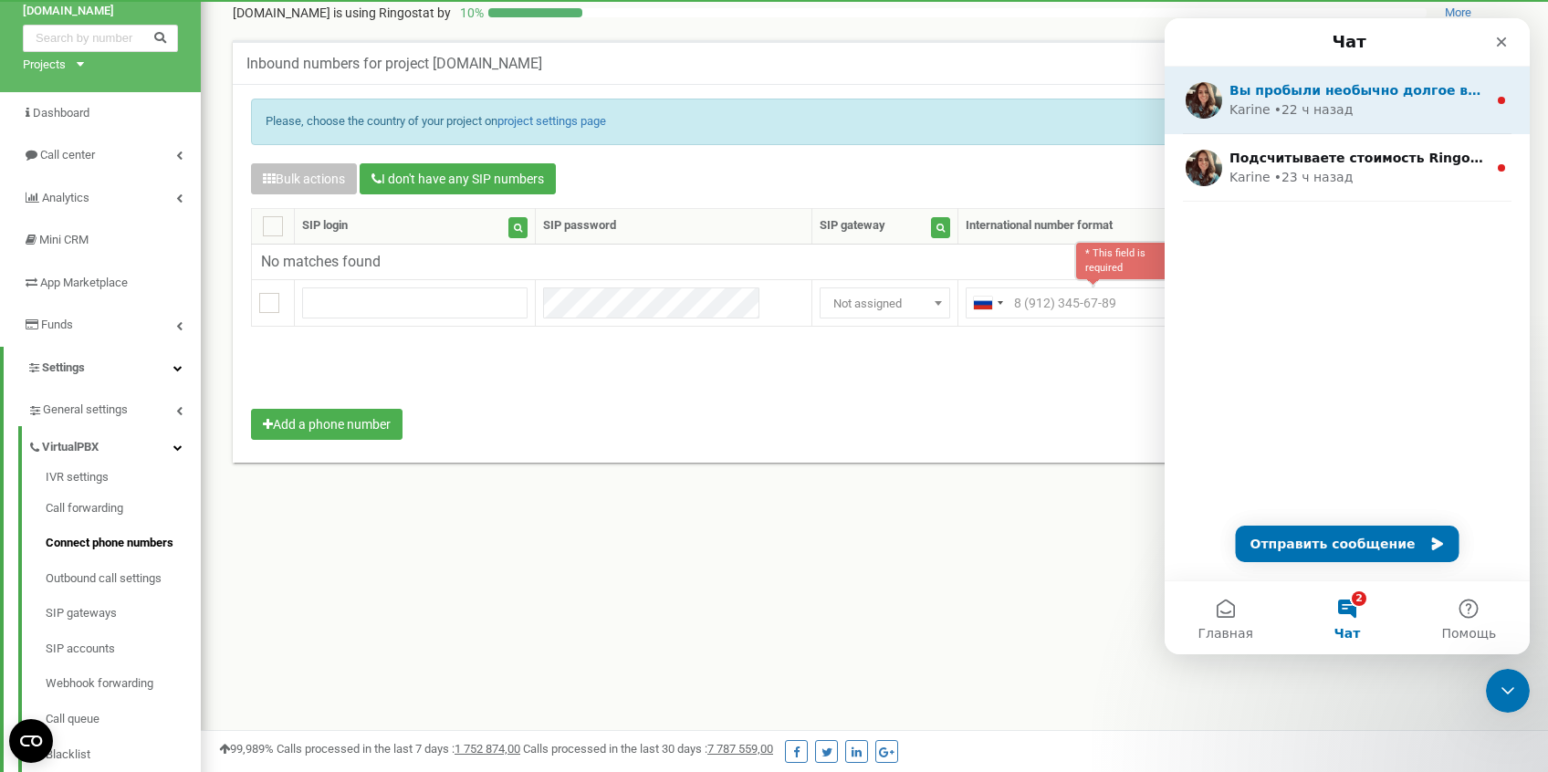
click at [1393, 100] on div "[PERSON_NAME] • 22 ч назад" at bounding box center [1357, 109] width 257 height 19
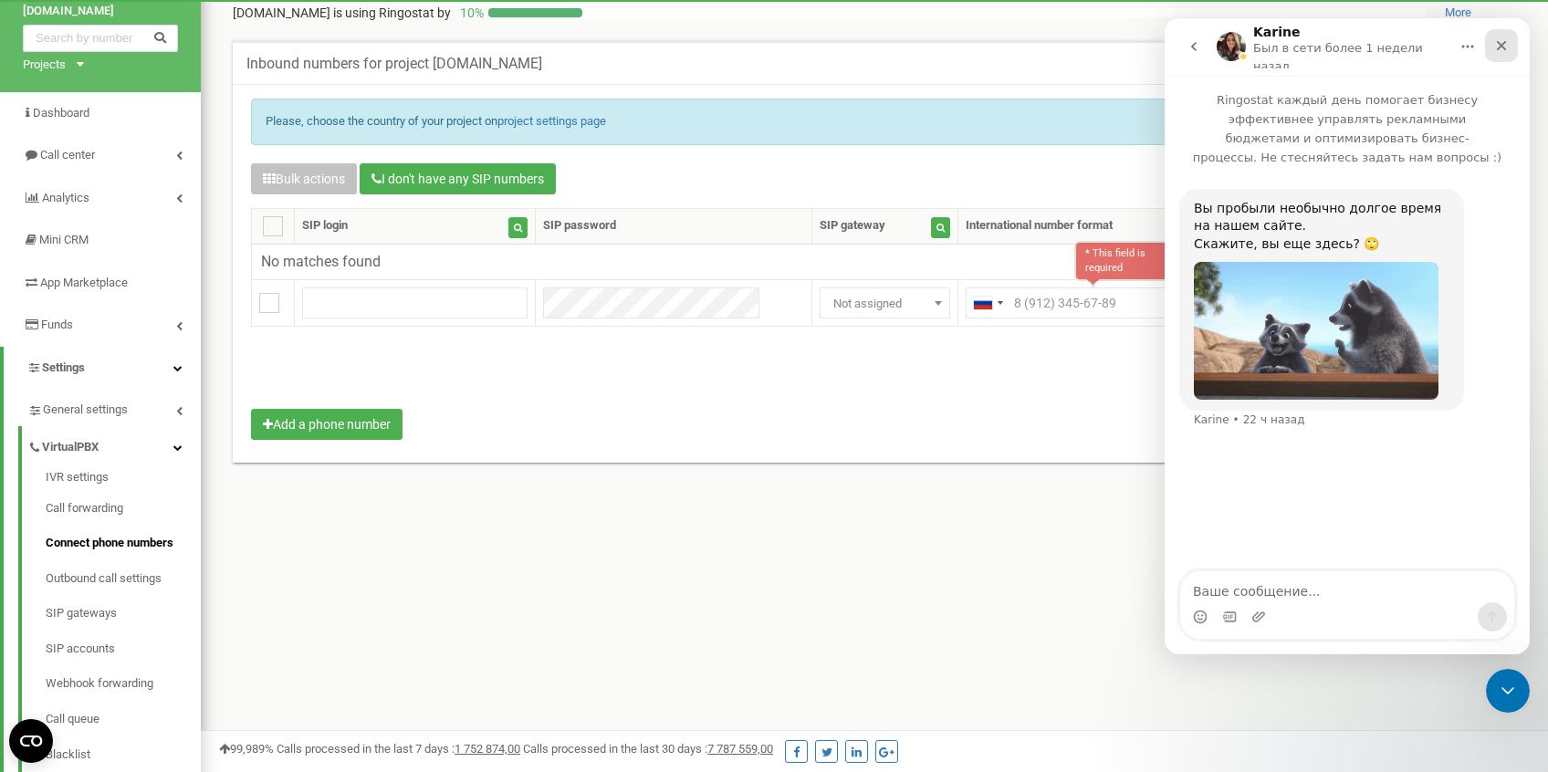
click at [1493, 44] on div "Закрыть" at bounding box center [1501, 45] width 33 height 33
